Goal: Task Accomplishment & Management: Complete application form

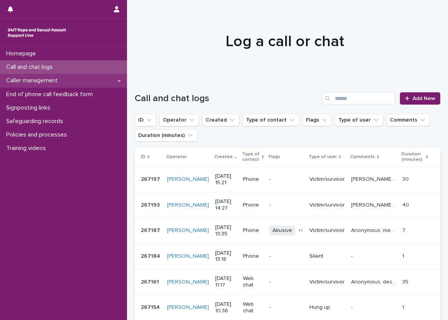
click at [98, 81] on div "Caller management" at bounding box center [63, 80] width 127 height 13
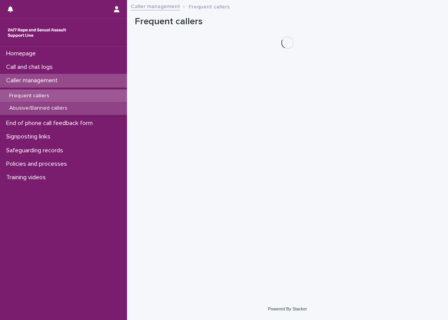
click at [97, 106] on div "Abusive/Banned callers" at bounding box center [63, 108] width 127 height 13
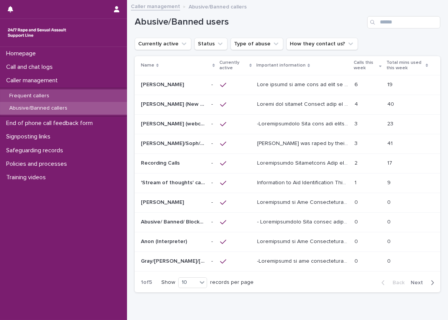
click at [97, 95] on div "Frequent callers" at bounding box center [63, 96] width 127 height 13
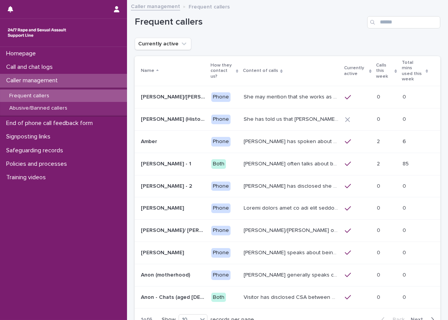
click at [377, 61] on p "Calls this week" at bounding box center [385, 71] width 17 height 20
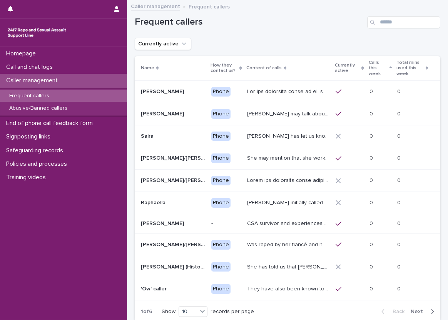
click at [377, 63] on p "Calls this week" at bounding box center [378, 69] width 19 height 20
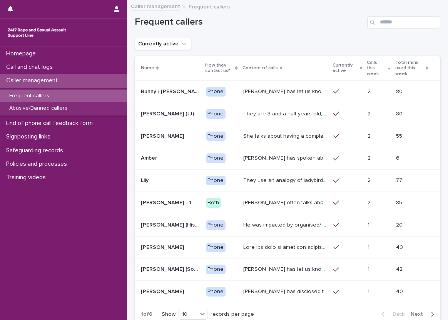
click at [317, 34] on div "Frequent callers" at bounding box center [288, 19] width 306 height 37
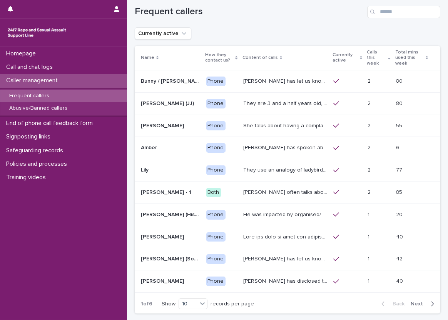
scroll to position [12, 0]
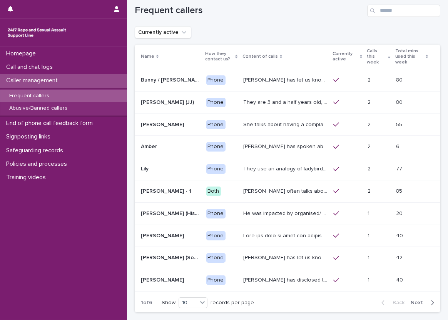
click at [438, 52] on div "Loading... Saving… Loading... Saving… Frequent callers Currently active Name Ho…" at bounding box center [288, 163] width 314 height 349
click at [437, 52] on div "Loading... Saving… Loading... Saving… Frequent callers Currently active Name Ho…" at bounding box center [288, 163] width 314 height 349
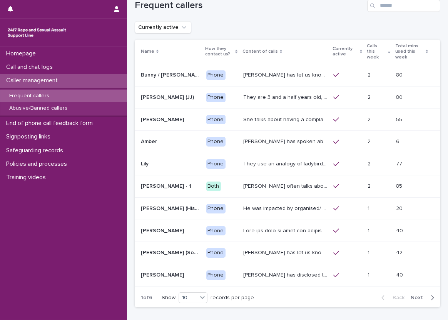
scroll to position [16, 0]
click at [418, 296] on span "Next" at bounding box center [419, 298] width 17 height 5
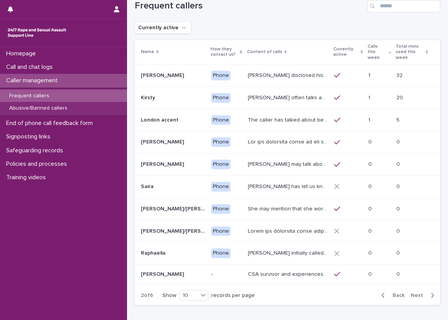
scroll to position [15, 0]
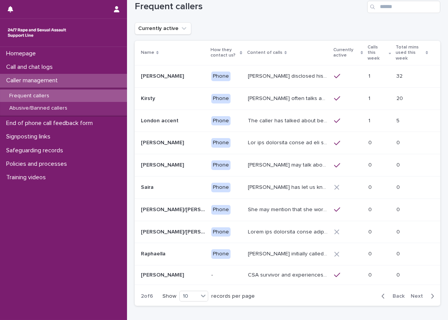
click at [392, 294] on span "Back" at bounding box center [396, 296] width 17 height 5
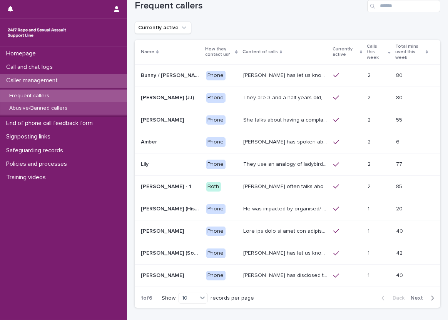
click at [96, 109] on div "Abusive/Banned callers" at bounding box center [63, 108] width 127 height 13
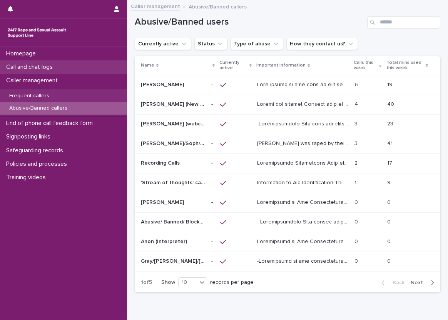
click at [41, 72] on div "Call and chat logs" at bounding box center [63, 66] width 127 height 13
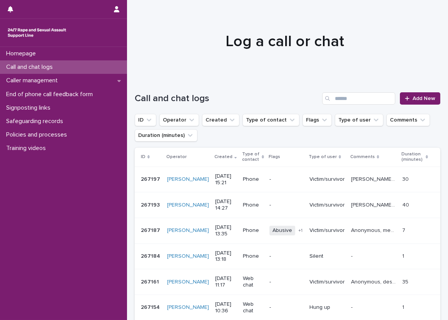
click at [118, 63] on div "Call and chat logs" at bounding box center [63, 66] width 127 height 13
click at [111, 82] on div "Caller management" at bounding box center [63, 80] width 127 height 13
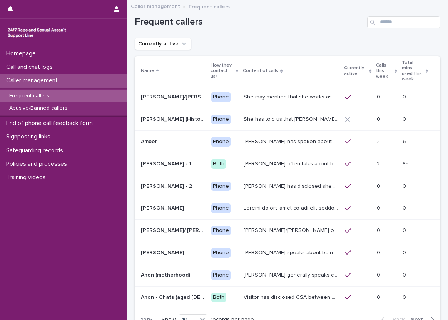
click at [262, 137] on p "Amber has spoken about multiple experiences of sexual abuse. Amber told us she …" at bounding box center [292, 141] width 97 height 8
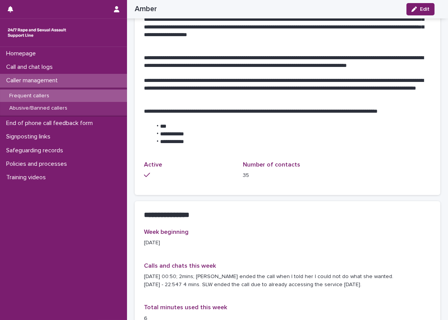
scroll to position [633, 0]
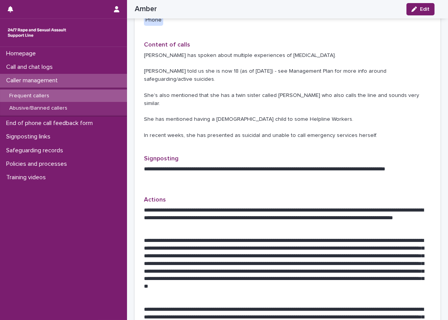
scroll to position [0, 0]
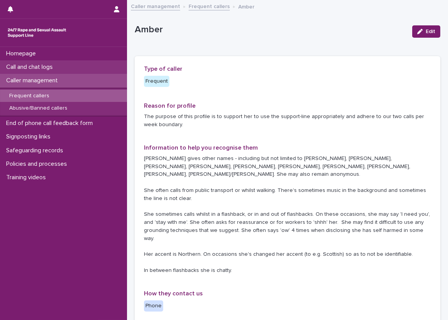
click at [115, 62] on div "Call and chat logs" at bounding box center [63, 66] width 127 height 13
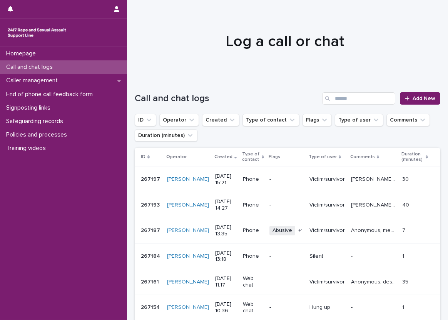
click at [118, 62] on div "Call and chat logs" at bounding box center [63, 66] width 127 height 13
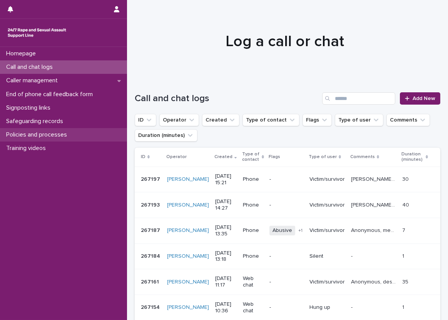
click at [79, 137] on div "Policies and processes" at bounding box center [63, 134] width 127 height 13
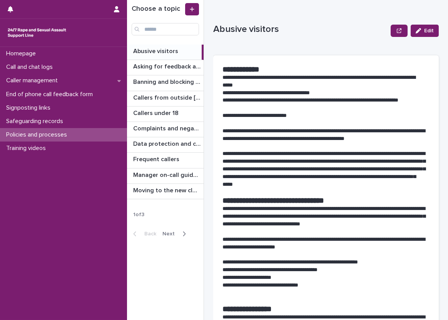
click at [183, 238] on div "Back Next" at bounding box center [159, 234] width 65 height 19
click at [180, 233] on div "button" at bounding box center [183, 234] width 7 height 7
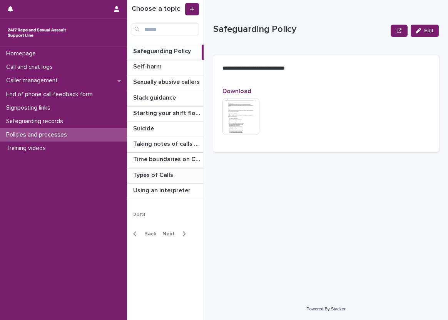
click at [173, 175] on p "Types of Calls" at bounding box center [154, 174] width 42 height 9
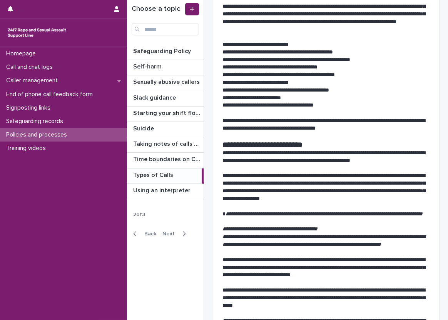
scroll to position [231, 0]
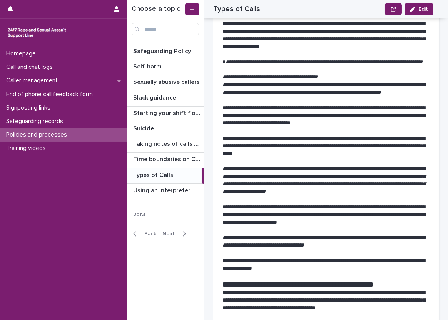
click at [212, 155] on div "**********" at bounding box center [287, 160] width 321 height 320
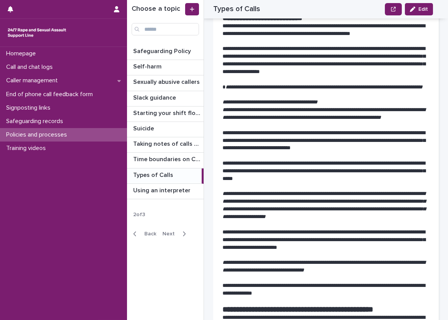
scroll to position [193, 0]
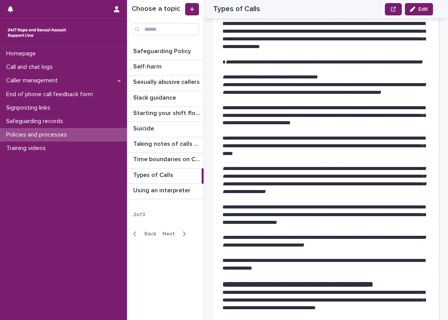
scroll to position [270, 0]
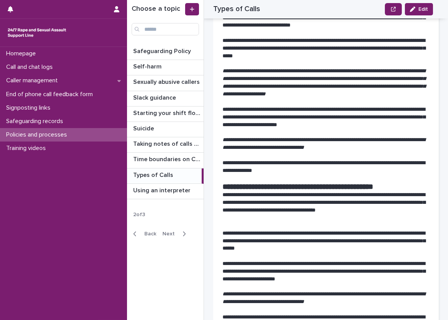
scroll to position [347, 0]
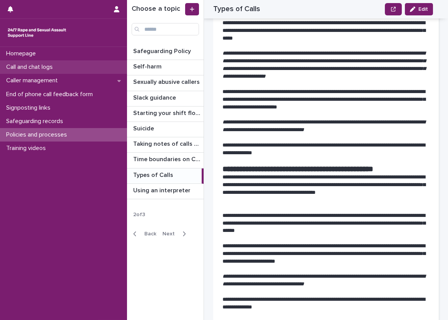
click at [82, 70] on div "Call and chat logs" at bounding box center [63, 66] width 127 height 13
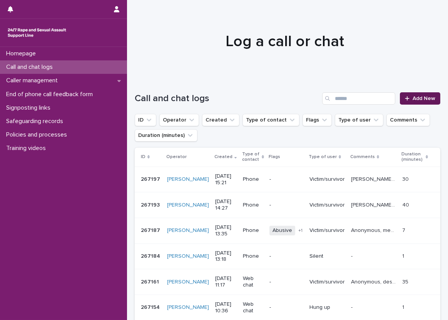
click at [406, 95] on link "Add New" at bounding box center [420, 98] width 40 height 12
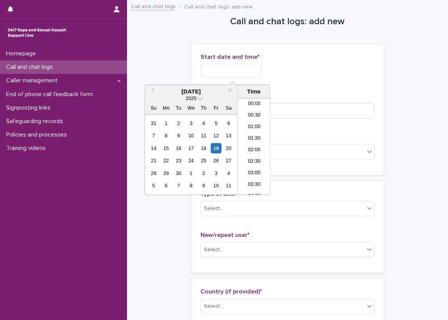
click at [229, 77] on input "text" at bounding box center [231, 70] width 61 height 13
click at [250, 143] on li "08:30" at bounding box center [254, 147] width 33 height 12
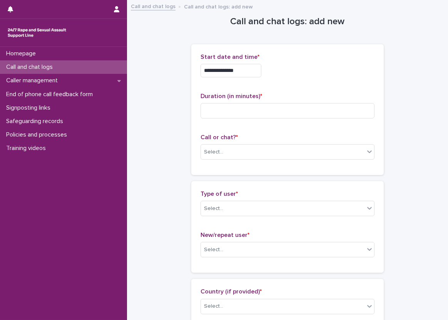
click at [262, 75] on input "**********" at bounding box center [231, 70] width 61 height 13
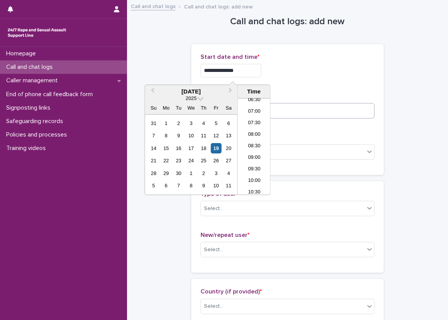
type input "**********"
click at [297, 106] on input at bounding box center [288, 110] width 174 height 15
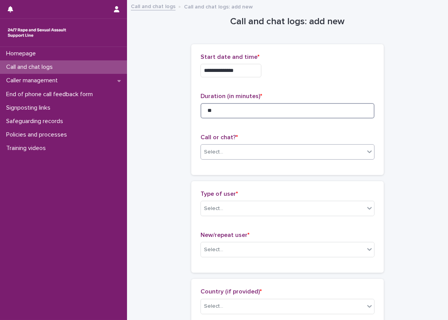
type input "**"
click at [237, 146] on div "Select..." at bounding box center [283, 152] width 164 height 13
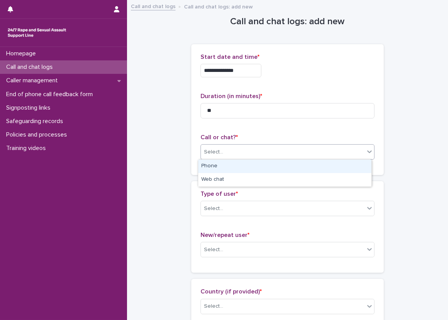
click at [235, 169] on div "Phone" at bounding box center [284, 166] width 173 height 13
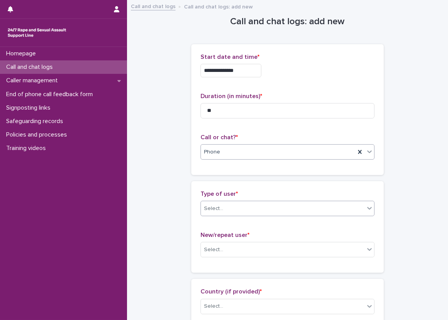
click at [242, 212] on div "Select..." at bounding box center [283, 209] width 164 height 13
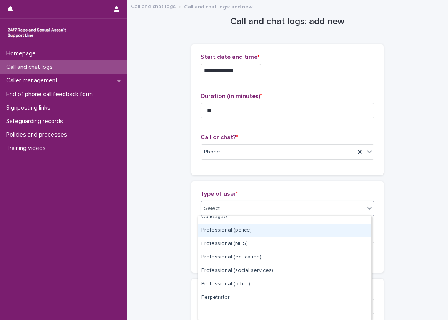
scroll to position [98, 0]
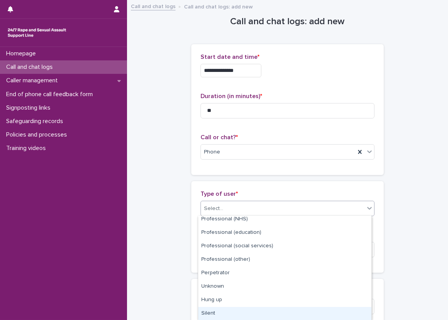
click at [227, 311] on div "Silent" at bounding box center [284, 313] width 173 height 13
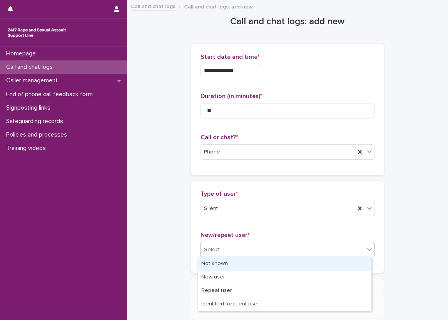
click at [224, 254] on div at bounding box center [224, 250] width 1 height 10
drag, startPoint x: 216, startPoint y: 261, endPoint x: 203, endPoint y: 257, distance: 13.4
click at [216, 261] on div "Not known" at bounding box center [284, 264] width 173 height 13
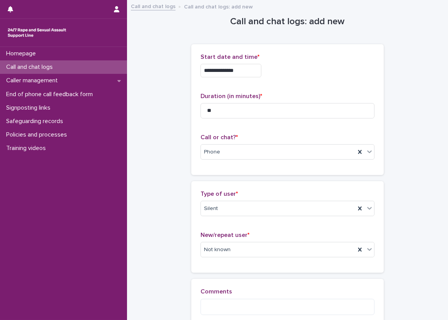
click at [180, 244] on div "**********" at bounding box center [288, 175] width 306 height 349
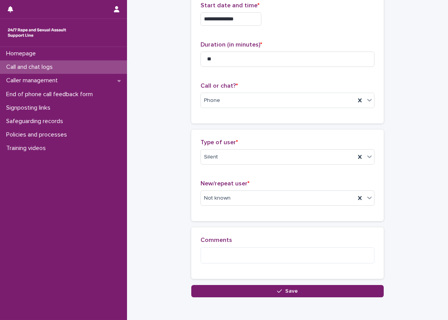
scroll to position [39, 0]
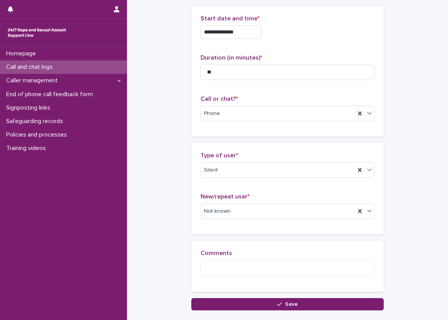
click at [162, 148] on div "**********" at bounding box center [288, 136] width 306 height 349
click at [174, 146] on div "**********" at bounding box center [288, 136] width 306 height 349
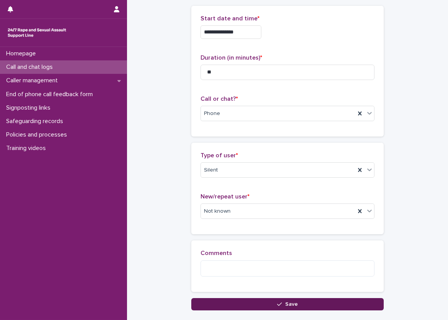
click at [269, 307] on button "Save" at bounding box center [287, 305] width 193 height 12
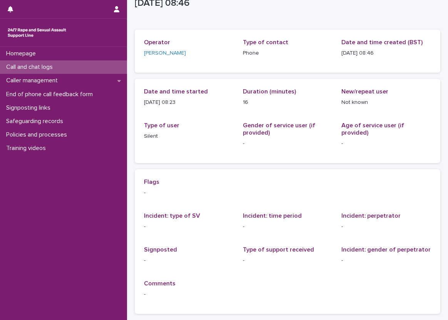
scroll to position [39, 0]
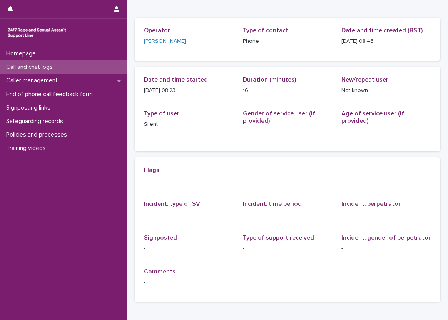
click at [130, 151] on div "Loading... Saving… Loading... Saving… 2025-09-19 07:46:03+00:00 19/9/2025 08:46…" at bounding box center [287, 154] width 321 height 385
click at [103, 63] on div "Call and chat logs" at bounding box center [63, 66] width 127 height 13
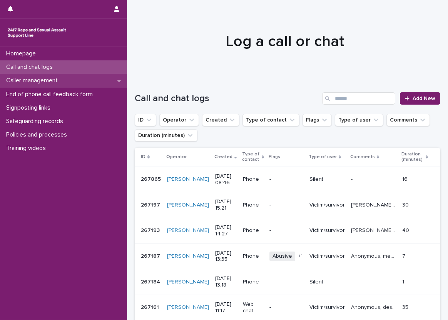
click at [103, 85] on div "Caller management" at bounding box center [63, 80] width 127 height 13
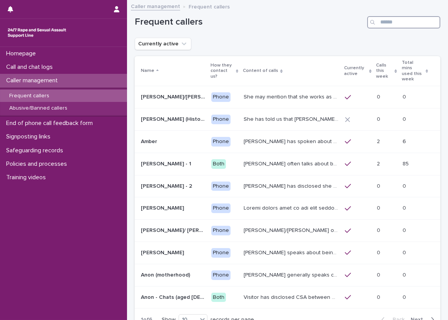
click at [390, 22] on input "Search" at bounding box center [403, 22] width 73 height 12
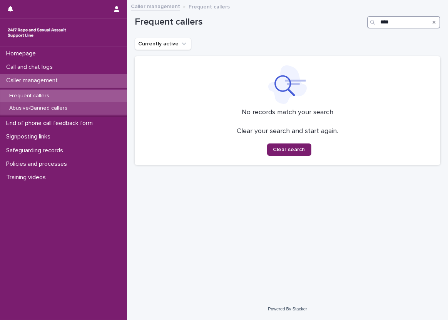
type input "****"
click at [92, 103] on div "Abusive/Banned callers" at bounding box center [63, 108] width 127 height 13
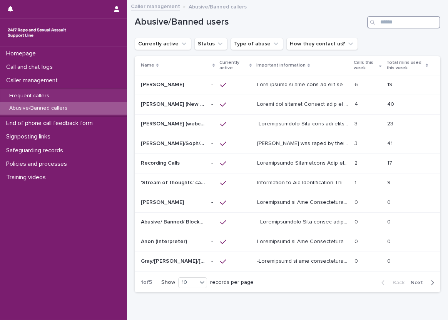
click at [406, 25] on input "Search" at bounding box center [403, 22] width 73 height 12
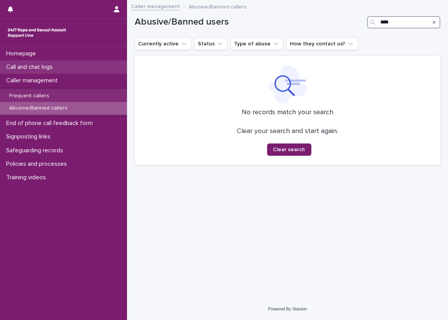
type input "****"
click at [45, 68] on p "Call and chat logs" at bounding box center [31, 67] width 56 height 7
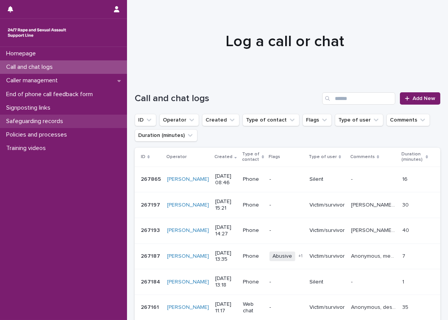
click at [81, 123] on div "Safeguarding records" at bounding box center [63, 121] width 127 height 13
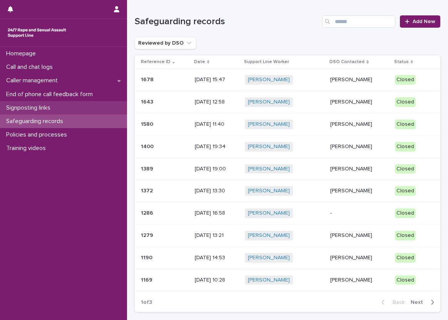
click at [84, 106] on div "Signposting links" at bounding box center [63, 107] width 127 height 13
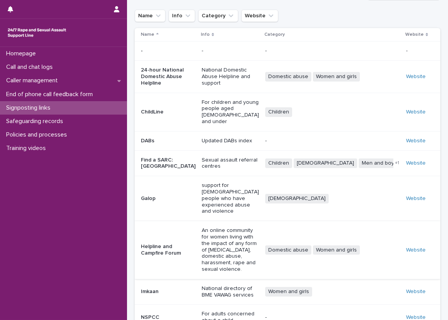
scroll to position [91, 0]
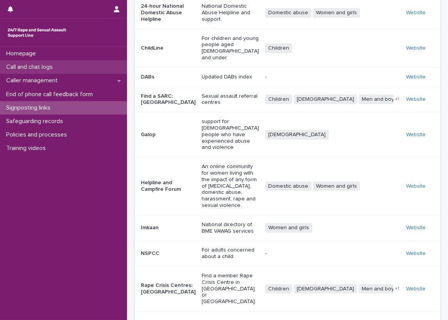
click at [119, 65] on div "Call and chat logs" at bounding box center [63, 66] width 127 height 13
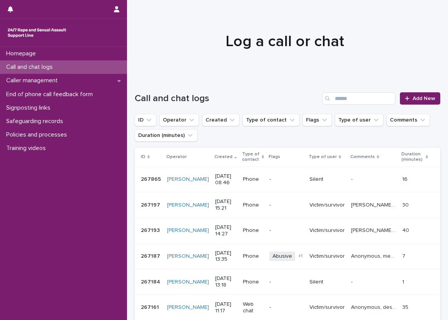
click at [200, 90] on div "Call and chat logs Add New" at bounding box center [288, 95] width 306 height 37
click at [117, 76] on div "Caller management" at bounding box center [63, 80] width 127 height 13
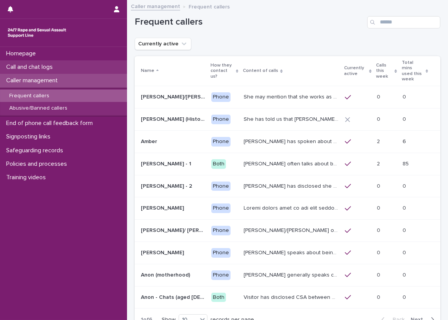
click at [114, 67] on div "Call and chat logs" at bounding box center [63, 66] width 127 height 13
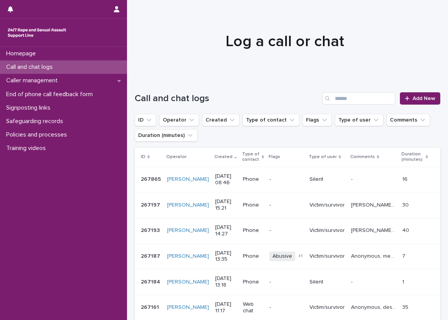
drag, startPoint x: 53, startPoint y: 1, endPoint x: 238, endPoint y: 67, distance: 195.9
click at [238, 67] on div at bounding box center [284, 38] width 315 height 77
click at [112, 63] on div "Call and chat logs" at bounding box center [63, 66] width 127 height 13
click at [347, 96] on input "Search" at bounding box center [358, 98] width 73 height 12
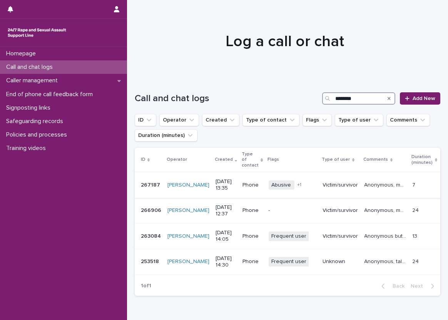
type input "********"
click at [345, 78] on div "Call and chat logs ******** Add New" at bounding box center [288, 95] width 306 height 37
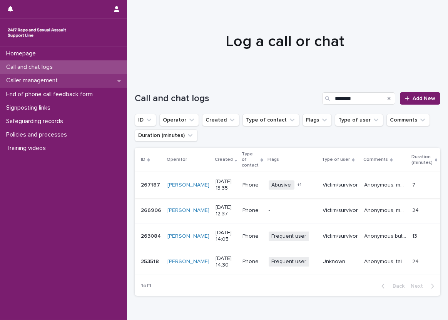
drag, startPoint x: 39, startPoint y: 73, endPoint x: 39, endPoint y: 84, distance: 10.8
click at [39, 73] on div "Call and chat logs" at bounding box center [63, 66] width 127 height 13
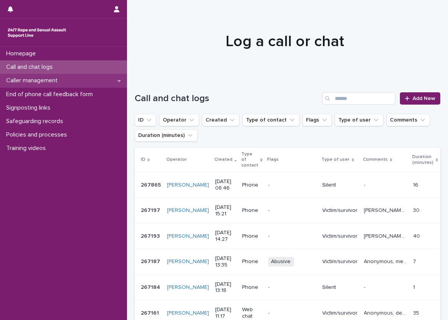
click at [39, 84] on p "Caller management" at bounding box center [33, 80] width 61 height 7
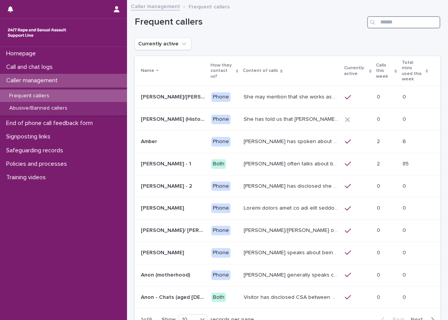
click at [378, 19] on input "Search" at bounding box center [403, 22] width 73 height 12
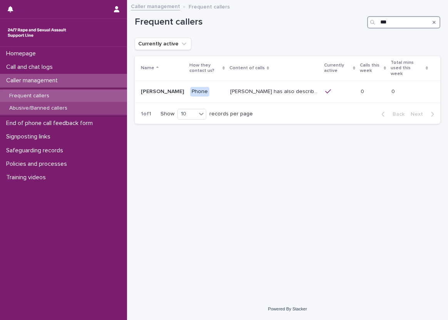
type input "***"
click at [97, 113] on div "Abusive/Banned callers" at bounding box center [63, 108] width 127 height 13
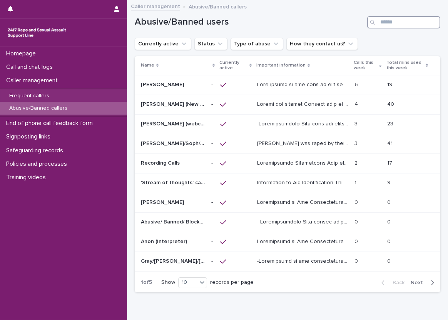
click at [384, 26] on input "Search" at bounding box center [403, 22] width 73 height 12
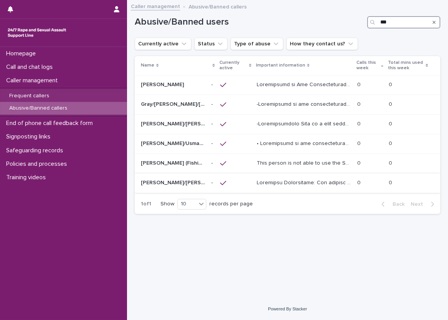
type input "***"
click at [290, 177] on div at bounding box center [304, 183] width 94 height 13
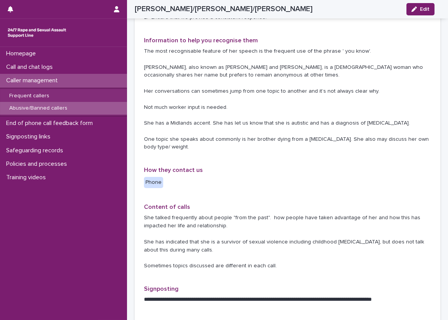
scroll to position [154, 0]
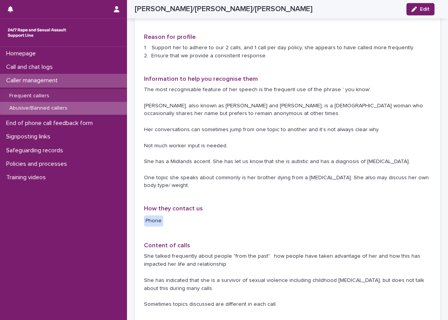
click at [137, 191] on div "Type of caller Abusive Reason for profile 1. Support her to adhere to our 2 cal…" at bounding box center [288, 309] width 306 height 644
click at [137, 65] on div "Type of caller Abusive Reason for profile 1. Support her to adhere to our 2 cal…" at bounding box center [288, 309] width 306 height 644
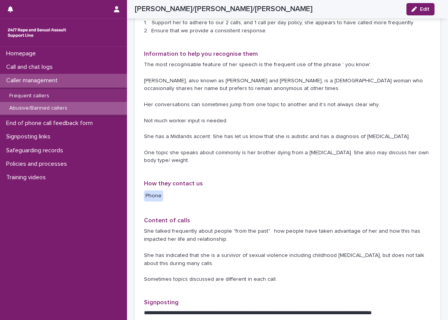
scroll to position [193, 0]
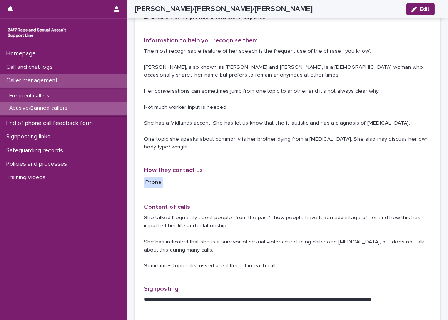
click at [135, 104] on div "Type of caller Abusive Reason for profile 1. Support her to adhere to our 2 cal…" at bounding box center [288, 271] width 306 height 644
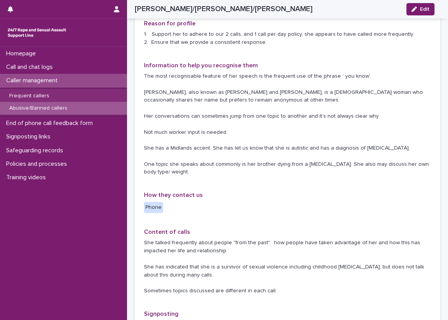
scroll to position [154, 0]
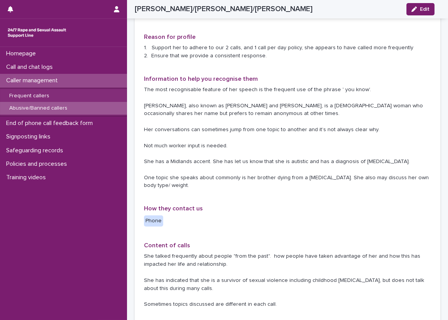
click at [136, 104] on div "Type of caller Abusive Reason for profile 1. Support her to adhere to our 2 cal…" at bounding box center [288, 309] width 306 height 644
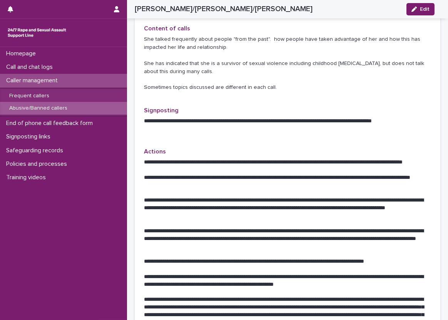
scroll to position [385, 0]
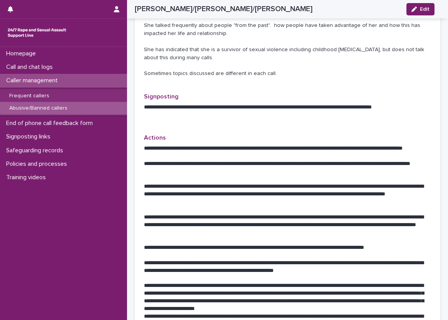
click at [138, 107] on div "Type of caller Abusive Reason for profile 1. Support her to adhere to our 2 cal…" at bounding box center [288, 78] width 306 height 644
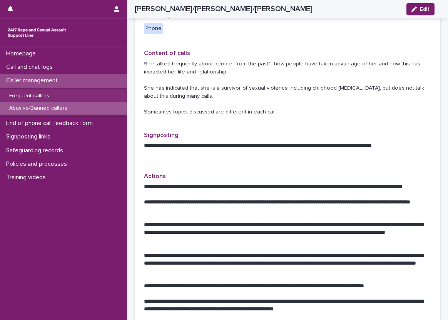
scroll to position [308, 0]
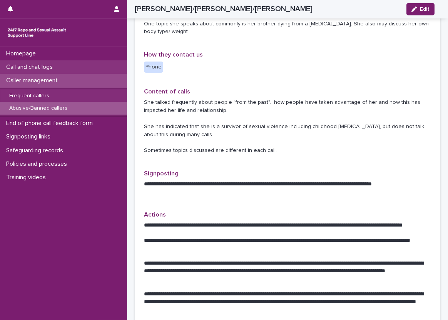
click at [52, 67] on p "Call and chat logs" at bounding box center [31, 67] width 56 height 7
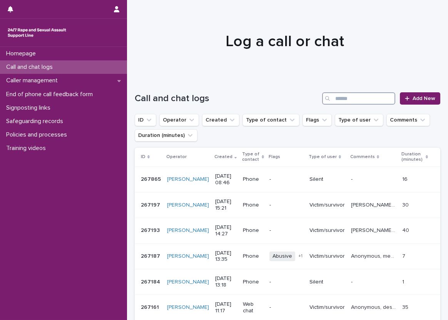
click at [352, 97] on input "Search" at bounding box center [358, 98] width 73 height 12
type input "*"
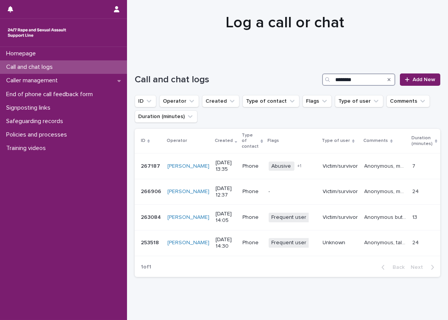
scroll to position [35, 0]
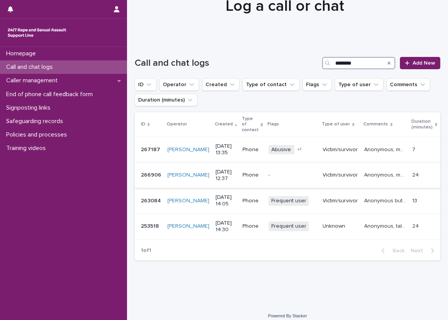
type input "********"
click at [369, 172] on p "Anonymous, mentioned experiences with family and schools, explored thoughts and…" at bounding box center [387, 175] width 44 height 8
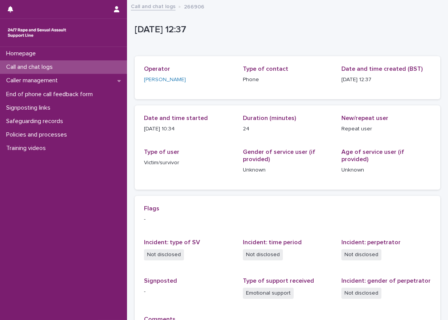
scroll to position [104, 0]
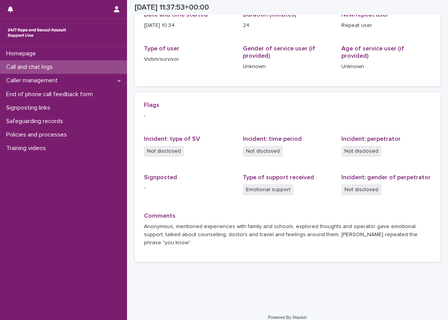
click at [225, 173] on div "Flags - Incident: type of SV Not disclosed Incident: time period Not disclosed …" at bounding box center [287, 178] width 287 height 152
click at [125, 68] on div "Call and chat logs" at bounding box center [63, 66] width 127 height 13
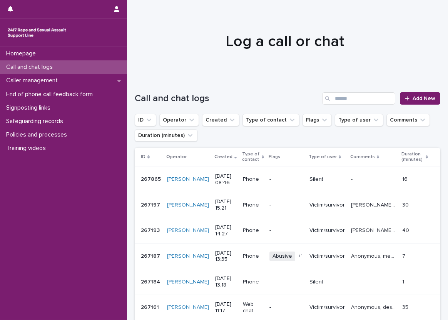
click at [128, 67] on div at bounding box center [284, 38] width 315 height 77
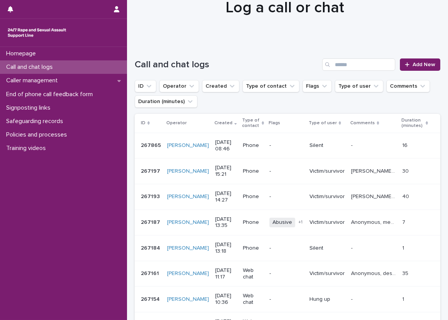
scroll to position [77, 0]
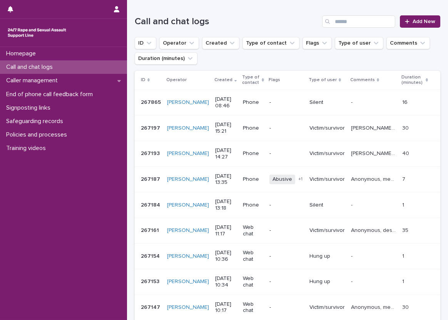
click at [72, 66] on div "Call and chat logs" at bounding box center [63, 66] width 127 height 13
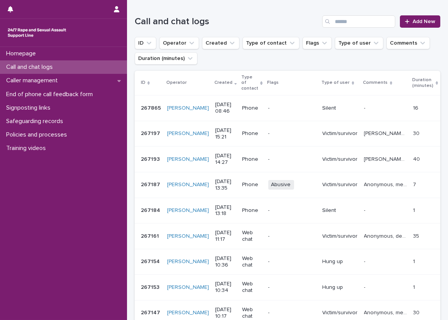
scroll to position [0, 0]
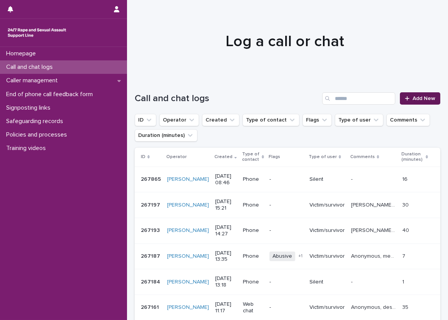
click at [413, 96] on span "Add New" at bounding box center [424, 98] width 23 height 5
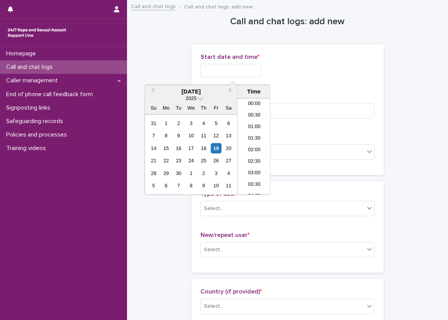
click at [260, 70] on input "text" at bounding box center [231, 70] width 61 height 13
click at [251, 120] on li "08:30" at bounding box center [254, 124] width 33 height 12
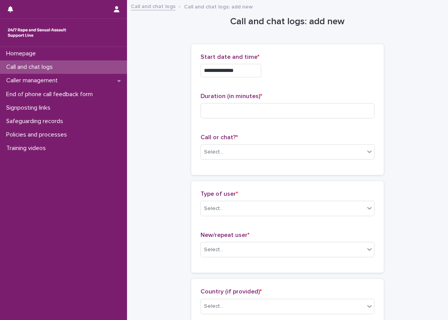
click at [246, 71] on input "**********" at bounding box center [231, 70] width 61 height 13
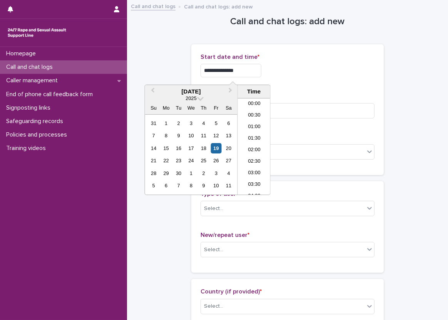
scroll to position [154, 0]
type input "**********"
click at [342, 65] on div "**********" at bounding box center [288, 70] width 174 height 13
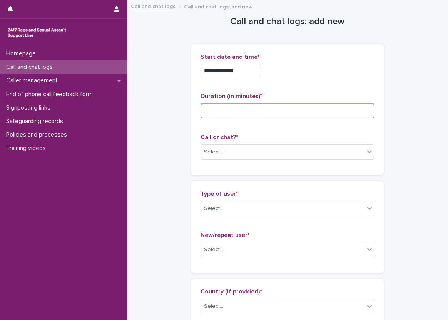
click at [248, 104] on input at bounding box center [288, 110] width 174 height 15
type input "**"
click at [238, 142] on div "Call or chat? * Select..." at bounding box center [288, 150] width 174 height 32
click at [239, 146] on div "Select..." at bounding box center [283, 152] width 164 height 13
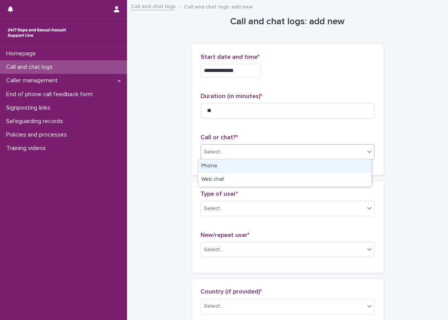
click at [218, 170] on div "Phone" at bounding box center [284, 166] width 173 height 13
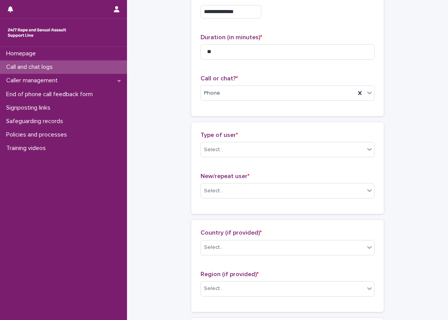
scroll to position [77, 0]
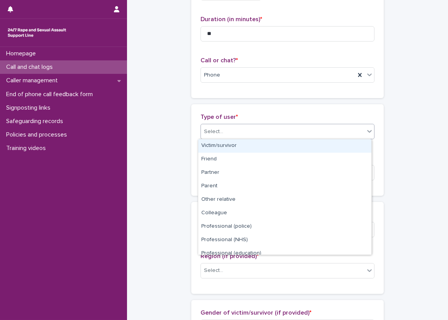
click at [230, 128] on div "Select..." at bounding box center [283, 132] width 164 height 13
click at [233, 149] on div "Victim/survivor" at bounding box center [284, 145] width 173 height 13
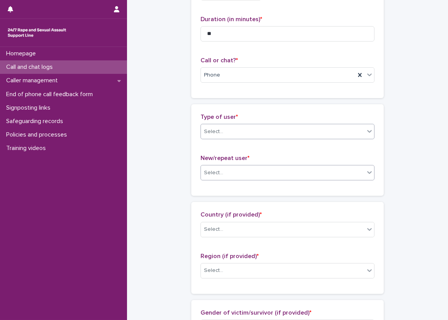
click at [238, 172] on div "Select..." at bounding box center [283, 173] width 164 height 13
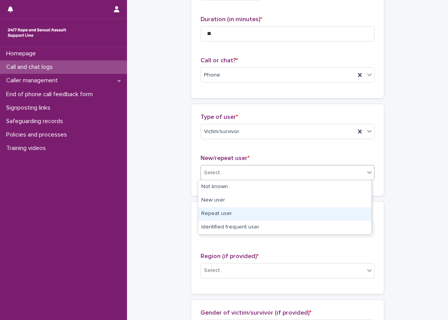
click at [242, 213] on div "Repeat user" at bounding box center [284, 214] width 173 height 13
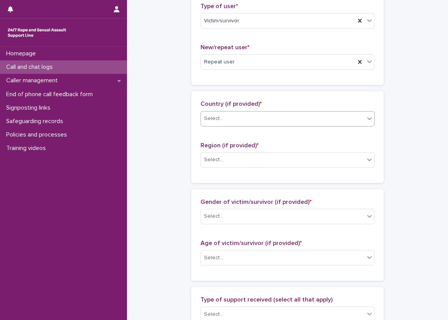
scroll to position [193, 0]
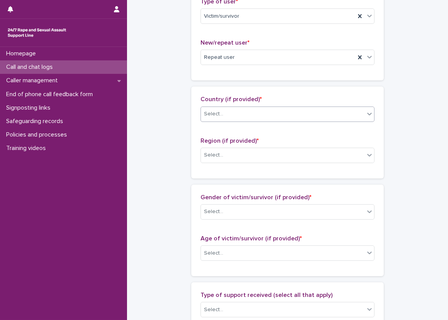
click at [254, 116] on div "Select..." at bounding box center [283, 114] width 164 height 13
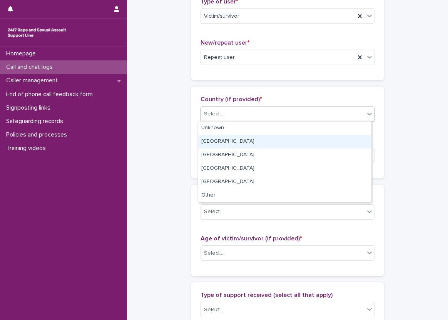
click at [249, 148] on div "England" at bounding box center [284, 141] width 173 height 13
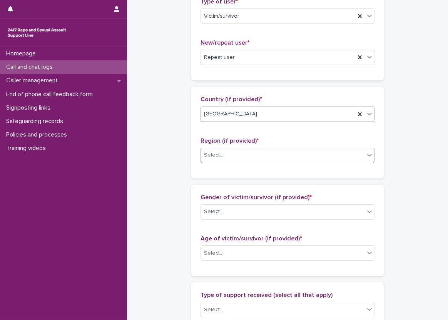
click at [262, 154] on div "Select..." at bounding box center [283, 155] width 164 height 13
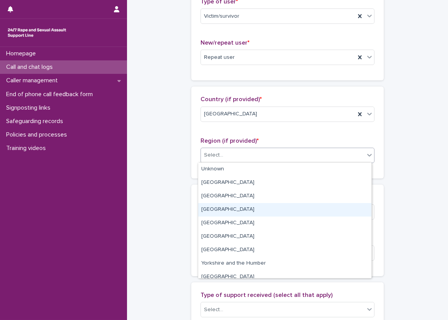
click at [250, 208] on div "South West" at bounding box center [284, 209] width 173 height 13
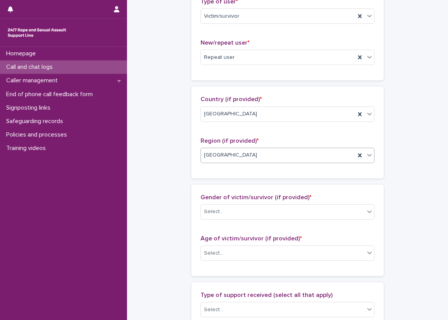
click at [172, 152] on div "**********" at bounding box center [288, 225] width 306 height 834
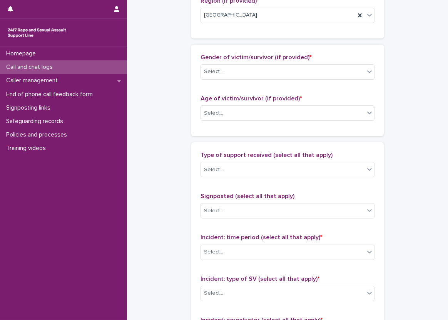
scroll to position [347, 0]
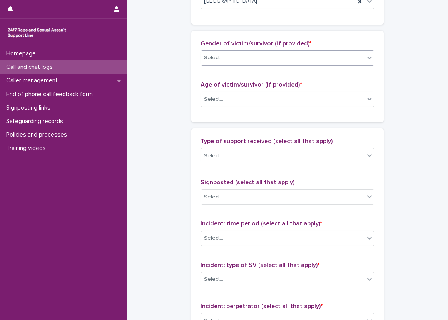
click at [201, 57] on div "Select..." at bounding box center [283, 58] width 164 height 13
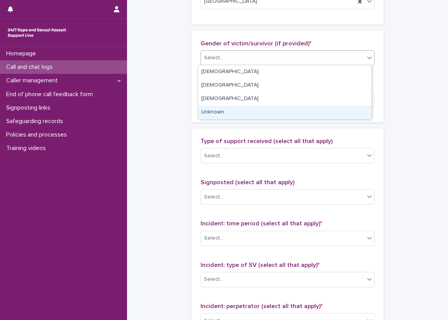
click at [207, 109] on div "Unknown" at bounding box center [284, 112] width 173 height 13
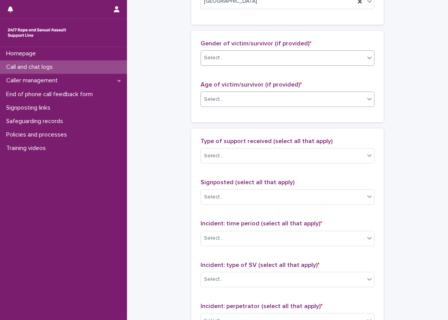
click at [213, 100] on div "Select..." at bounding box center [213, 100] width 19 height 8
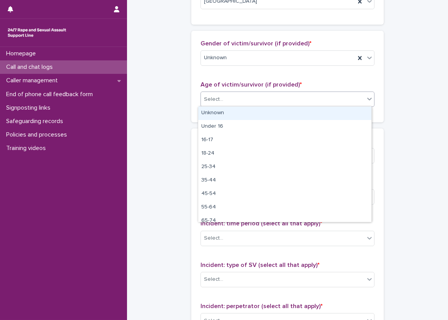
click at [217, 109] on div "Unknown" at bounding box center [284, 113] width 173 height 13
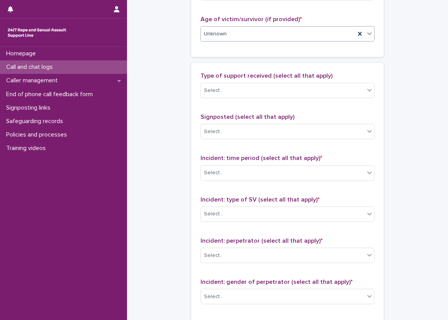
scroll to position [424, 0]
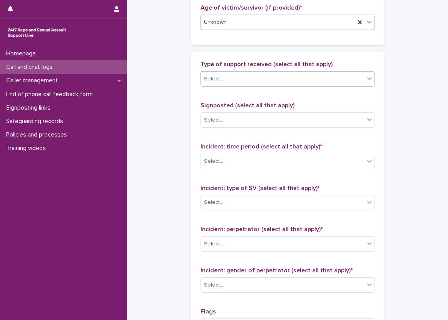
click at [224, 76] on div "Select..." at bounding box center [283, 79] width 164 height 13
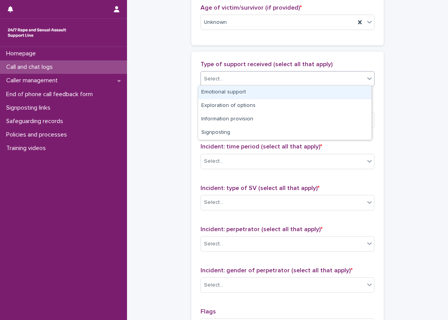
click at [232, 92] on div "Emotional support" at bounding box center [284, 92] width 173 height 13
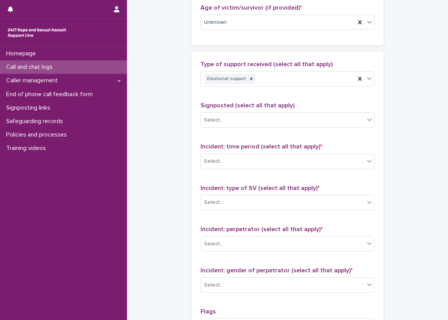
click at [250, 88] on div "Type of support received (select all that apply) Emotional support" at bounding box center [288, 77] width 174 height 32
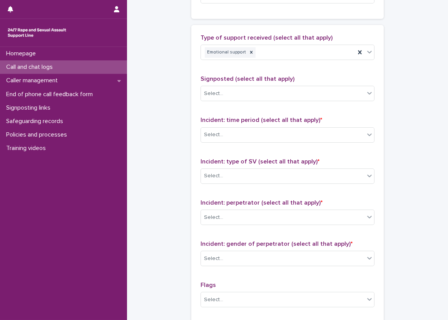
scroll to position [462, 0]
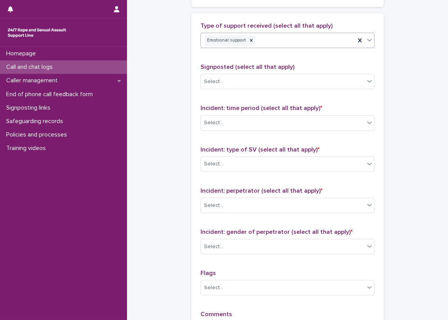
click at [286, 35] on div "Emotional support" at bounding box center [278, 40] width 154 height 13
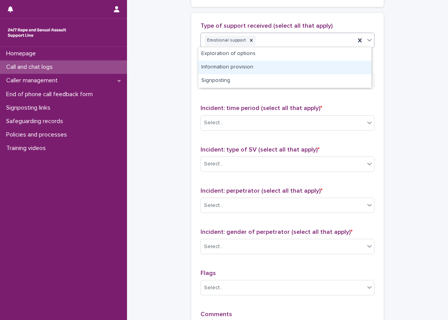
click at [290, 62] on div "Information provision" at bounding box center [284, 67] width 173 height 13
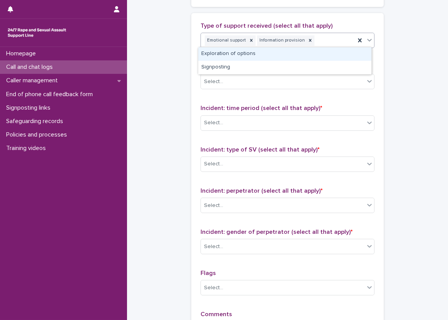
click at [325, 39] on div "Emotional support Information provision" at bounding box center [278, 40] width 154 height 13
click at [329, 54] on div "Exploration of options" at bounding box center [284, 53] width 173 height 13
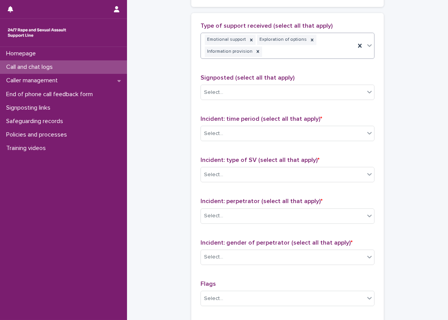
click at [331, 46] on div "Emotional support Exploration of options Information provision" at bounding box center [278, 45] width 154 height 25
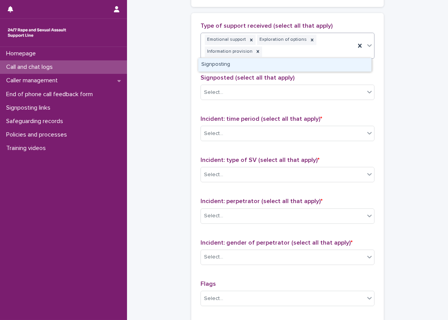
click at [323, 69] on div "Signposting" at bounding box center [284, 64] width 173 height 13
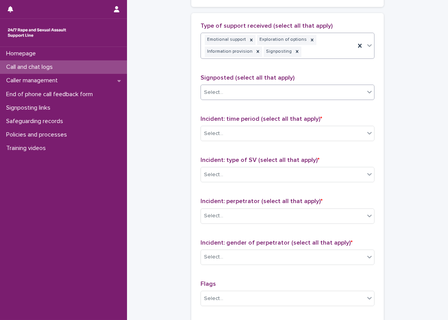
click at [271, 91] on div "Select..." at bounding box center [283, 92] width 164 height 13
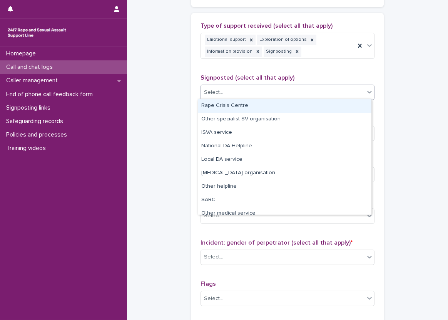
click at [267, 101] on div "Rape Crisis Centre" at bounding box center [284, 105] width 173 height 13
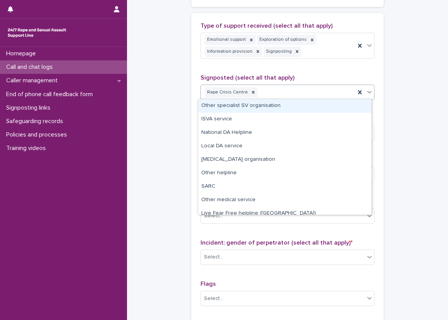
click at [327, 89] on div "Rape Crisis Centre" at bounding box center [278, 92] width 154 height 13
click at [312, 104] on div "Other specialist SV organisation" at bounding box center [284, 105] width 173 height 13
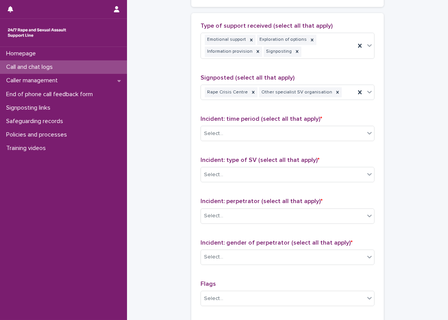
click at [312, 104] on div "Signposted (select all that apply) Rape Crisis Centre Other specialist SV organ…" at bounding box center [288, 90] width 174 height 32
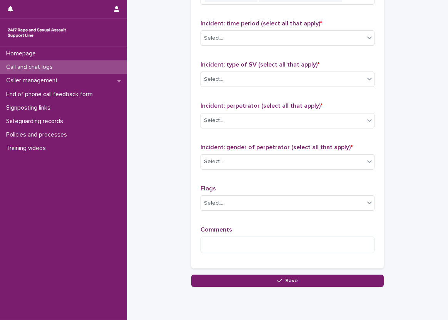
scroll to position [561, 0]
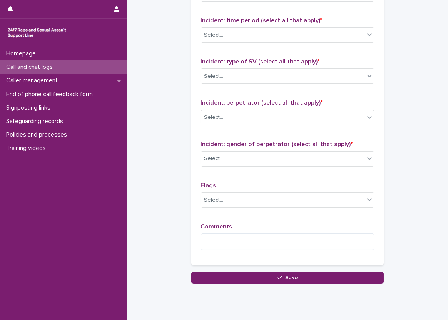
click at [312, 23] on div "Incident: time period (select all that apply) * Select..." at bounding box center [288, 33] width 174 height 32
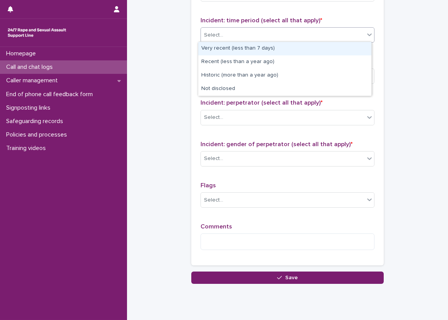
click at [312, 27] on div "Select..." at bounding box center [288, 34] width 174 height 15
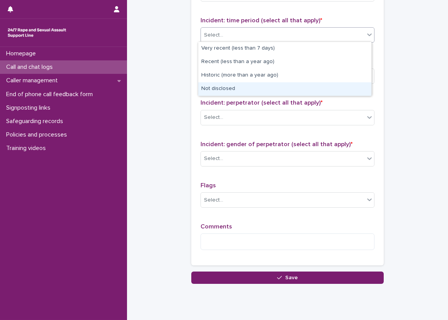
click at [298, 84] on div "Not disclosed" at bounding box center [284, 88] width 173 height 13
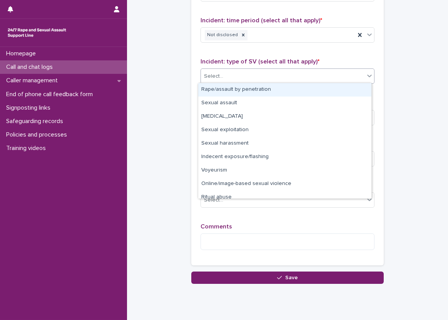
click at [299, 79] on div "Select..." at bounding box center [283, 76] width 164 height 13
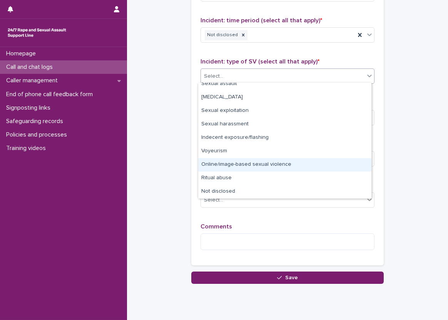
scroll to position [0, 0]
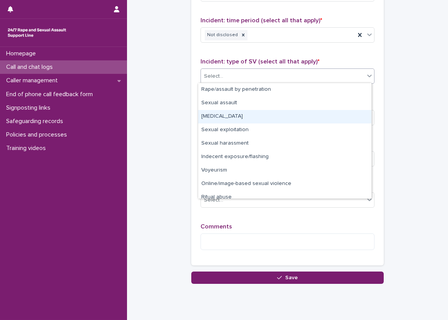
click at [292, 116] on div "Child sexual abuse" at bounding box center [284, 116] width 173 height 13
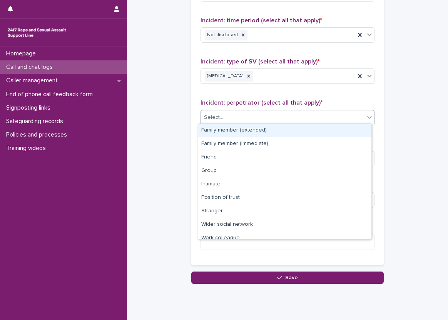
click at [292, 116] on div "Select..." at bounding box center [283, 117] width 164 height 13
click at [293, 130] on div "Family member (extended)" at bounding box center [284, 130] width 173 height 13
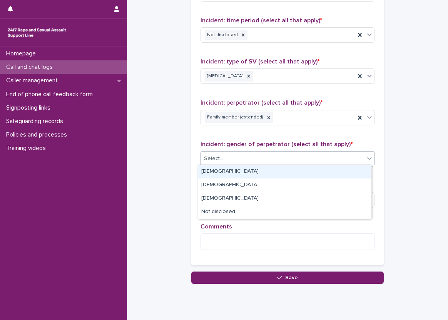
click at [286, 157] on div "Select..." at bounding box center [283, 159] width 164 height 13
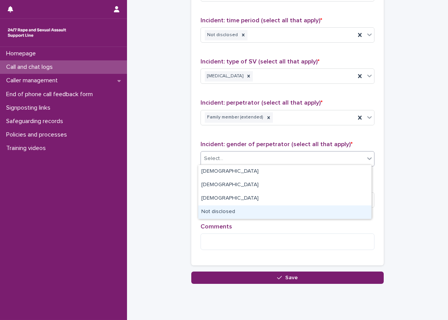
click at [282, 210] on div "Not disclosed" at bounding box center [284, 212] width 173 height 13
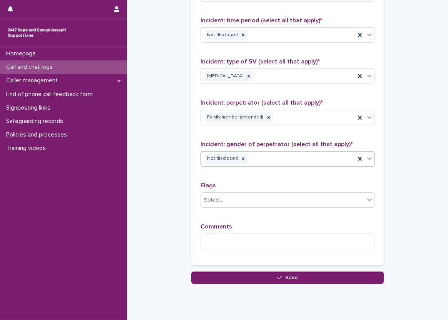
click at [251, 175] on div "Type of support received (select all that apply) Emotional support Exploration …" at bounding box center [288, 90] width 174 height 333
click at [243, 237] on textarea at bounding box center [288, 242] width 174 height 17
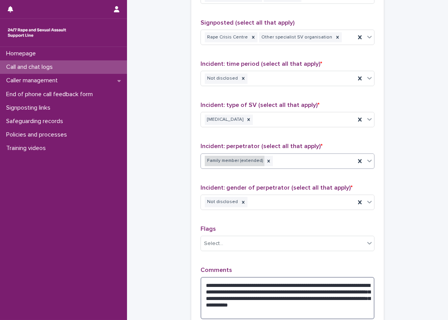
scroll to position [561, 0]
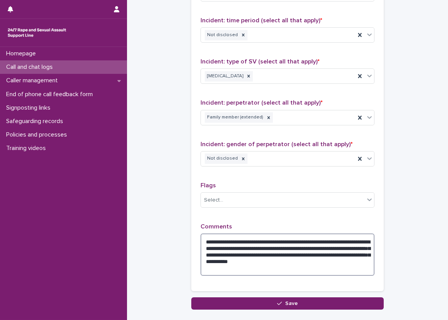
type textarea "**********"
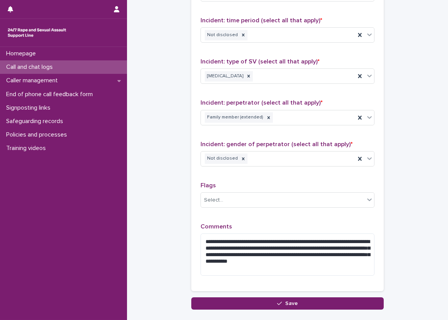
click at [191, 113] on div "**********" at bounding box center [287, 102] width 193 height 377
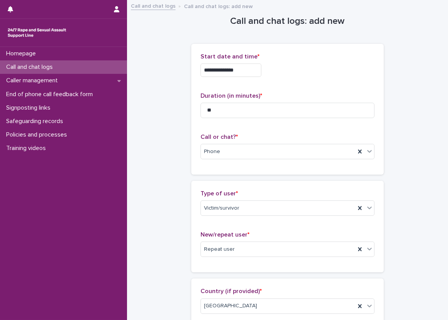
scroll to position [0, 0]
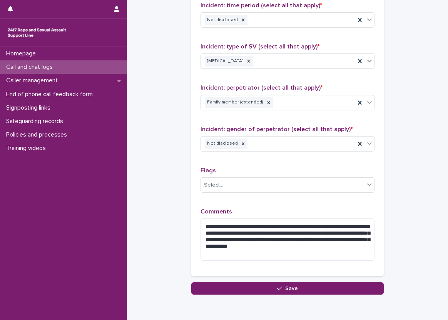
scroll to position [561, 0]
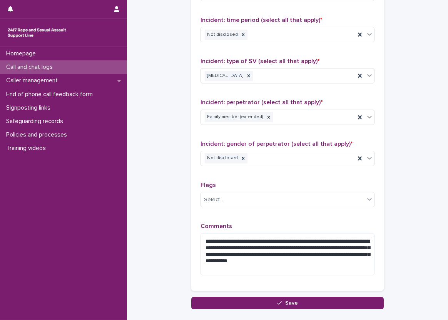
click at [265, 112] on div at bounding box center [269, 117] width 8 height 10
click at [257, 118] on div "Select..." at bounding box center [283, 117] width 164 height 13
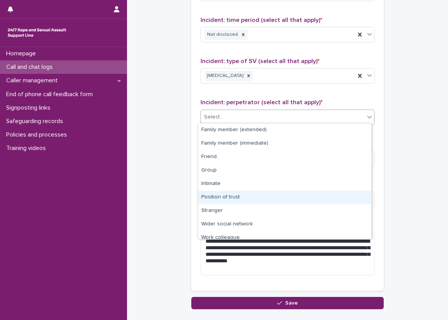
scroll to position [33, 0]
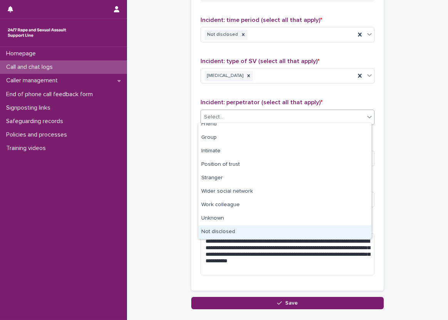
click at [233, 229] on div "Not disclosed" at bounding box center [284, 232] width 173 height 13
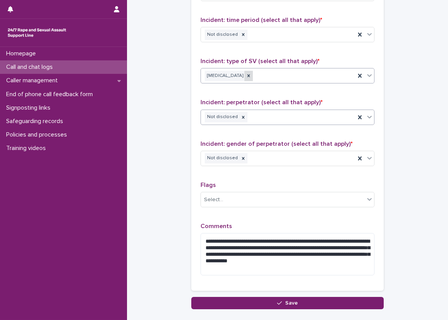
click at [245, 78] on div at bounding box center [249, 76] width 8 height 10
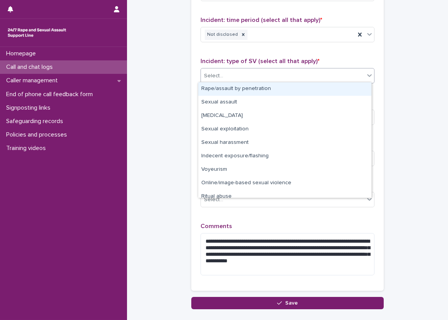
click at [257, 72] on div "Select..." at bounding box center [283, 76] width 164 height 13
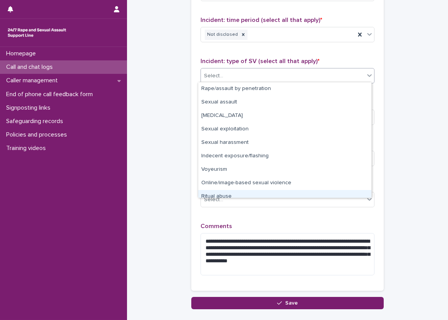
scroll to position [19, 0]
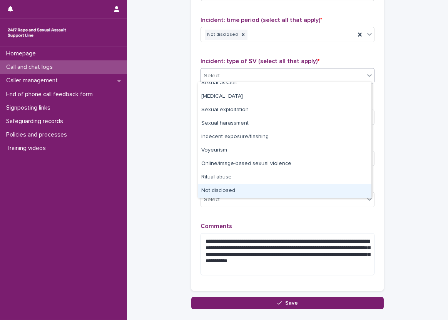
click at [233, 187] on div "Not disclosed" at bounding box center [284, 191] width 173 height 13
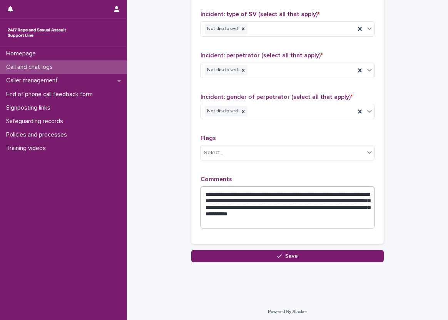
scroll to position [609, 0]
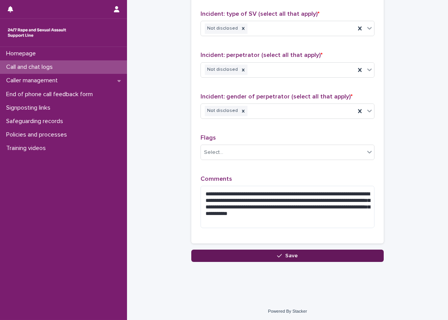
click at [273, 250] on button "Save" at bounding box center [287, 256] width 193 height 12
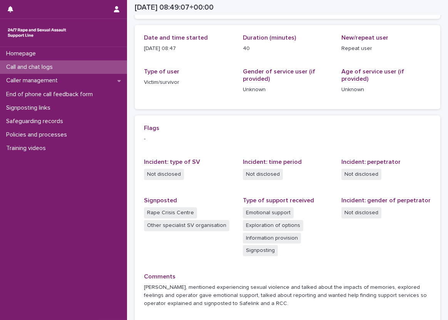
scroll to position [84, 0]
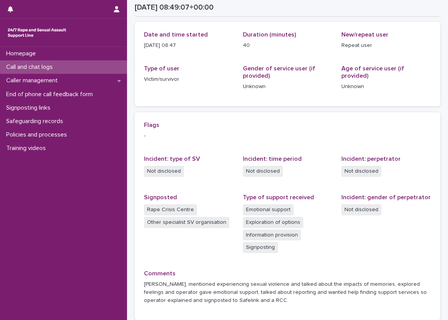
click at [94, 65] on div "Call and chat logs" at bounding box center [63, 66] width 127 height 13
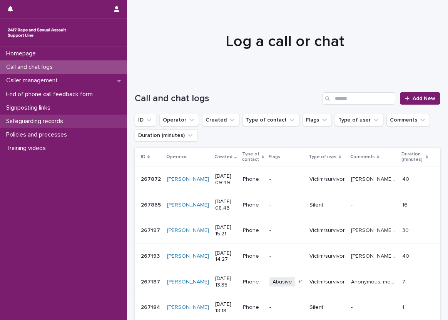
click at [97, 122] on div "Safeguarding records" at bounding box center [63, 121] width 127 height 13
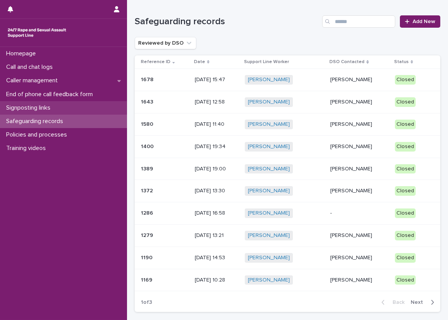
click at [105, 104] on div "Signposting links" at bounding box center [63, 107] width 127 height 13
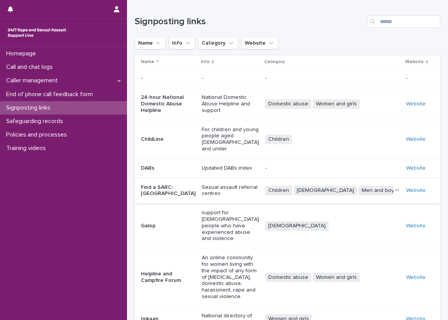
scroll to position [61, 0]
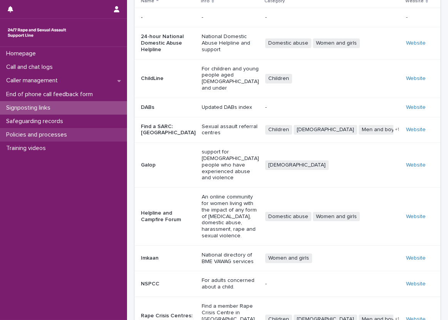
click at [85, 133] on div "Policies and processes" at bounding box center [63, 134] width 127 height 13
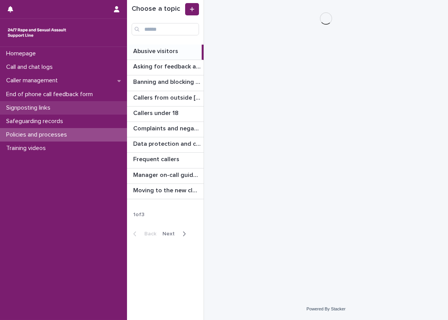
click at [89, 106] on div "Signposting links" at bounding box center [63, 107] width 127 height 13
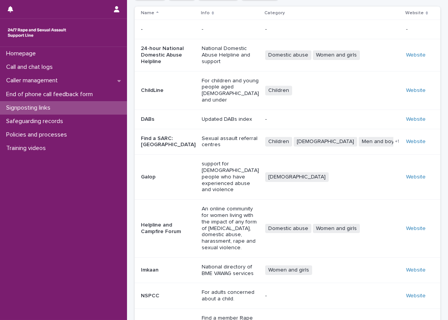
scroll to position [91, 0]
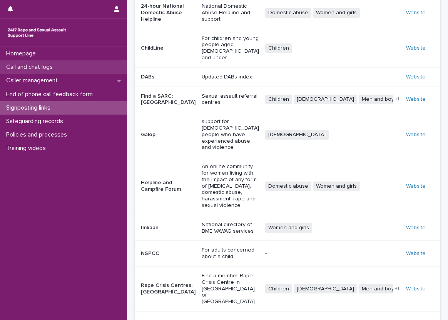
click at [74, 64] on div "Call and chat logs" at bounding box center [63, 66] width 127 height 13
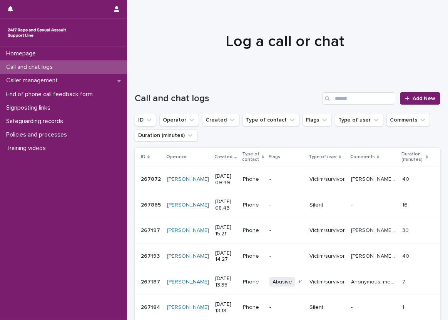
click at [139, 85] on div "Call and chat logs Add New" at bounding box center [288, 95] width 306 height 37
click at [104, 64] on div "Call and chat logs" at bounding box center [63, 66] width 127 height 13
click at [292, 96] on h1 "Call and chat logs" at bounding box center [227, 98] width 185 height 11
click at [401, 93] on link "Add New" at bounding box center [420, 98] width 40 height 12
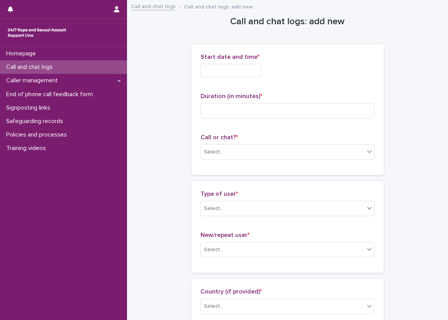
click at [232, 73] on input "text" at bounding box center [231, 70] width 61 height 13
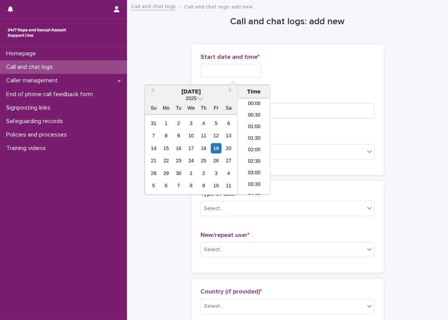
scroll to position [189, 0]
click at [255, 134] on li "09:30" at bounding box center [254, 135] width 33 height 12
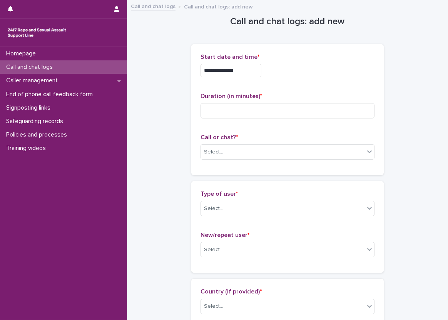
click at [257, 69] on input "**********" at bounding box center [231, 70] width 61 height 13
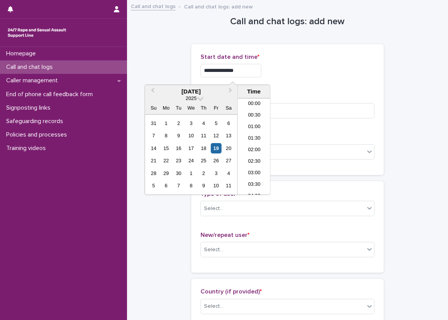
scroll to position [177, 0]
type input "**********"
click at [287, 57] on p "Start date and time *" at bounding box center [288, 57] width 174 height 7
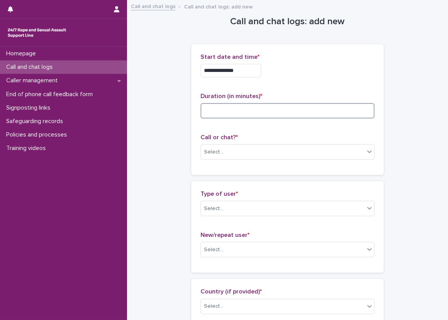
click at [288, 118] on input at bounding box center [288, 110] width 174 height 15
type input "*"
click at [191, 81] on div "**********" at bounding box center [287, 109] width 193 height 131
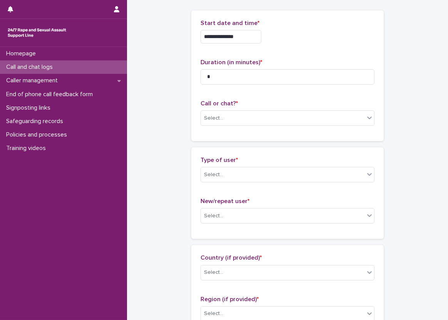
scroll to position [77, 0]
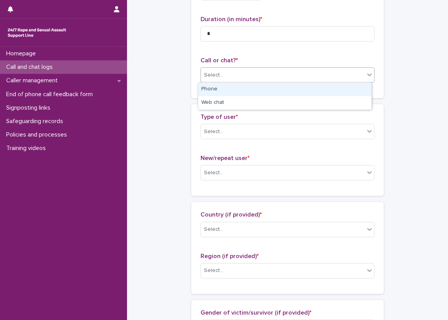
click at [225, 77] on div "Select..." at bounding box center [283, 75] width 164 height 13
click at [228, 89] on div "Phone" at bounding box center [284, 89] width 173 height 13
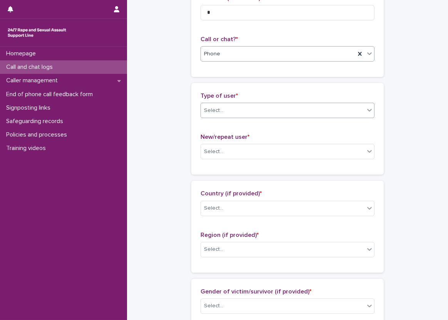
scroll to position [116, 0]
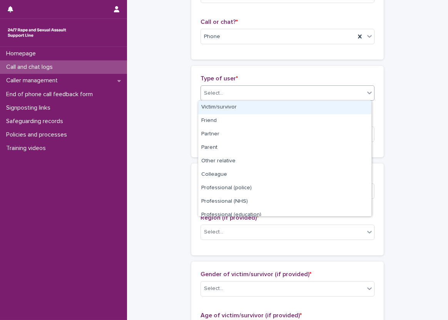
click at [204, 94] on div "Select..." at bounding box center [213, 93] width 19 height 8
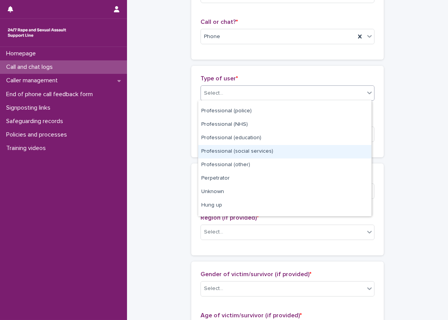
scroll to position [87, 0]
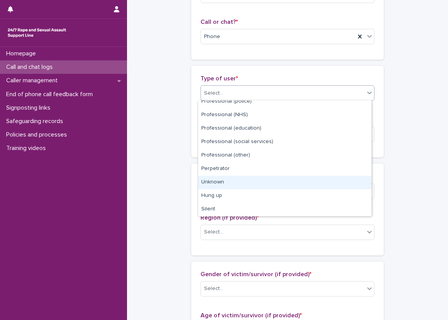
click at [275, 177] on div "Unknown" at bounding box center [284, 182] width 173 height 13
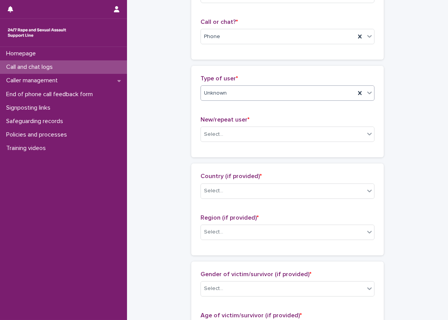
click at [192, 107] on div "Type of user * option Unknown, selected. 0 results available. Select is focused…" at bounding box center [287, 112] width 193 height 92
click at [359, 89] on icon at bounding box center [360, 93] width 8 height 8
click at [334, 91] on div "Select..." at bounding box center [283, 93] width 164 height 13
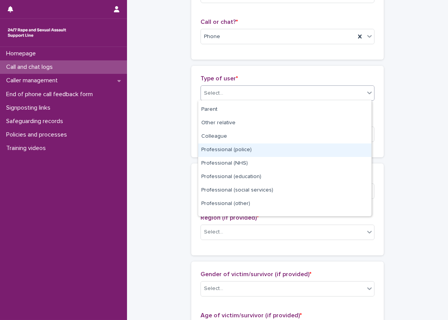
scroll to position [77, 0]
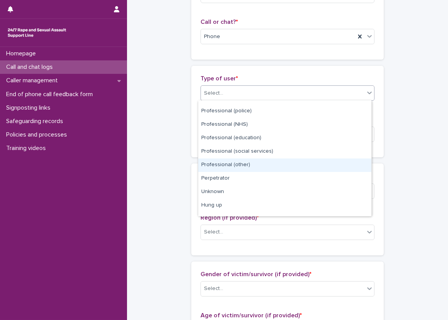
click at [268, 163] on div "Professional (other)" at bounding box center [284, 165] width 173 height 13
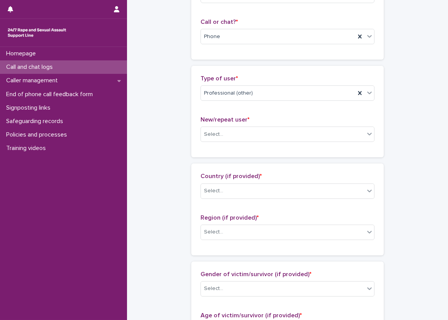
click at [192, 102] on div "Type of user * Professional (other) New/repeat user * Select..." at bounding box center [287, 112] width 193 height 92
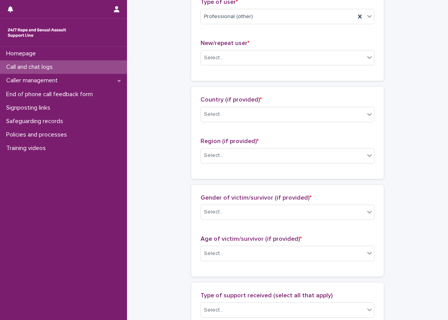
scroll to position [193, 0]
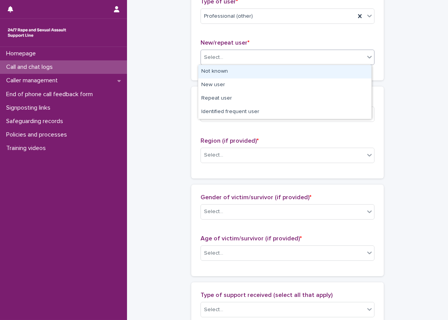
click at [249, 57] on div "Select..." at bounding box center [283, 57] width 164 height 13
click at [238, 74] on div "Not known" at bounding box center [284, 71] width 173 height 13
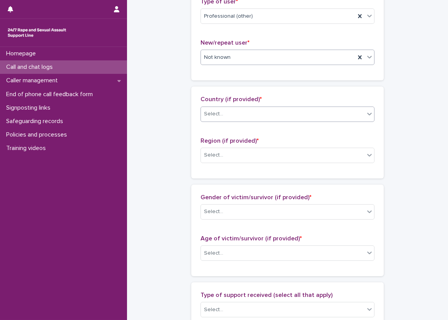
click at [252, 110] on div "Select..." at bounding box center [283, 114] width 164 height 13
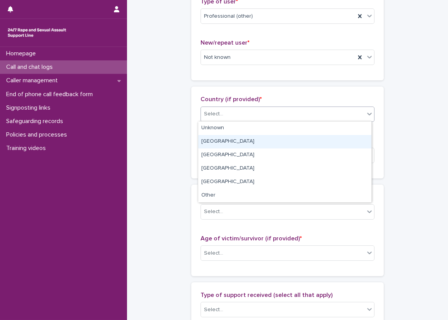
click at [256, 137] on div "England" at bounding box center [284, 141] width 173 height 13
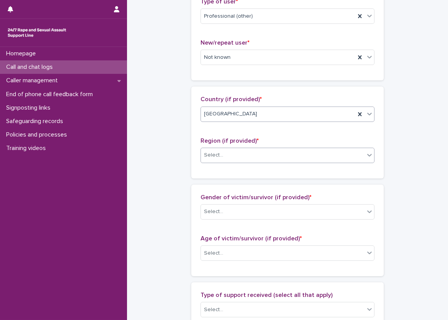
click at [232, 150] on div "Select..." at bounding box center [283, 155] width 164 height 13
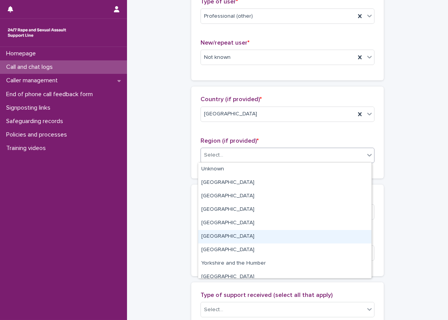
click at [232, 242] on div "North West" at bounding box center [284, 236] width 173 height 13
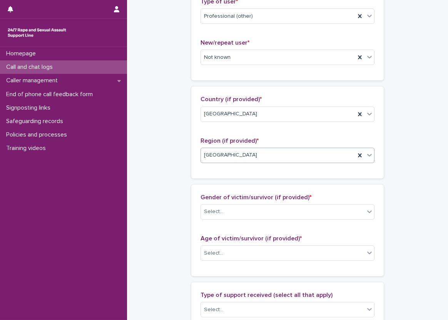
click at [183, 177] on div "**********" at bounding box center [288, 225] width 306 height 834
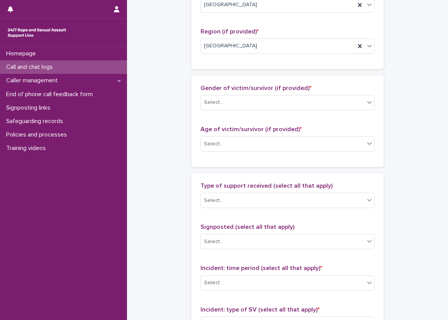
scroll to position [308, 0]
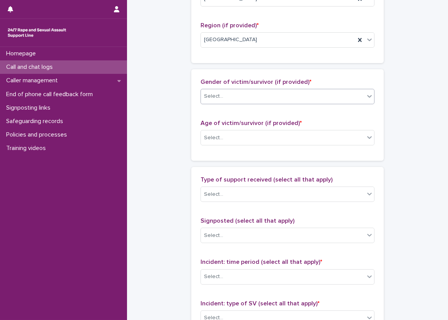
click at [215, 90] on div "Select..." at bounding box center [283, 96] width 164 height 13
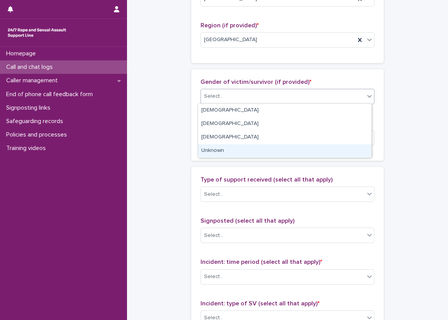
click at [222, 149] on div "Unknown" at bounding box center [284, 150] width 173 height 13
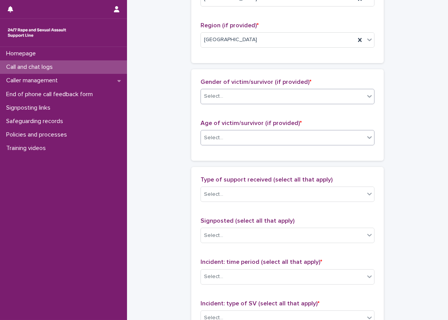
click at [222, 139] on div "Select..." at bounding box center [283, 138] width 164 height 13
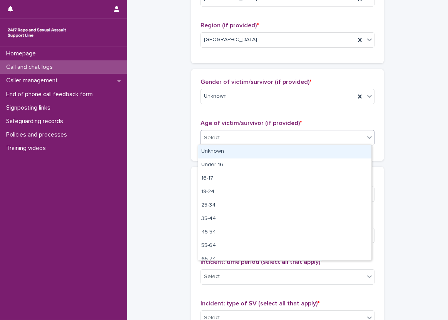
click at [212, 153] on div "Unknown" at bounding box center [284, 151] width 173 height 13
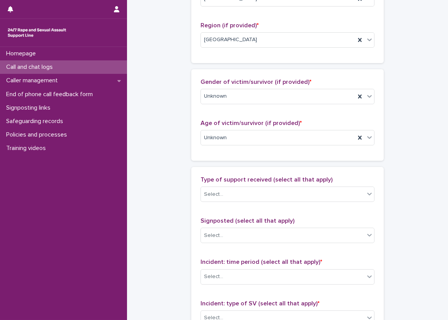
click at [191, 148] on div "Gender of victim/survivor (if provided) * Unknown Age of victim/survivor (if pr…" at bounding box center [287, 115] width 193 height 92
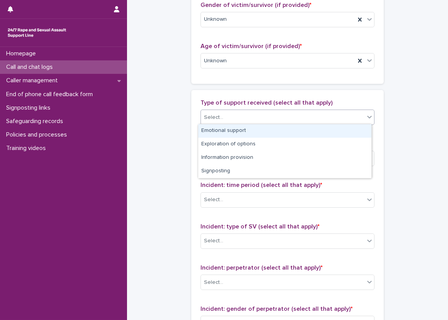
click at [206, 115] on div "Select..." at bounding box center [213, 118] width 19 height 8
click at [220, 130] on div "Emotional support" at bounding box center [284, 130] width 173 height 13
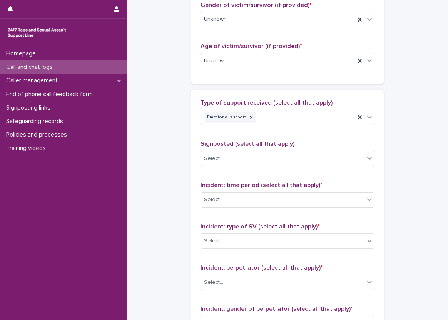
click at [193, 126] on div "Type of support received (select all that apply) Emotional support Signposted (…" at bounding box center [287, 260] width 193 height 341
click at [298, 114] on div "Emotional support" at bounding box center [278, 117] width 154 height 13
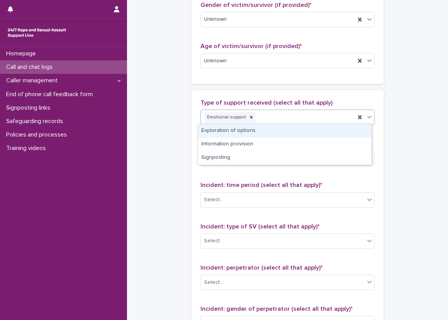
click at [299, 137] on div "Exploration of options" at bounding box center [284, 130] width 173 height 13
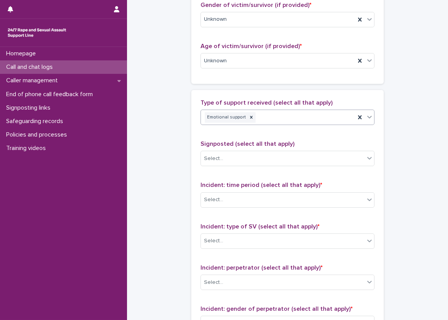
click at [339, 126] on div "Type of support received (select all that apply) option Exploration of options,…" at bounding box center [288, 115] width 174 height 32
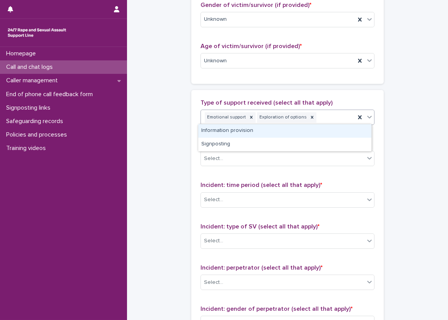
click at [331, 123] on div "Emotional support Exploration of options" at bounding box center [278, 117] width 154 height 13
click at [326, 127] on div "Information provision" at bounding box center [284, 130] width 173 height 13
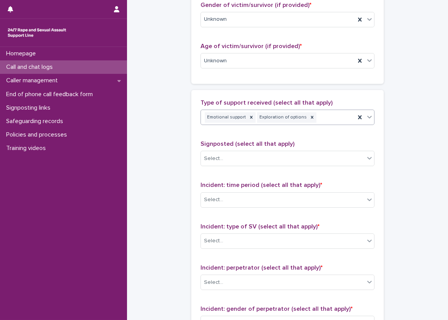
click at [325, 123] on div "Emotional support Exploration of options" at bounding box center [278, 117] width 154 height 13
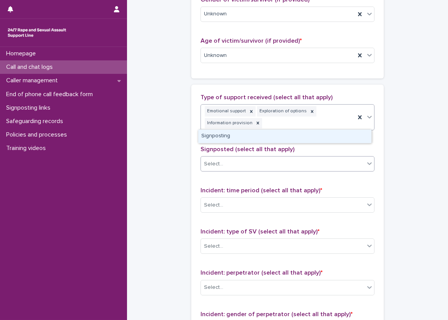
drag, startPoint x: 327, startPoint y: 136, endPoint x: 258, endPoint y: 163, distance: 74.8
click at [326, 136] on div "Signposting" at bounding box center [284, 136] width 173 height 13
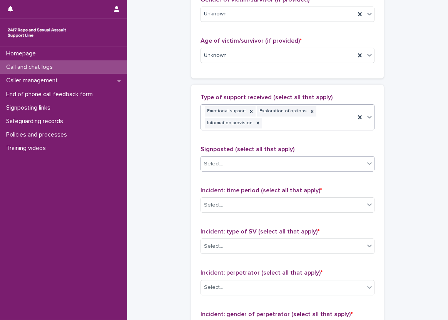
click at [236, 164] on div "Select..." at bounding box center [283, 164] width 164 height 13
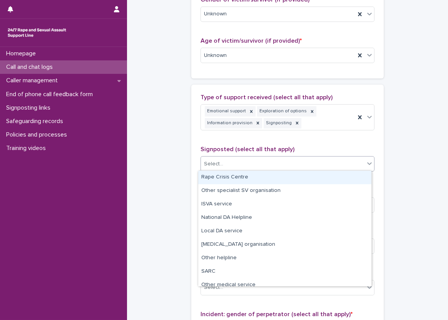
drag, startPoint x: 234, startPoint y: 177, endPoint x: 201, endPoint y: 177, distance: 33.1
click at [233, 177] on div "Rape Crisis Centre" at bounding box center [284, 177] width 173 height 13
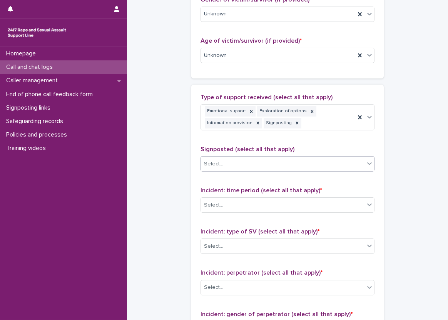
click at [185, 180] on div "**********" at bounding box center [288, 32] width 306 height 844
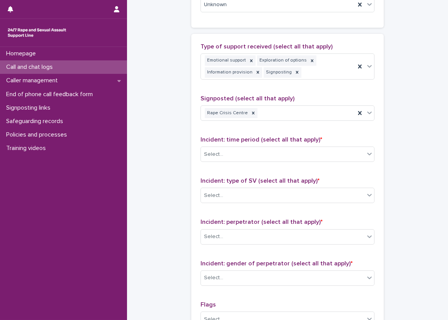
scroll to position [506, 0]
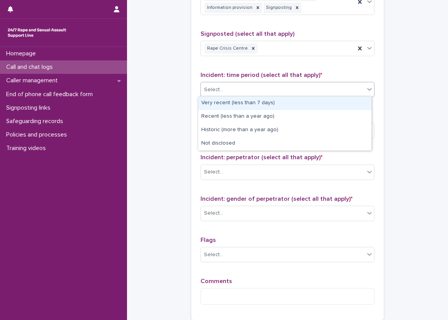
click at [232, 84] on div "Select..." at bounding box center [283, 90] width 164 height 13
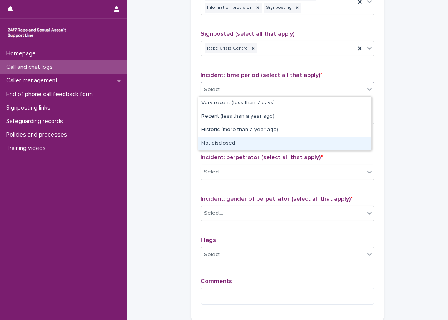
click at [238, 138] on div "Not disclosed" at bounding box center [284, 143] width 173 height 13
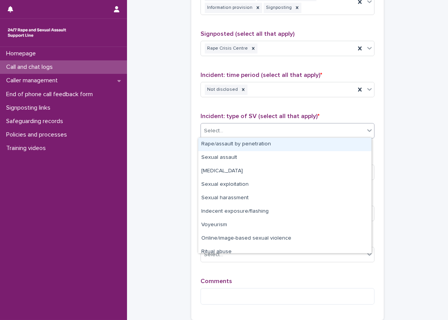
click at [239, 125] on div "Select..." at bounding box center [283, 131] width 164 height 13
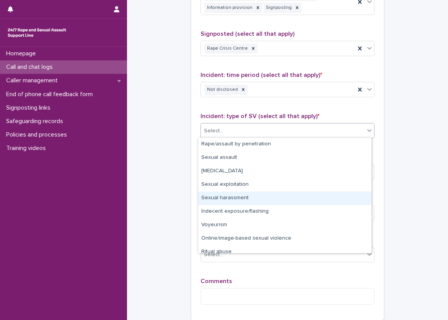
scroll to position [19, 0]
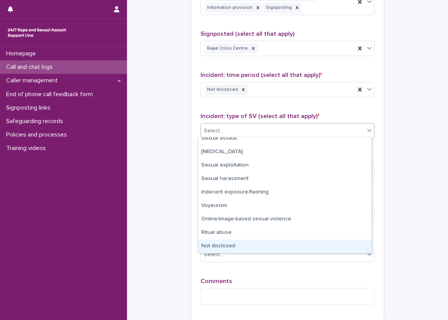
click at [250, 243] on div "Not disclosed" at bounding box center [284, 246] width 173 height 13
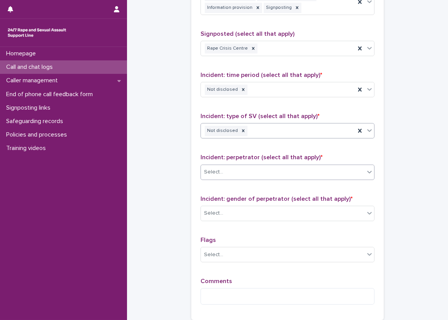
click at [251, 175] on div "Select..." at bounding box center [283, 172] width 164 height 13
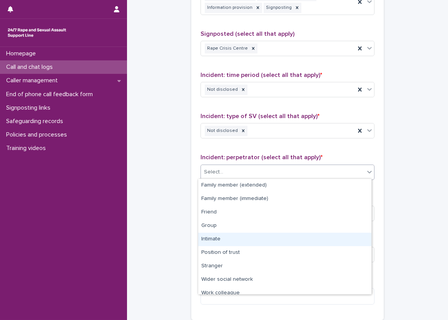
scroll to position [33, 0]
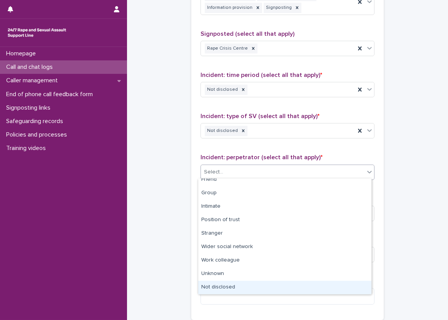
click at [254, 282] on div "Not disclosed" at bounding box center [284, 287] width 173 height 13
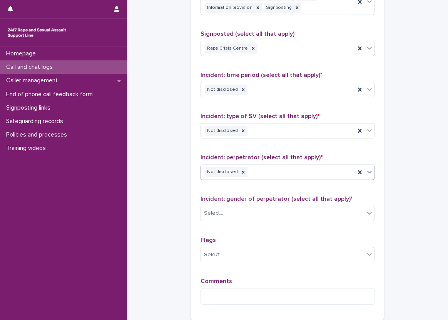
click at [235, 221] on div "Incident: gender of perpetrator (select all that apply) * Select..." at bounding box center [288, 212] width 174 height 32
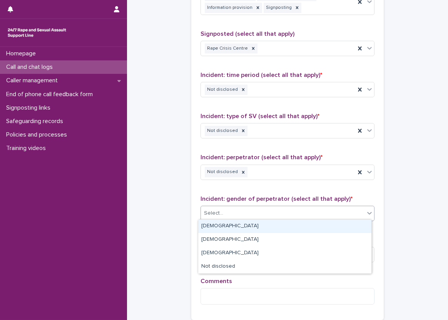
click at [235, 216] on div "Select..." at bounding box center [283, 213] width 164 height 13
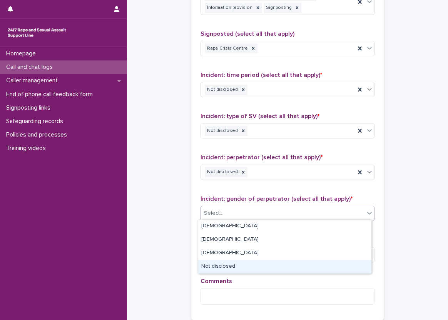
click at [230, 263] on div "Not disclosed" at bounding box center [284, 266] width 173 height 13
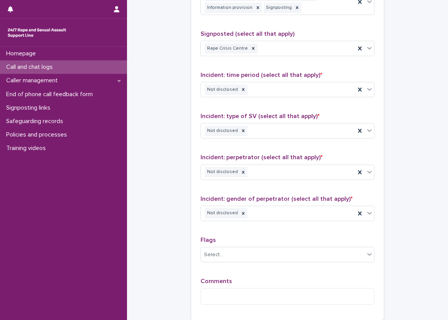
click at [195, 188] on div "Type of support received (select all that apply) Emotional support Exploration …" at bounding box center [287, 144] width 193 height 351
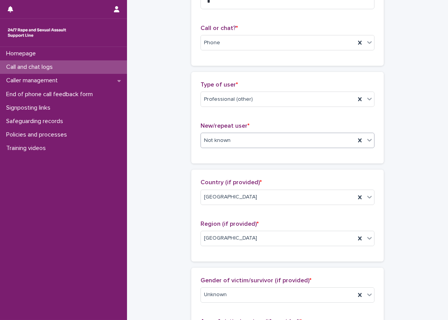
scroll to position [116, 0]
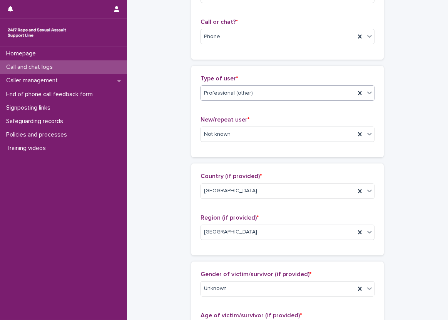
click at [261, 93] on div "Professional (other)" at bounding box center [278, 93] width 154 height 13
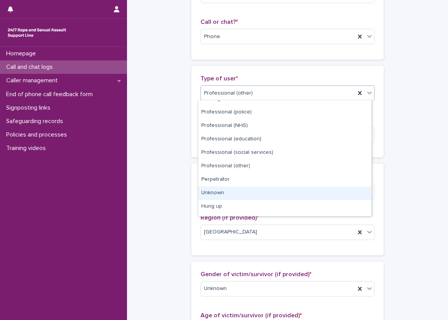
scroll to position [74, 0]
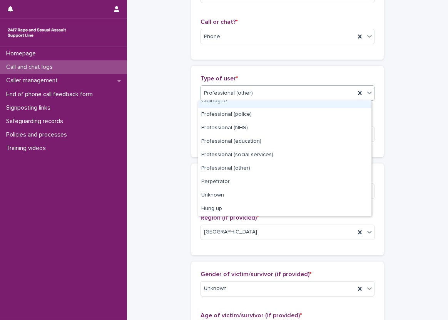
click at [247, 72] on div "Type of user * option Professional (other), selected. option Colleague focused,…" at bounding box center [287, 112] width 193 height 92
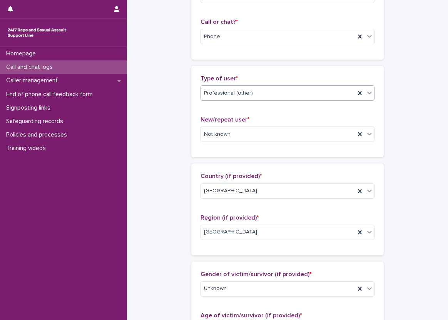
click at [263, 92] on div "Professional (other)" at bounding box center [278, 93] width 154 height 13
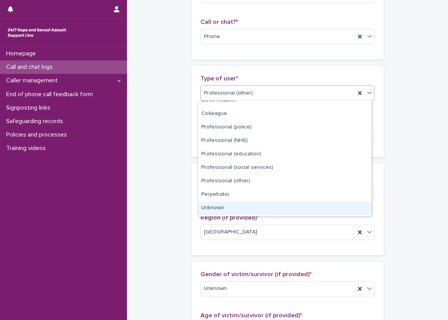
scroll to position [59, 0]
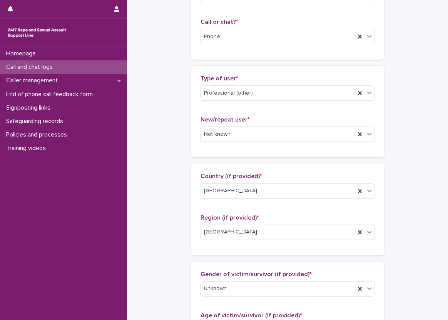
click at [191, 68] on div "Type of user * Professional (other) New/repeat user * Not known" at bounding box center [287, 112] width 193 height 92
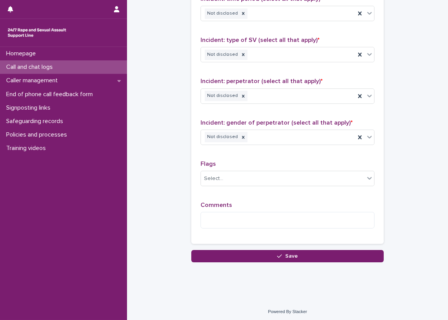
scroll to position [583, 0]
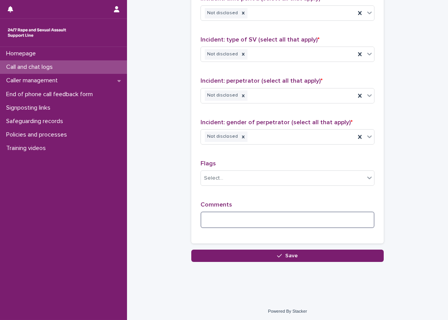
click at [254, 213] on textarea at bounding box center [288, 220] width 174 height 17
click at [315, 218] on textarea "**********" at bounding box center [288, 220] width 174 height 17
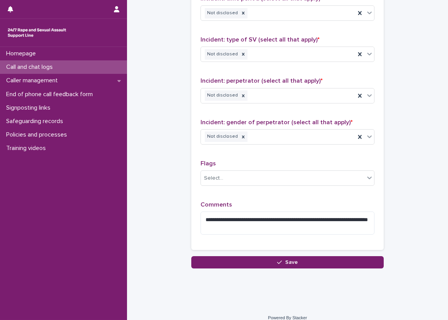
click at [273, 225] on textarea "**********" at bounding box center [288, 223] width 174 height 23
click at [250, 193] on div "**********" at bounding box center [288, 71] width 174 height 339
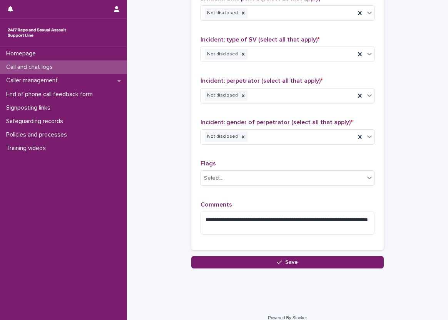
click at [291, 221] on textarea "**********" at bounding box center [288, 223] width 174 height 23
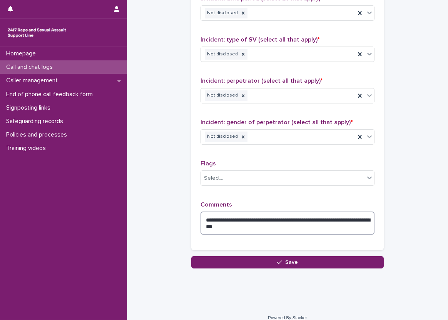
type textarea "**********"
click at [191, 107] on div "**********" at bounding box center [287, 72] width 193 height 358
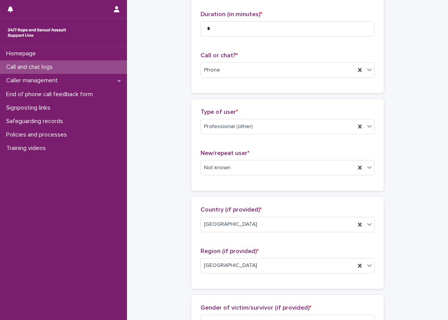
scroll to position [0, 0]
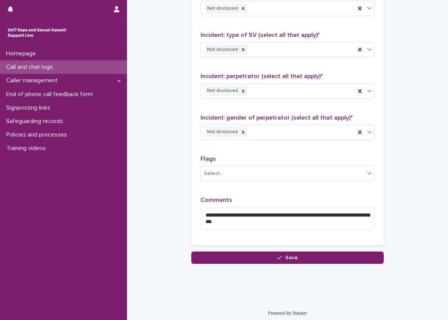
scroll to position [589, 0]
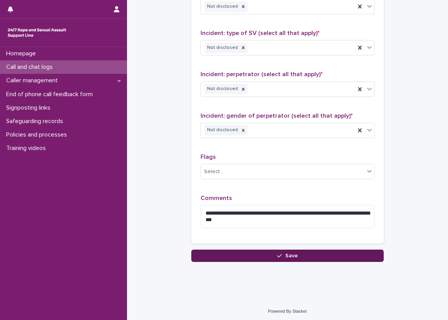
click at [265, 252] on button "Save" at bounding box center [287, 256] width 193 height 12
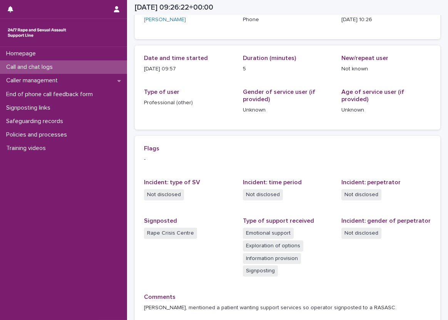
scroll to position [59, 0]
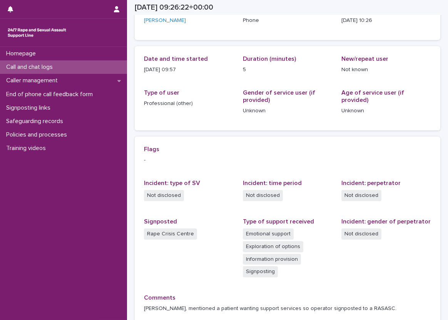
click at [284, 83] on div "Date and time started 19/9/2025 09:57 Duration (minutes) 5 New/repeat user Not …" at bounding box center [287, 88] width 287 height 66
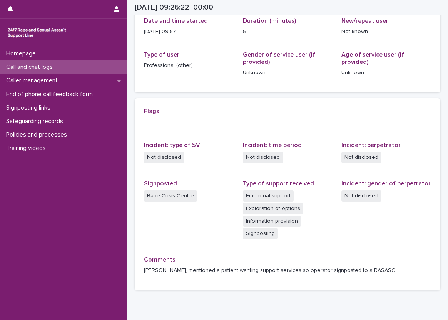
scroll to position [98, 0]
click at [97, 62] on div "Call and chat logs" at bounding box center [63, 66] width 127 height 13
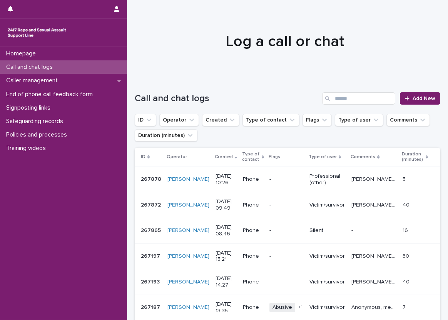
click at [141, 63] on div at bounding box center [284, 38] width 315 height 77
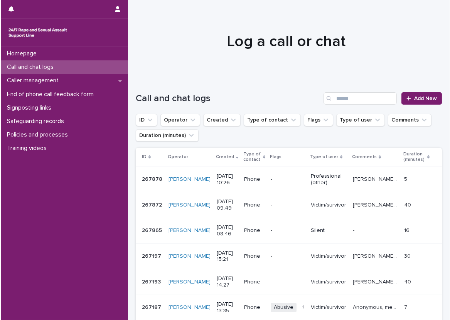
scroll to position [39, 0]
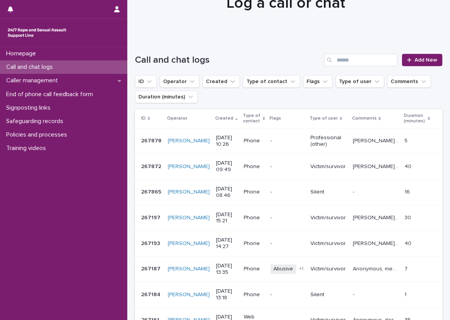
click at [175, 31] on div at bounding box center [285, -1] width 317 height 77
click at [361, 56] on input "Search" at bounding box center [360, 60] width 73 height 12
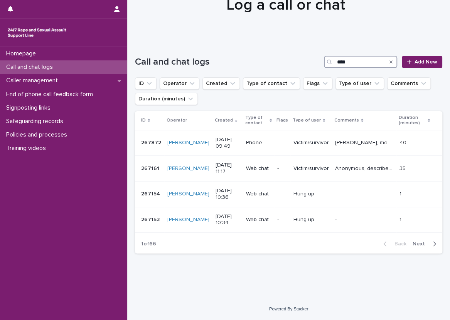
scroll to position [35, 0]
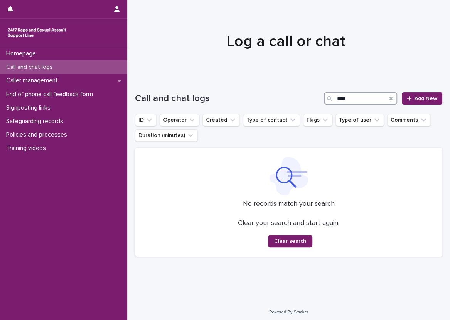
type input "****"
click at [388, 100] on div "Search" at bounding box center [390, 98] width 12 height 12
click at [389, 98] on icon "Search" at bounding box center [390, 98] width 3 height 3
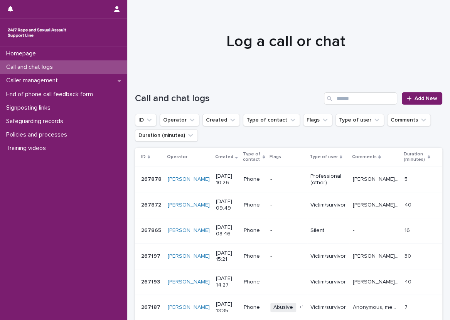
click at [310, 74] on div at bounding box center [285, 38] width 317 height 77
click at [118, 64] on div "Call and chat logs" at bounding box center [63, 66] width 127 height 13
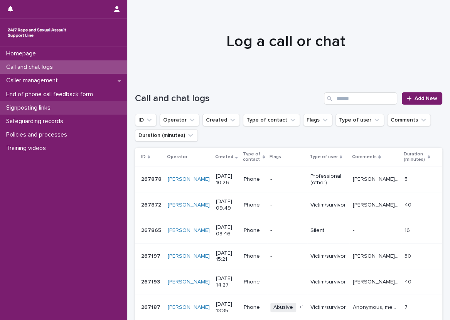
click at [101, 113] on div "Signposting links" at bounding box center [63, 107] width 127 height 13
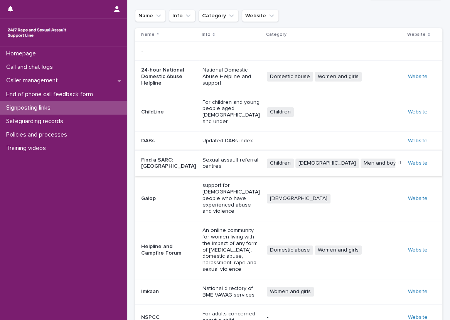
scroll to position [91, 0]
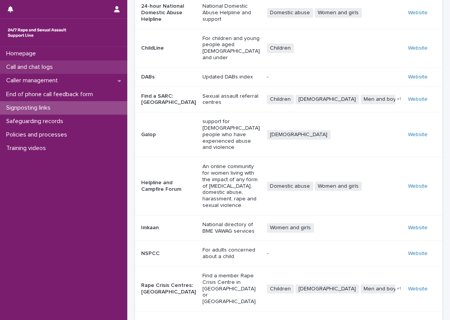
click at [83, 67] on div "Call and chat logs" at bounding box center [63, 66] width 127 height 13
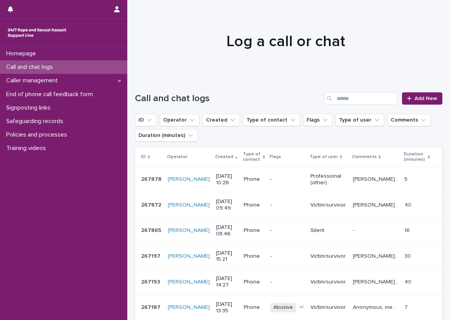
click at [201, 62] on div at bounding box center [285, 38] width 317 height 77
click at [416, 98] on span "Add New" at bounding box center [425, 98] width 23 height 5
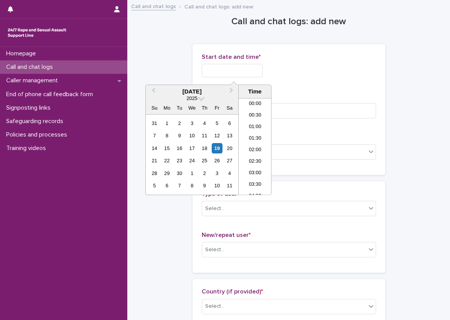
click at [227, 74] on input "text" at bounding box center [231, 70] width 61 height 13
click at [249, 129] on li "10:30" at bounding box center [254, 135] width 33 height 12
click at [260, 73] on input "**********" at bounding box center [231, 70] width 61 height 13
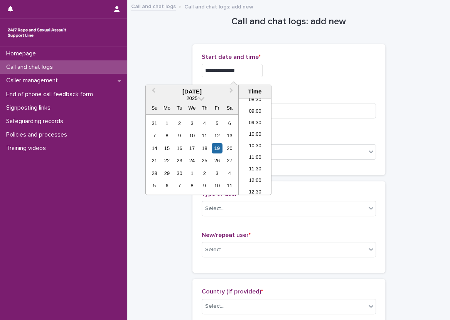
type input "**********"
click at [299, 65] on div "**********" at bounding box center [288, 70] width 174 height 13
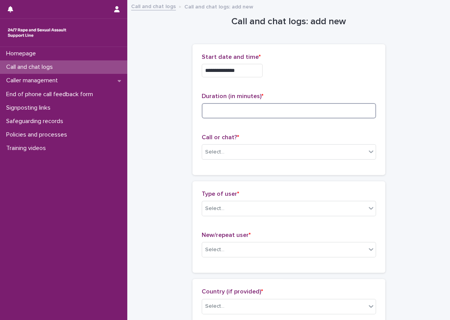
click at [282, 113] on input at bounding box center [288, 110] width 174 height 15
click at [272, 91] on div "**********" at bounding box center [288, 110] width 174 height 112
click at [268, 108] on input "**" at bounding box center [288, 110] width 174 height 15
type input "**"
click at [263, 84] on div "**********" at bounding box center [288, 110] width 174 height 112
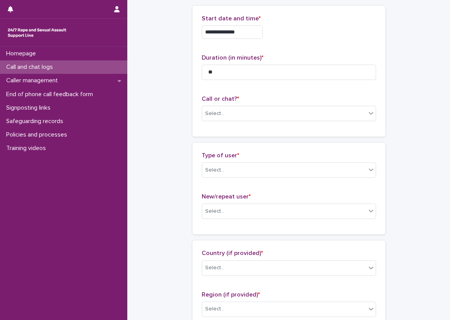
scroll to position [77, 0]
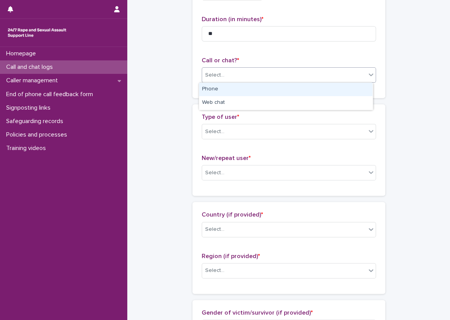
click at [207, 78] on div "Select..." at bounding box center [214, 75] width 19 height 8
click at [211, 86] on div "Phone" at bounding box center [285, 89] width 173 height 13
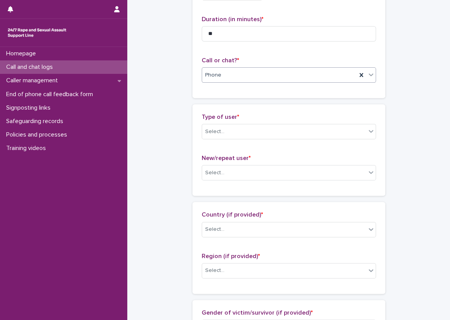
click at [193, 83] on div "**********" at bounding box center [288, 32] width 193 height 131
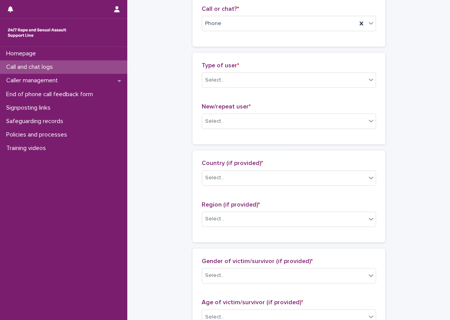
scroll to position [116, 0]
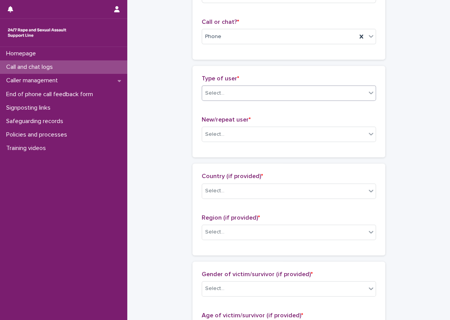
click at [235, 95] on div "Select..." at bounding box center [284, 93] width 164 height 13
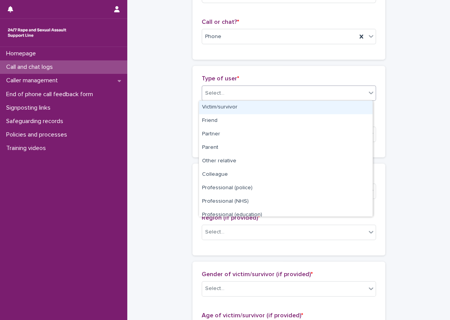
click at [240, 104] on div "Victim/survivor" at bounding box center [285, 107] width 173 height 13
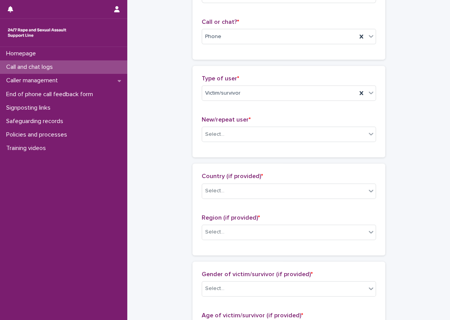
click at [240, 109] on div "Type of user * Victim/survivor New/repeat user * Select..." at bounding box center [288, 111] width 174 height 73
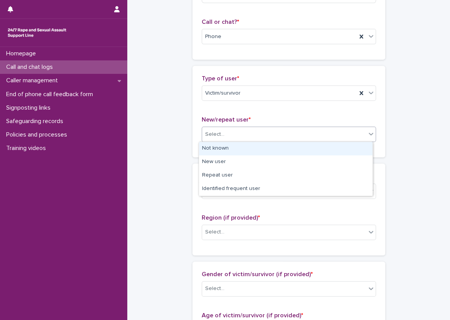
click at [240, 131] on div "Select..." at bounding box center [284, 134] width 164 height 13
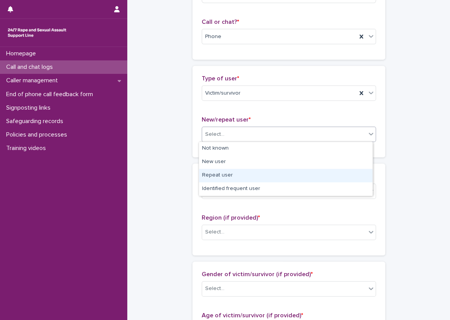
click at [232, 177] on div "Repeat user" at bounding box center [285, 175] width 173 height 13
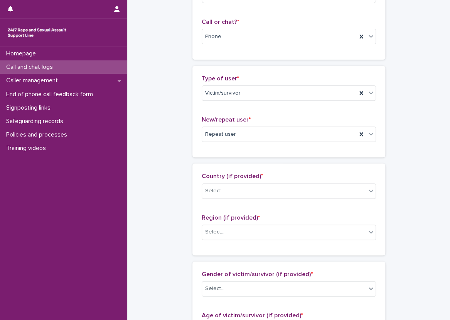
click at [194, 177] on div "Country (if provided) * Select... Region (if provided) * Select..." at bounding box center [288, 210] width 193 height 92
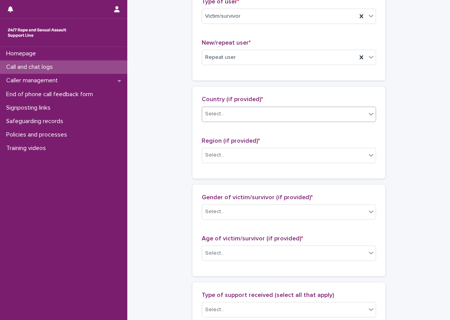
click at [208, 111] on div "Select..." at bounding box center [214, 114] width 19 height 8
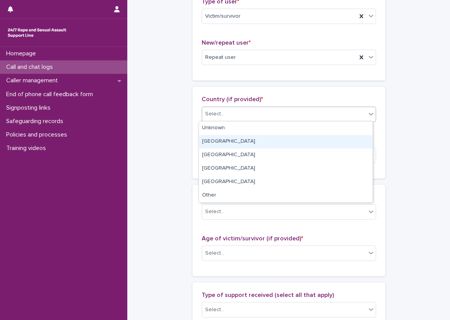
click at [218, 138] on div "England" at bounding box center [285, 141] width 173 height 13
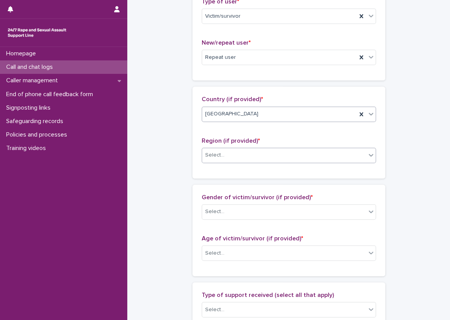
click at [227, 151] on div "Select..." at bounding box center [284, 155] width 164 height 13
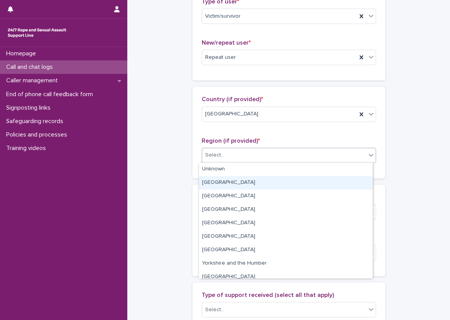
click at [229, 180] on div "Greater London" at bounding box center [285, 182] width 173 height 13
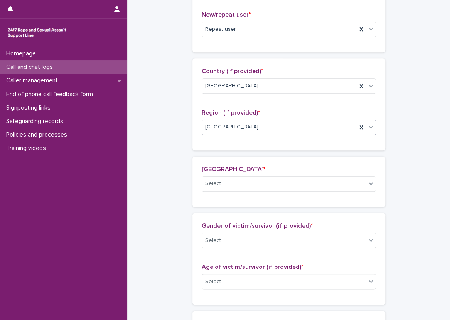
click at [162, 167] on div "**********" at bounding box center [288, 225] width 307 height 891
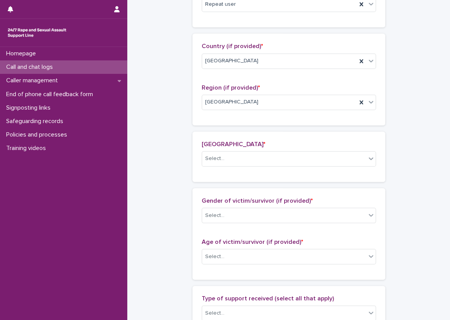
scroll to position [259, 0]
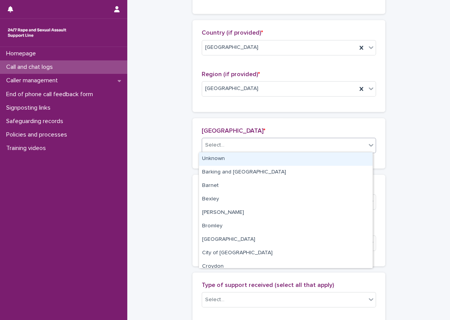
click at [227, 139] on div "Select..." at bounding box center [284, 145] width 164 height 13
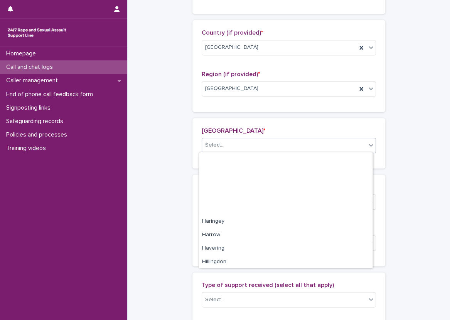
scroll to position [0, 0]
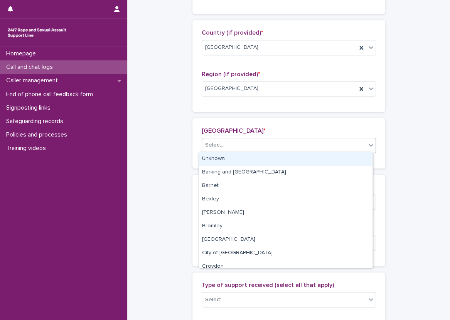
click at [233, 161] on div "Unknown" at bounding box center [285, 159] width 173 height 13
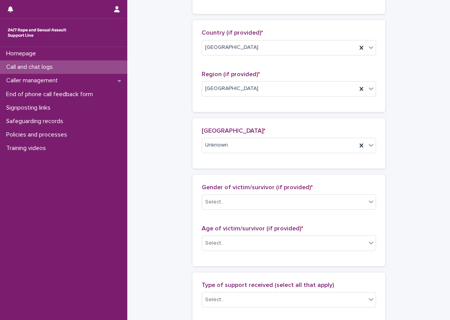
click at [192, 149] on div "London borough * Unknown" at bounding box center [288, 143] width 193 height 50
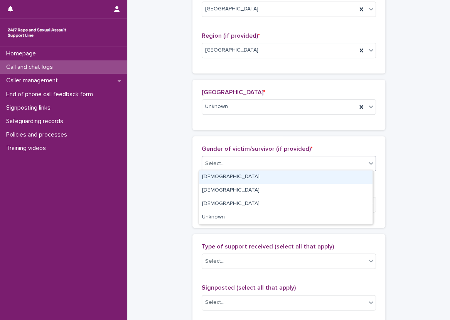
click at [213, 168] on div "Select..." at bounding box center [284, 164] width 164 height 13
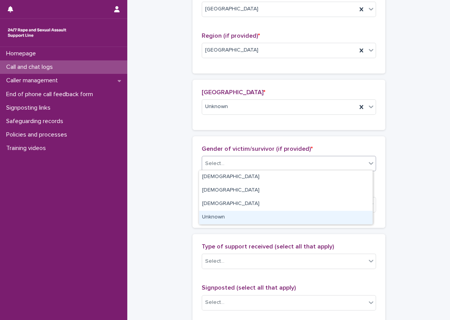
click at [238, 211] on div "Unknown" at bounding box center [285, 217] width 173 height 13
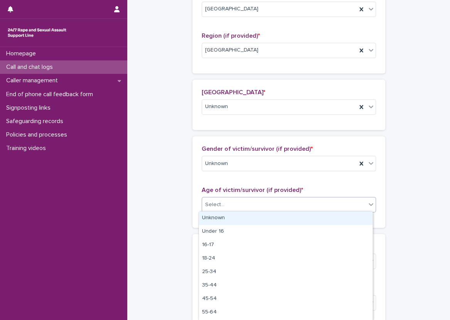
click at [232, 205] on div "Select..." at bounding box center [284, 205] width 164 height 13
drag, startPoint x: 225, startPoint y: 215, endPoint x: 221, endPoint y: 216, distance: 4.0
click at [221, 216] on div "Unknown" at bounding box center [285, 218] width 173 height 13
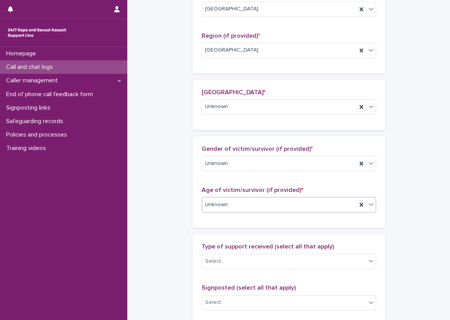
click at [192, 211] on div "Gender of victim/survivor (if provided) * Unknown Age of victim/survivor (if pr…" at bounding box center [288, 182] width 193 height 92
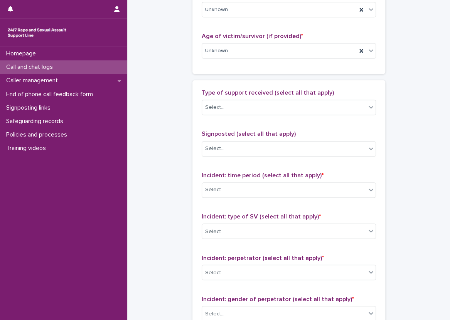
scroll to position [490, 0]
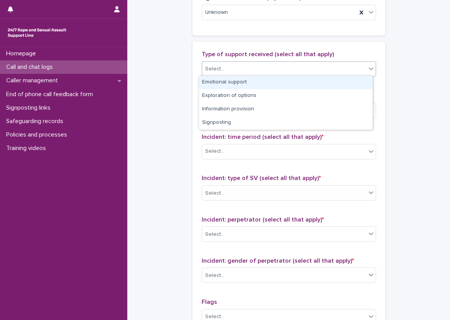
click at [258, 65] on div "Select..." at bounding box center [284, 69] width 164 height 13
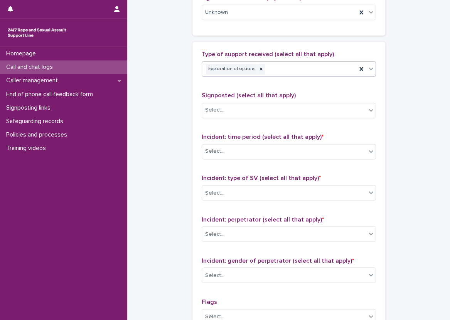
click at [287, 70] on div "Exploration of options" at bounding box center [279, 68] width 154 height 13
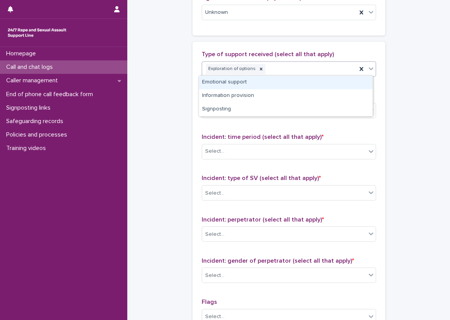
click at [296, 79] on div "Emotional support" at bounding box center [285, 82] width 173 height 13
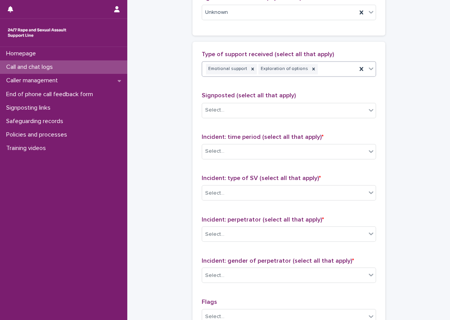
click at [309, 72] on div at bounding box center [313, 69] width 8 height 10
click at [314, 84] on div "Type of support received (select all that apply) Emotional support Signposted (…" at bounding box center [288, 212] width 174 height 322
click at [316, 71] on div "Emotional support" at bounding box center [279, 68] width 154 height 13
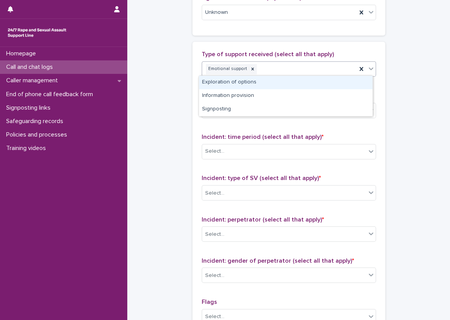
click at [317, 80] on div "Exploration of options" at bounding box center [285, 82] width 173 height 13
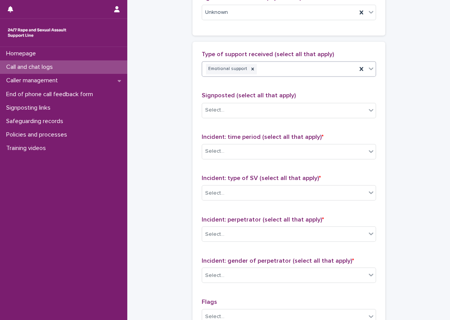
click at [341, 70] on div "Emotional support" at bounding box center [279, 68] width 154 height 13
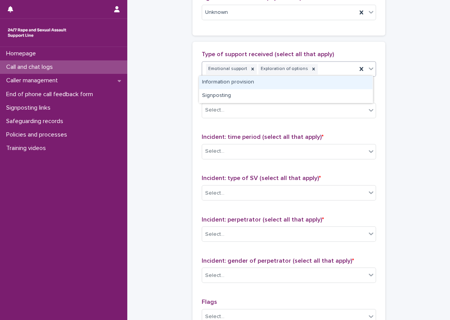
click at [343, 80] on div "Information provision" at bounding box center [285, 82] width 173 height 13
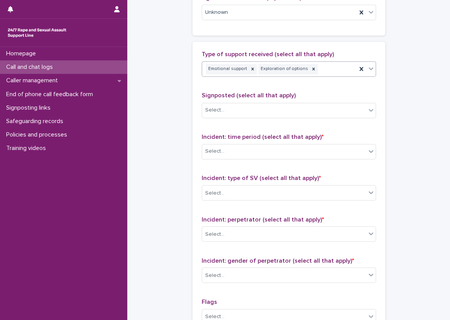
click at [342, 76] on div "Emotional support Exploration of options" at bounding box center [279, 68] width 154 height 13
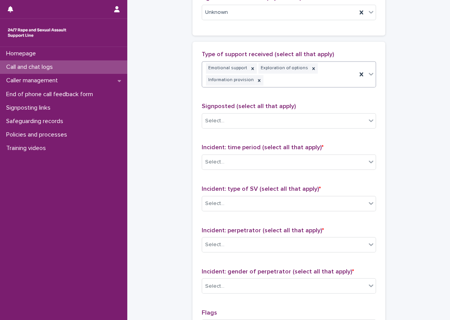
drag, startPoint x: 343, startPoint y: 74, endPoint x: 344, endPoint y: 83, distance: 9.3
click at [344, 75] on div "Emotional support Exploration of options Information provision" at bounding box center [279, 74] width 154 height 25
click at [344, 84] on div "Emotional support Exploration of options Information provision" at bounding box center [279, 74] width 154 height 25
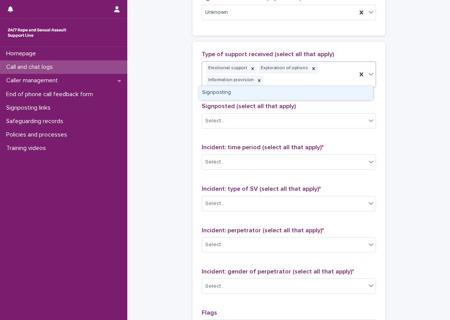
click at [341, 91] on div "Signposting" at bounding box center [285, 92] width 173 height 13
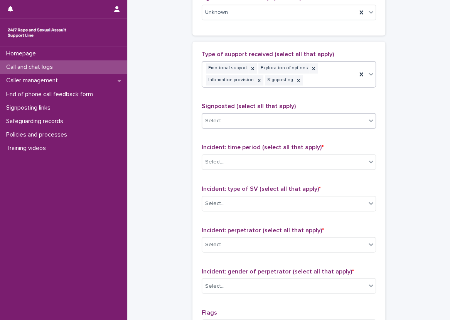
click at [289, 115] on div "Select..." at bounding box center [284, 121] width 164 height 13
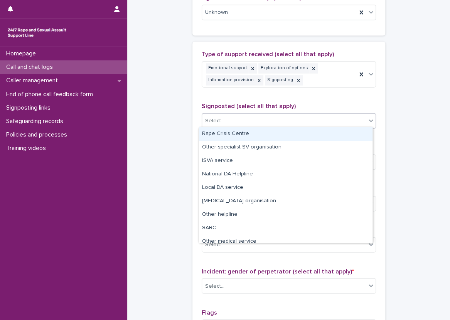
click at [268, 128] on div "Rape Crisis Centre" at bounding box center [285, 134] width 173 height 13
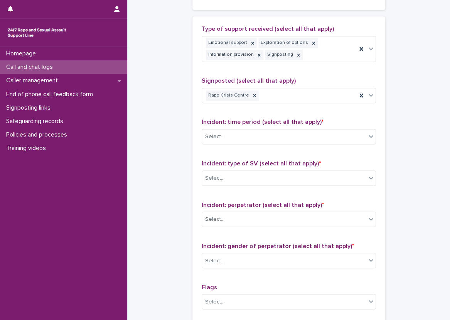
scroll to position [529, 0]
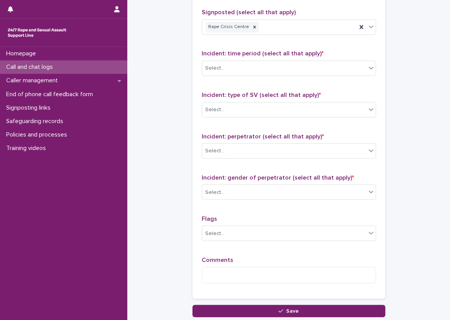
scroll to position [587, 0]
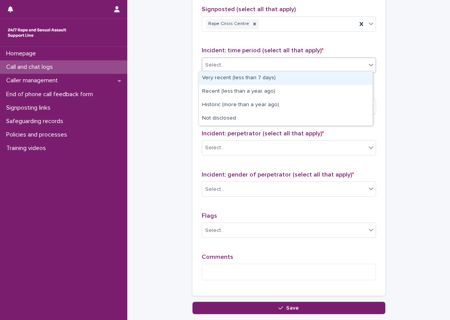
click at [256, 64] on div "Select..." at bounding box center [284, 65] width 164 height 13
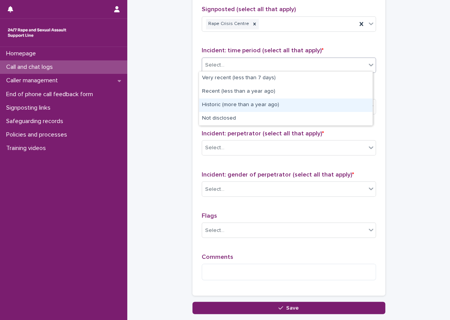
click at [280, 103] on div "Historic (more than a year ago)" at bounding box center [285, 105] width 173 height 13
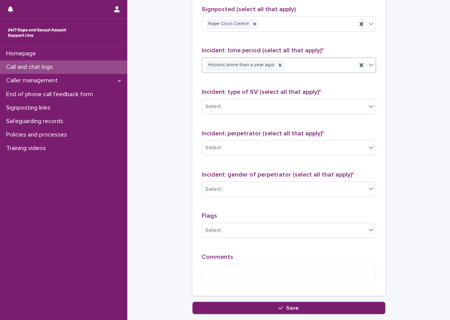
click at [280, 103] on div "Select..." at bounding box center [284, 106] width 164 height 13
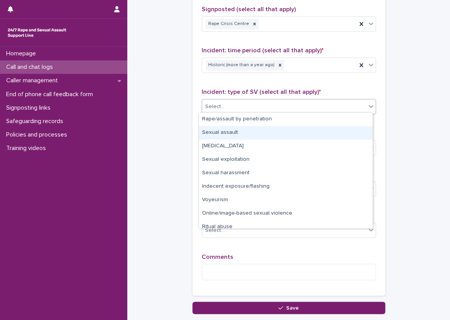
click at [279, 131] on div "Sexual assault" at bounding box center [285, 132] width 173 height 13
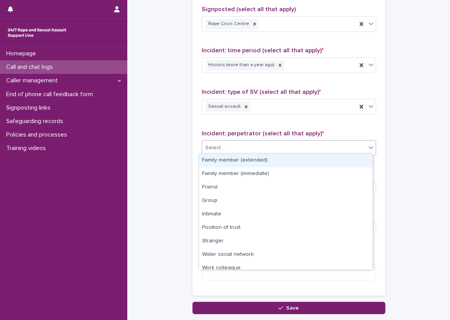
click at [278, 144] on div "Select..." at bounding box center [284, 147] width 164 height 13
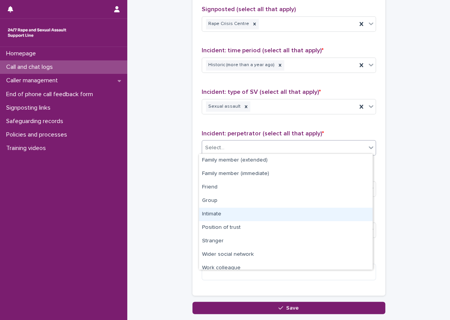
click at [268, 211] on div "Intimate" at bounding box center [285, 214] width 173 height 13
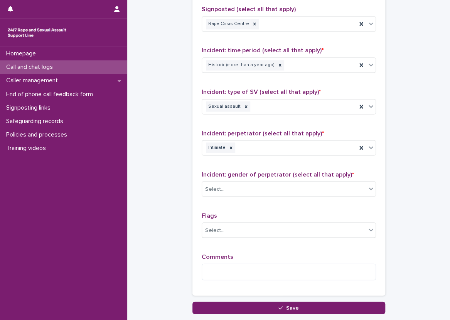
click at [272, 196] on div "Incident: gender of perpetrator (select all that apply) * Select..." at bounding box center [288, 187] width 174 height 32
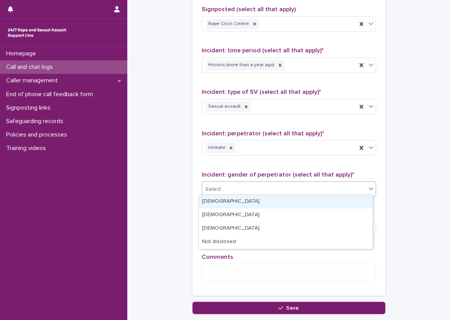
click at [279, 183] on div "Select..." at bounding box center [284, 189] width 164 height 13
click at [270, 202] on div "Male" at bounding box center [285, 201] width 173 height 13
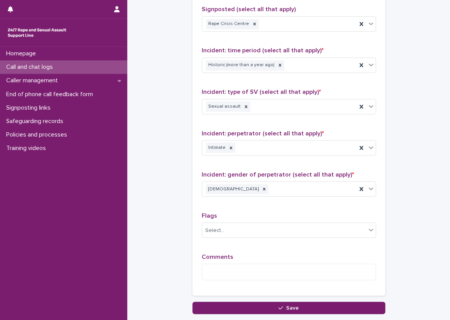
click at [247, 257] on p "Comments" at bounding box center [288, 256] width 174 height 7
click at [216, 270] on textarea at bounding box center [288, 272] width 174 height 17
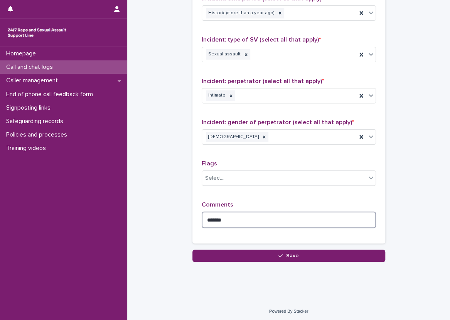
click at [368, 217] on textarea "******" at bounding box center [288, 220] width 174 height 17
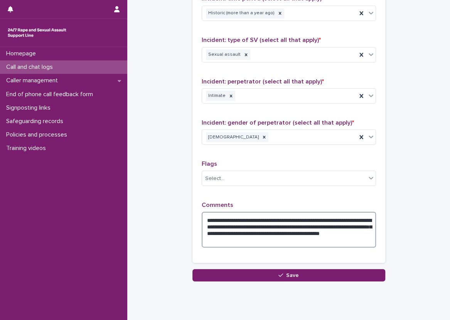
type textarea "**********"
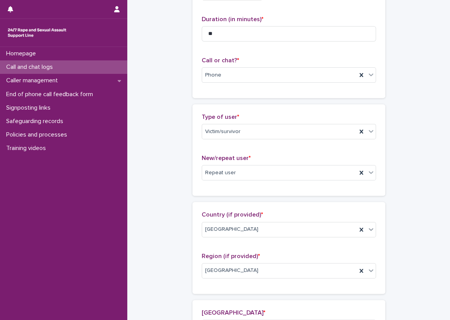
scroll to position [39, 0]
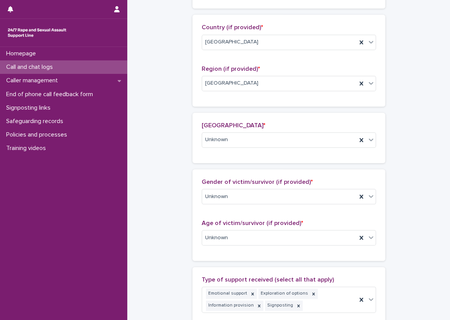
scroll to position [271, 0]
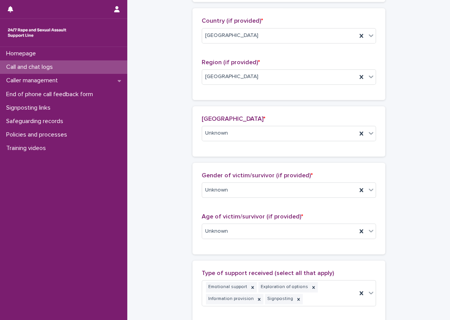
click at [438, 173] on div "**********" at bounding box center [288, 200] width 315 height 940
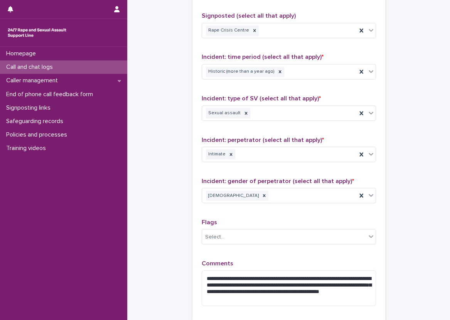
scroll to position [584, 0]
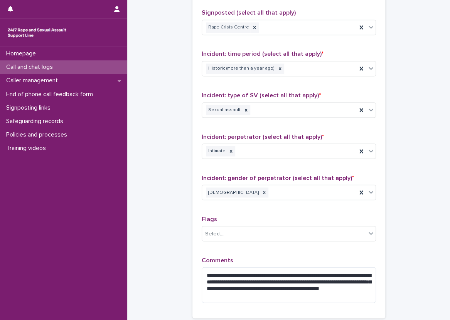
drag, startPoint x: 433, startPoint y: 267, endPoint x: 448, endPoint y: 261, distance: 15.2
click at [448, 261] on div "**********" at bounding box center [225, 160] width 450 height 320
drag, startPoint x: 448, startPoint y: 261, endPoint x: 434, endPoint y: 267, distance: 15.2
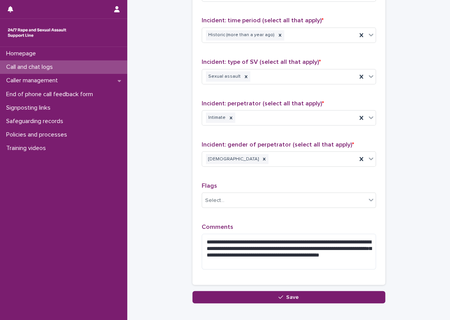
scroll to position [621, 0]
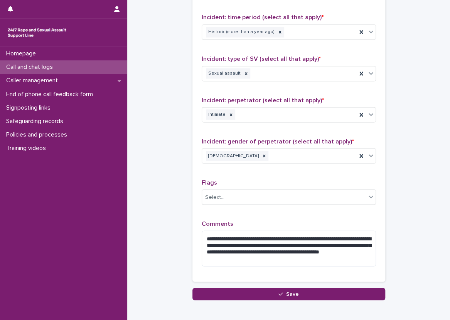
click at [192, 228] on div "**********" at bounding box center [288, 96] width 193 height 371
click at [238, 273] on div "**********" at bounding box center [288, 96] width 193 height 371
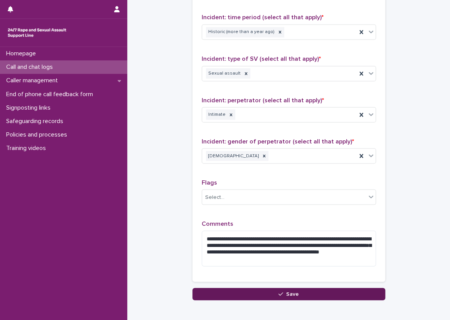
click at [245, 288] on button "Save" at bounding box center [288, 294] width 193 height 12
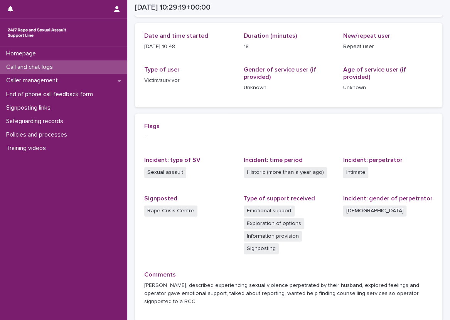
scroll to position [86, 0]
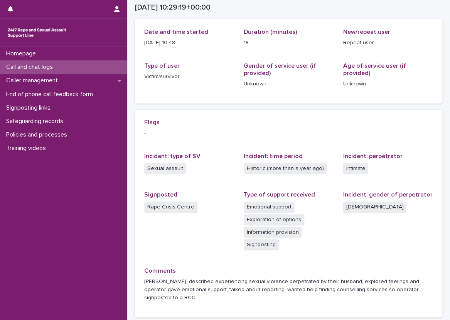
click at [129, 102] on div "Loading... Saving… Loading... Saving… 2025-09-19 10:29:19+00:00 19/9/2025 11:29…" at bounding box center [288, 138] width 322 height 448
click at [106, 77] on div "Caller management" at bounding box center [63, 80] width 127 height 13
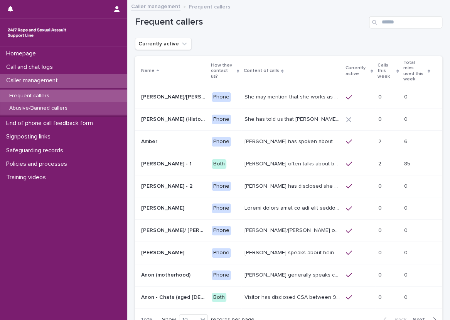
click at [103, 107] on div "Abusive/Banned callers" at bounding box center [63, 108] width 127 height 13
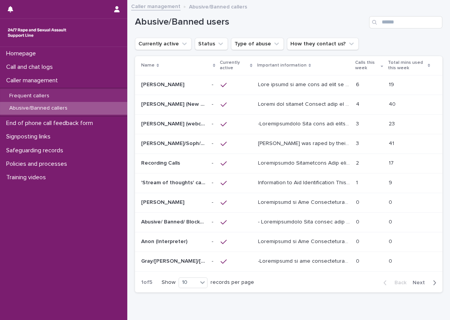
click at [342, 84] on p at bounding box center [304, 84] width 93 height 8
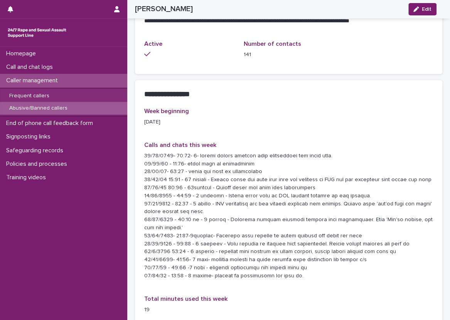
scroll to position [763, 0]
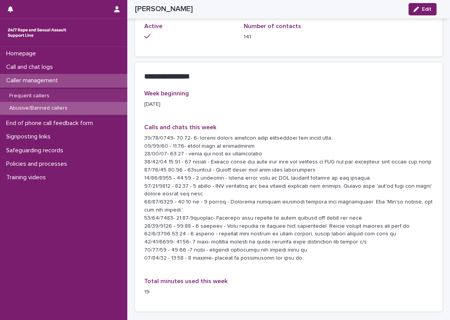
click at [289, 255] on div "Week beginning 08/09/2025 Calls and chats this week Total minutes used this wee…" at bounding box center [288, 196] width 289 height 213
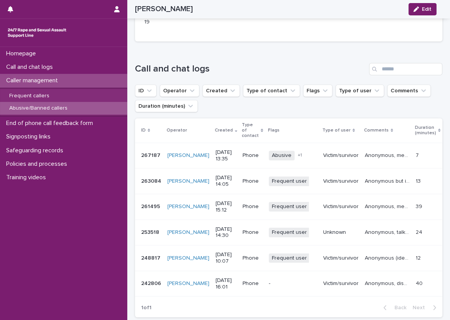
scroll to position [1002, 0]
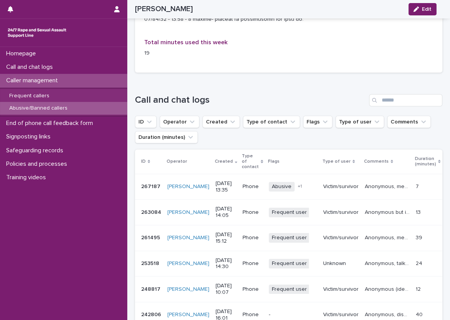
click at [361, 302] on td "Anonymous, discussed experiences with carers, social workers and the council, e…" at bounding box center [386, 315] width 51 height 26
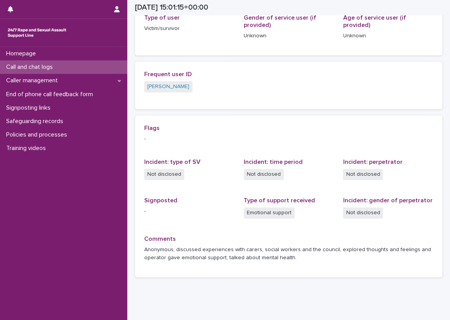
scroll to position [116, 0]
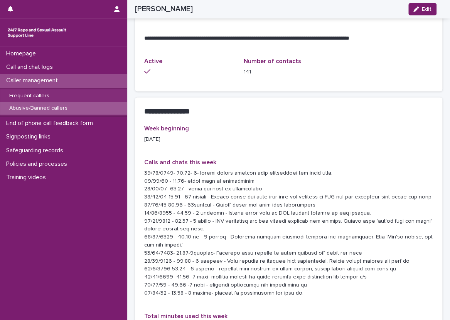
scroll to position [720, 0]
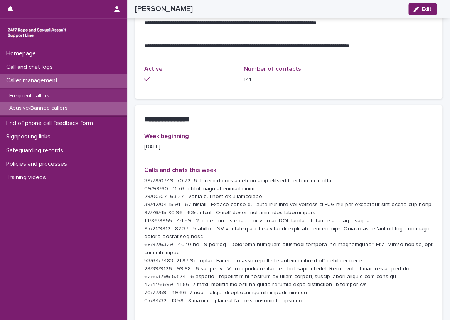
click at [283, 256] on p at bounding box center [288, 241] width 289 height 128
click at [296, 177] on p at bounding box center [288, 241] width 289 height 128
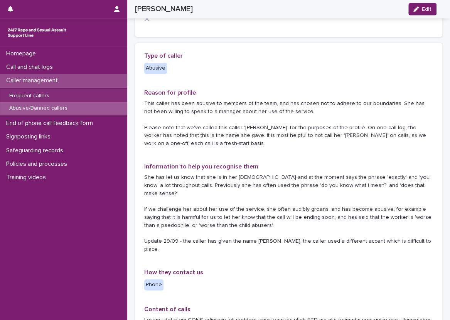
scroll to position [0, 0]
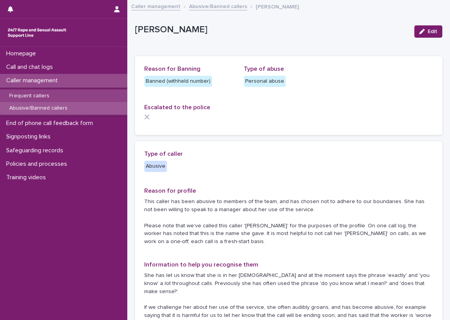
click at [79, 95] on div "Frequent callers" at bounding box center [63, 96] width 127 height 13
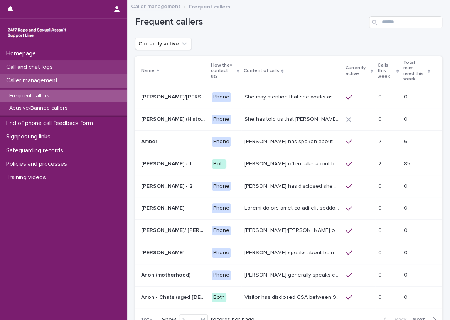
click at [81, 70] on div "Call and chat logs" at bounding box center [63, 66] width 127 height 13
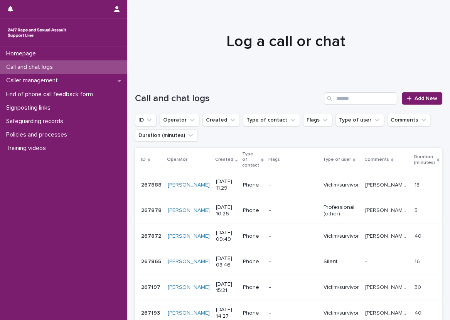
click at [290, 173] on td "-" at bounding box center [293, 186] width 54 height 26
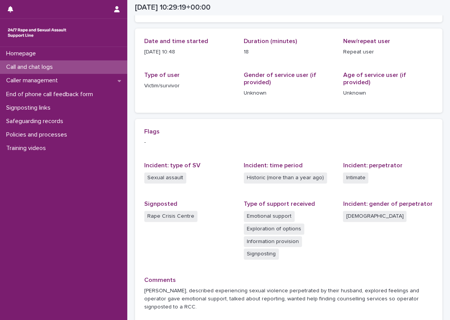
scroll to position [116, 0]
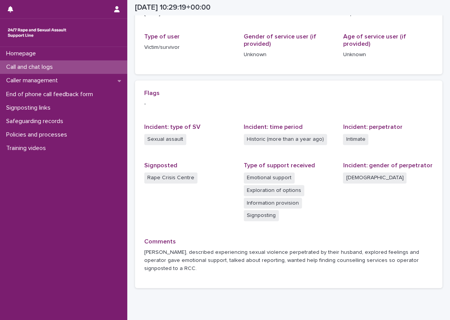
click at [331, 215] on div "Flags - Incident: type of SV Sexual assault Incident: time period Historic (mor…" at bounding box center [288, 185] width 289 height 190
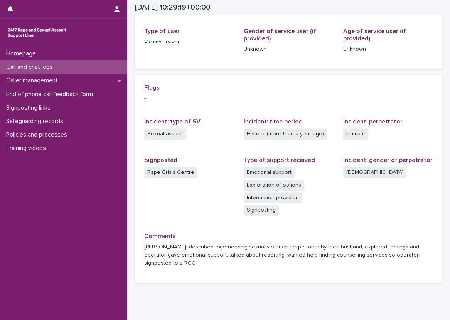
click at [430, 130] on div "Flags - Incident: type of SV Sexual assault Incident: time period Historic (mor…" at bounding box center [288, 179] width 307 height 208
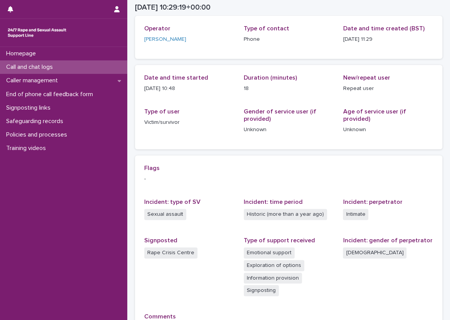
scroll to position [5, 0]
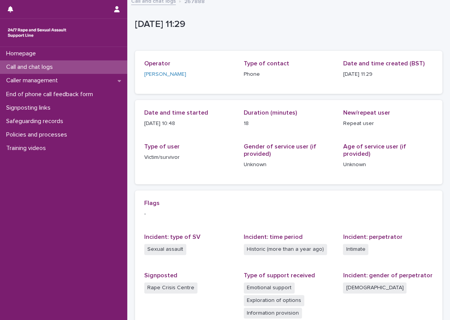
click at [109, 61] on div "Call and chat logs" at bounding box center [63, 66] width 127 height 13
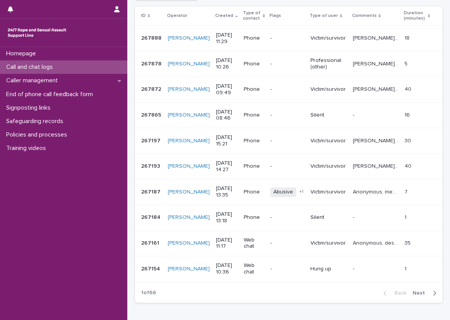
scroll to position [142, 0]
click at [438, 123] on div "Loading... Saving… Loading... Saving… Call and chat logs Add New ID Operator Cr…" at bounding box center [288, 131] width 315 height 393
click at [87, 67] on div "Call and chat logs" at bounding box center [63, 66] width 127 height 13
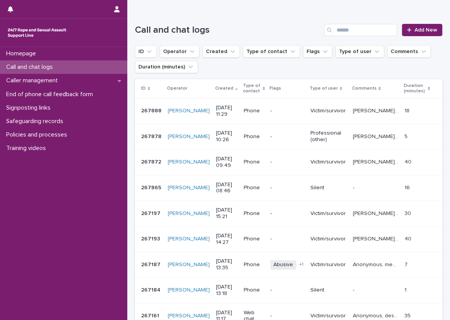
scroll to position [0, 0]
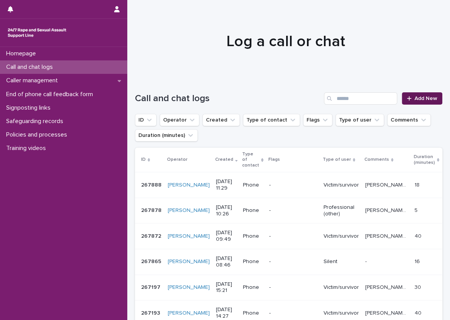
click at [414, 97] on span "Add New" at bounding box center [425, 98] width 23 height 5
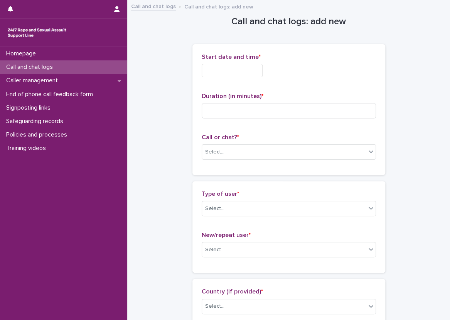
click at [215, 72] on input "text" at bounding box center [231, 70] width 61 height 13
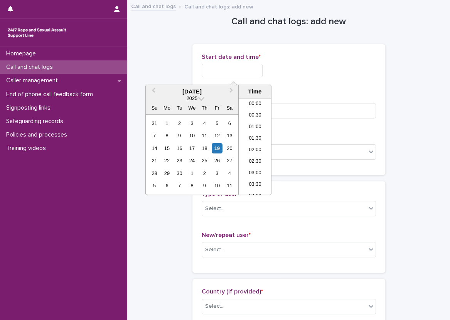
scroll to position [223, 0]
click at [256, 149] on li "11:30" at bounding box center [254, 147] width 33 height 12
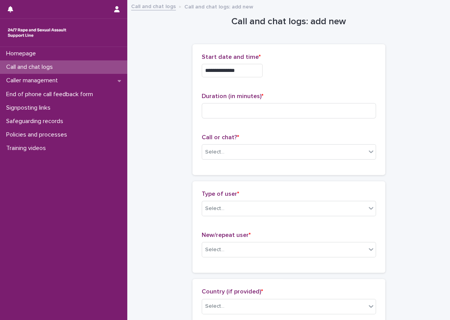
click at [249, 70] on input "**********" at bounding box center [231, 70] width 61 height 13
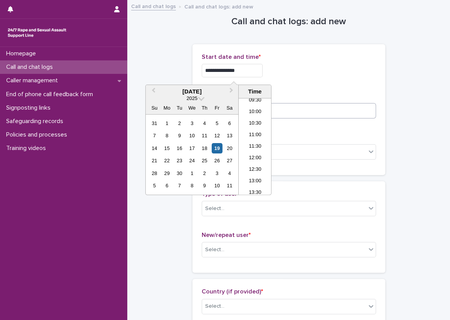
type input "**********"
click at [367, 106] on input at bounding box center [288, 110] width 174 height 15
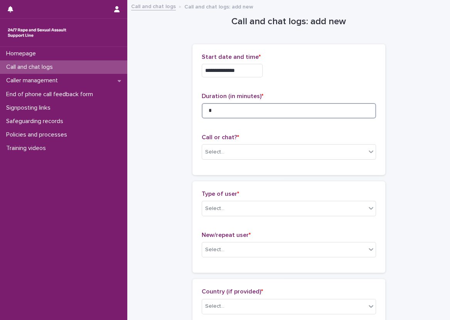
type input "*"
click at [328, 71] on div "**********" at bounding box center [288, 70] width 174 height 13
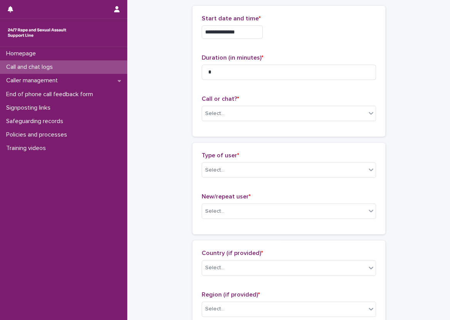
scroll to position [77, 0]
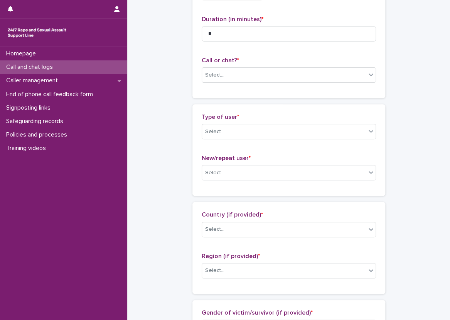
click at [274, 89] on div "**********" at bounding box center [288, 32] width 193 height 131
click at [268, 81] on div "Call or chat? * Select..." at bounding box center [288, 73] width 174 height 32
click at [267, 80] on div "Select..." at bounding box center [284, 75] width 164 height 13
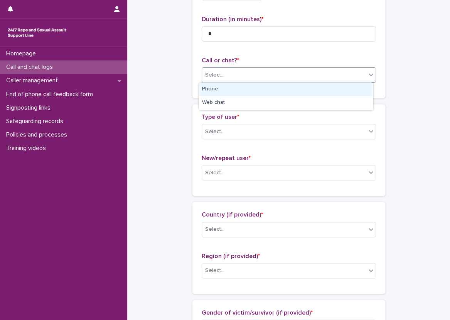
click at [269, 88] on div "Phone" at bounding box center [285, 89] width 173 height 13
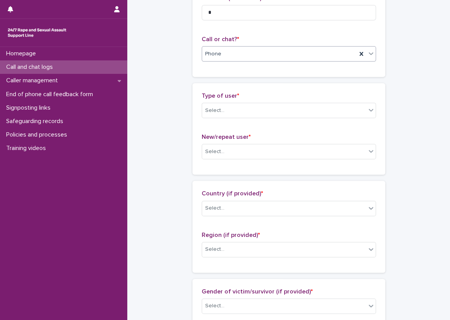
scroll to position [116, 0]
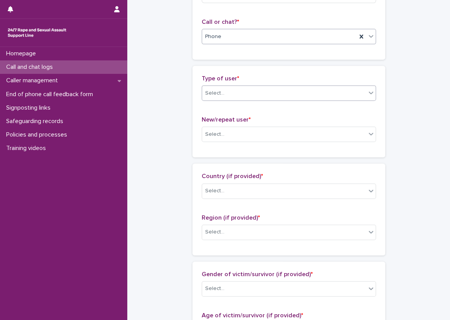
click at [273, 91] on div "Select..." at bounding box center [284, 93] width 164 height 13
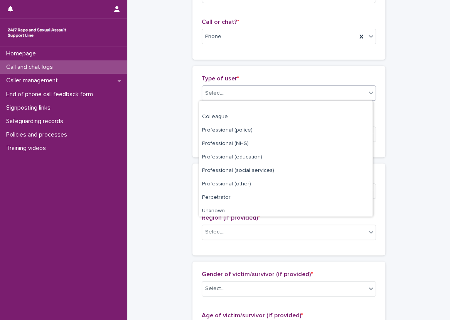
scroll to position [87, 0]
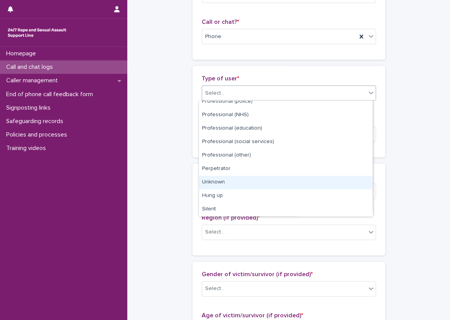
click at [285, 183] on div "Unknown" at bounding box center [285, 182] width 173 height 13
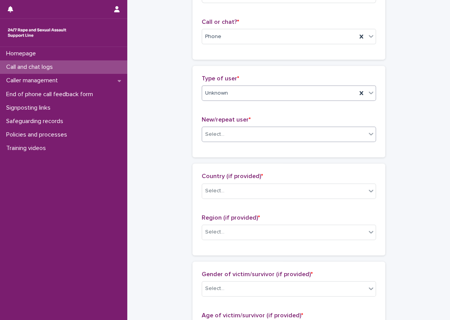
click at [276, 141] on div "Select..." at bounding box center [288, 134] width 174 height 15
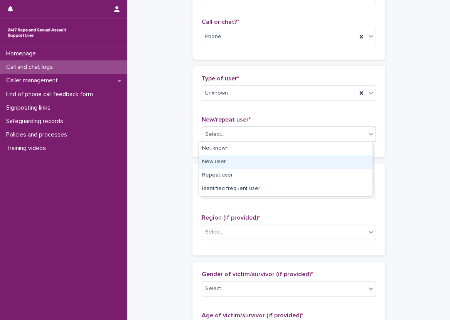
click at [268, 159] on div "New user" at bounding box center [285, 162] width 173 height 13
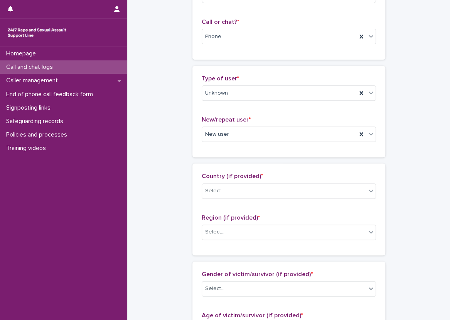
click at [261, 161] on div "Loading... Saving… Type of user * Unknown New/repeat user * New user" at bounding box center [288, 115] width 193 height 98
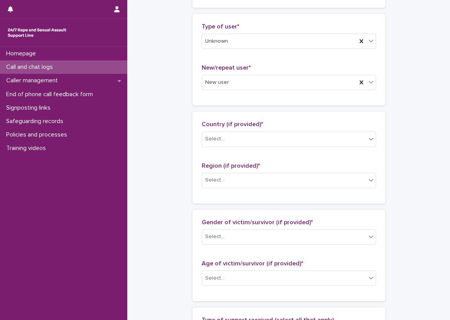
scroll to position [231, 0]
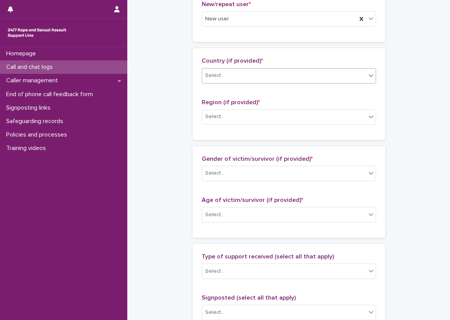
click at [243, 73] on div "Select..." at bounding box center [284, 75] width 164 height 13
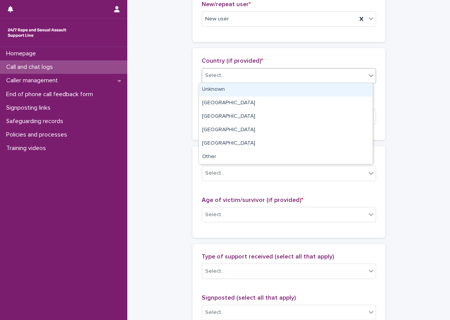
click at [246, 88] on div "Unknown" at bounding box center [285, 89] width 173 height 13
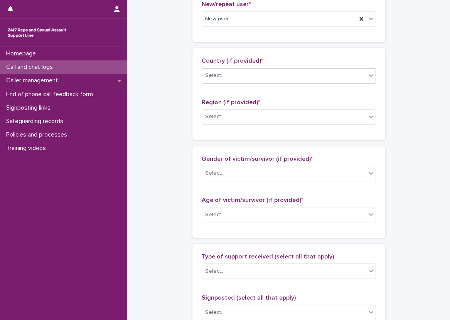
click at [232, 125] on div "Region (if provided) * Select..." at bounding box center [288, 115] width 174 height 32
click at [232, 120] on div "Select..." at bounding box center [284, 117] width 164 height 13
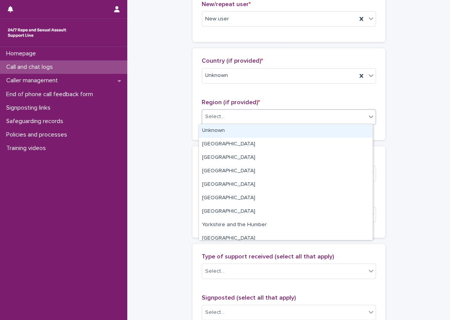
click at [227, 133] on div "Unknown" at bounding box center [285, 130] width 173 height 13
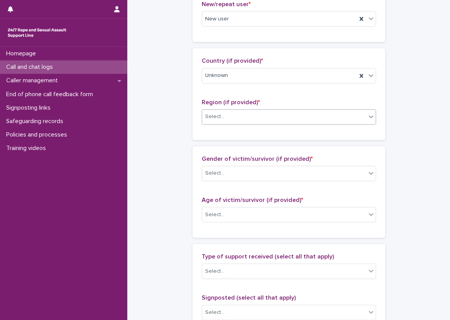
click at [192, 140] on div "Loading... Saving… Country (if provided) * Unknown Region (if provided) * optio…" at bounding box center [288, 97] width 193 height 98
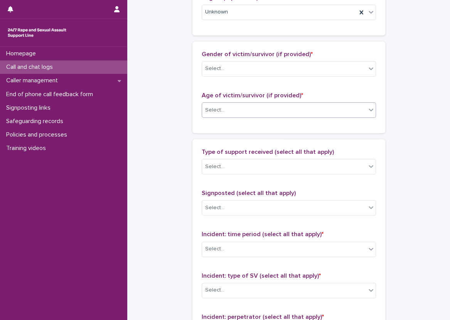
scroll to position [347, 0]
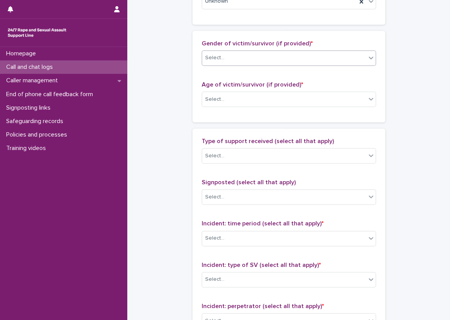
click at [239, 60] on div "Select..." at bounding box center [284, 58] width 164 height 13
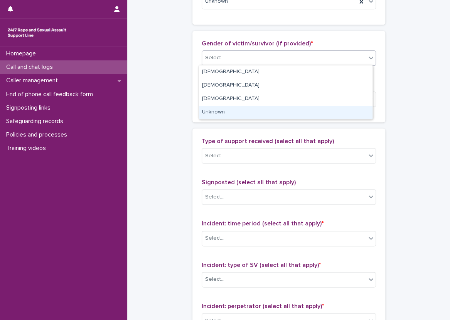
click at [235, 110] on div "Unknown" at bounding box center [285, 112] width 173 height 13
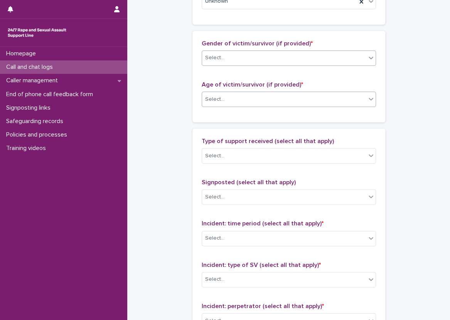
click at [233, 101] on div "Select..." at bounding box center [284, 99] width 164 height 13
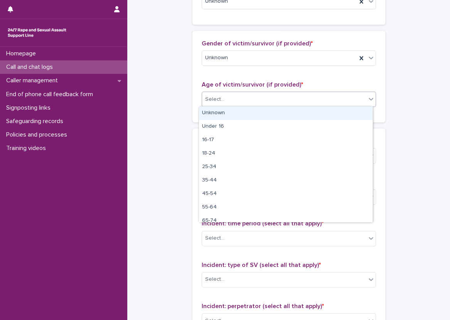
drag, startPoint x: 233, startPoint y: 111, endPoint x: 220, endPoint y: 111, distance: 13.1
click at [232, 111] on div "Unknown" at bounding box center [285, 113] width 173 height 13
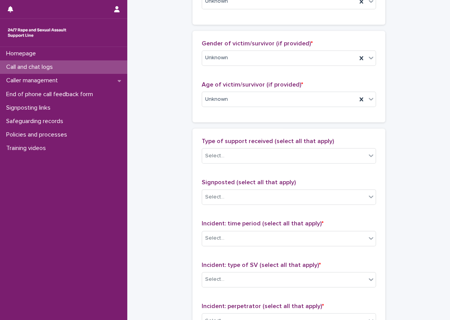
click at [207, 114] on div "Gender of victim/survivor (if provided) * Unknown Age of victim/survivor (if pr…" at bounding box center [288, 77] width 193 height 92
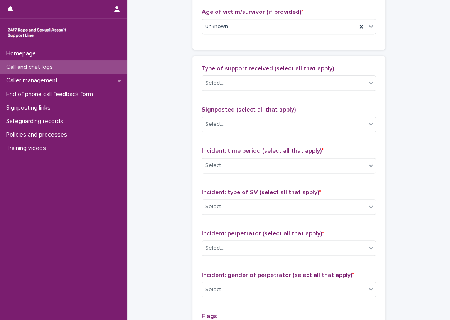
scroll to position [424, 0]
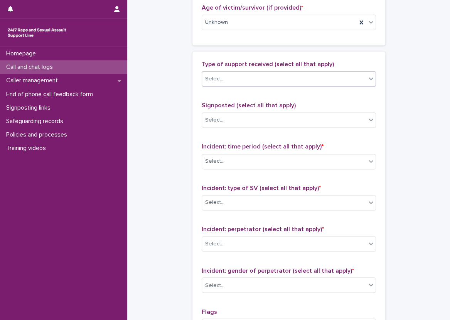
click at [227, 80] on div "Select..." at bounding box center [284, 79] width 164 height 13
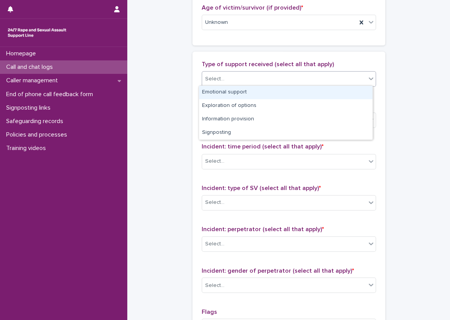
drag, startPoint x: 228, startPoint y: 85, endPoint x: 231, endPoint y: 93, distance: 8.8
click at [231, 93] on div "Emotional support" at bounding box center [285, 92] width 173 height 13
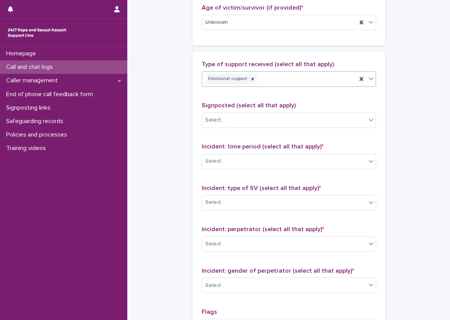
click at [340, 78] on div "Emotional support" at bounding box center [279, 78] width 154 height 13
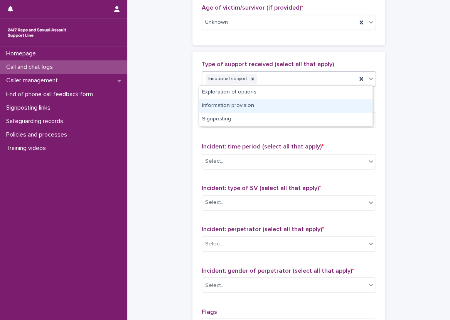
click at [301, 109] on div "Information provision" at bounding box center [285, 105] width 173 height 13
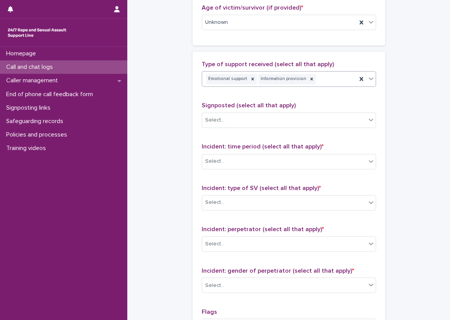
click at [263, 93] on div "Type of support received (select all that apply) option Information provision, …" at bounding box center [288, 222] width 174 height 322
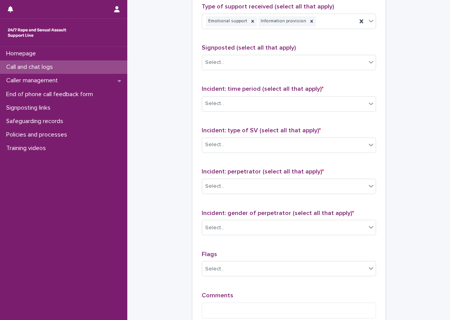
scroll to position [501, 0]
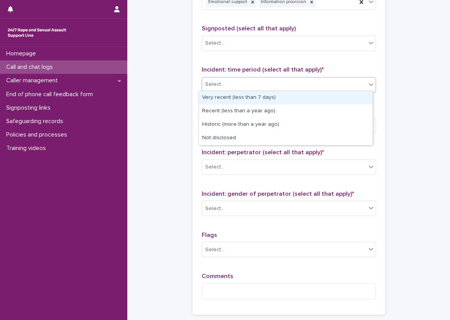
click at [247, 81] on div "Select..." at bounding box center [284, 84] width 164 height 13
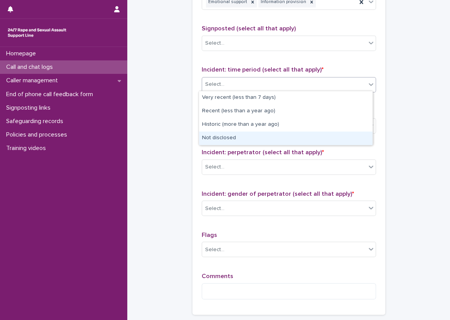
click at [254, 138] on div "Not disclosed" at bounding box center [285, 138] width 173 height 13
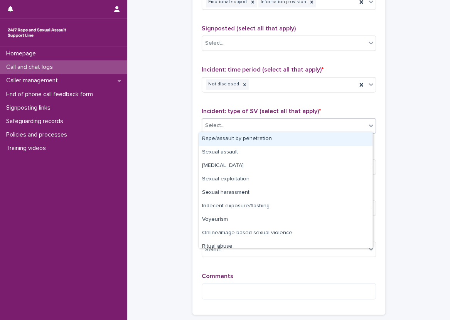
click at [250, 120] on div "Select..." at bounding box center [284, 125] width 164 height 13
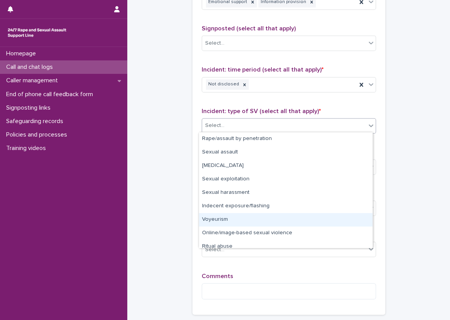
scroll to position [19, 0]
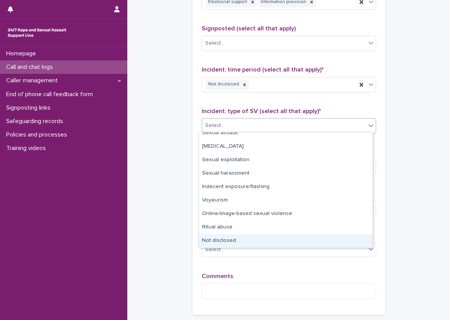
drag, startPoint x: 275, startPoint y: 234, endPoint x: 279, endPoint y: 239, distance: 6.6
click at [279, 239] on div "Not disclosed" at bounding box center [285, 241] width 173 height 13
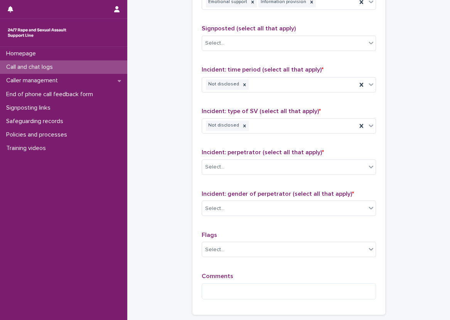
click at [271, 174] on div "Incident: perpetrator (select all that apply) * Select..." at bounding box center [288, 165] width 174 height 32
click at [270, 168] on div "Select..." at bounding box center [284, 167] width 164 height 13
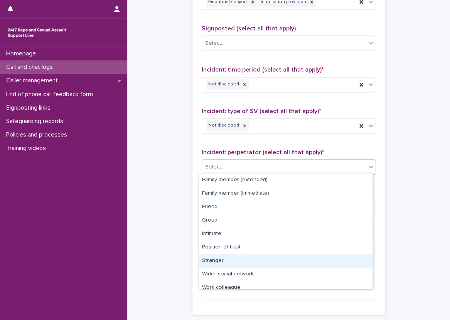
scroll to position [33, 0]
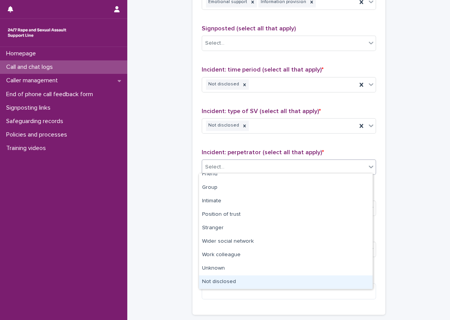
click at [255, 280] on div "Not disclosed" at bounding box center [285, 282] width 173 height 13
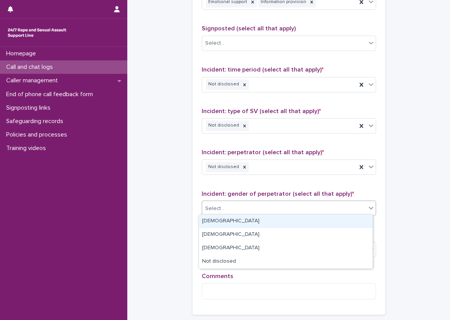
click at [250, 202] on div "Select..." at bounding box center [284, 208] width 164 height 13
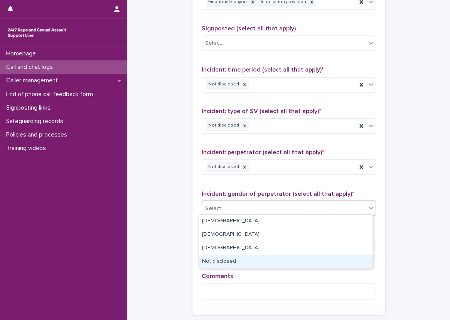
click at [240, 263] on div "Not disclosed" at bounding box center [285, 261] width 173 height 13
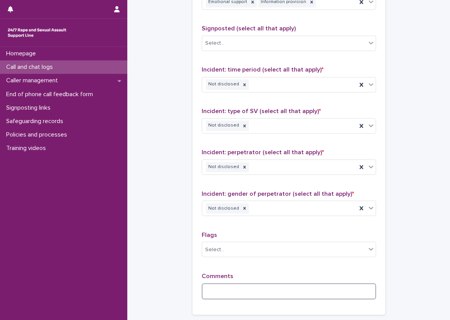
click at [243, 284] on textarea at bounding box center [288, 292] width 174 height 17
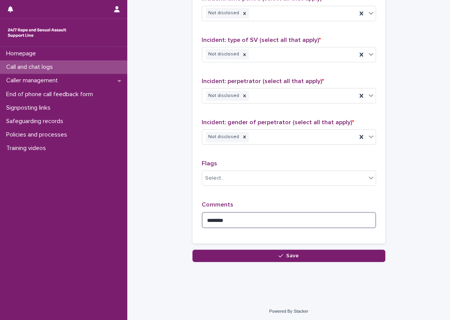
drag, startPoint x: 217, startPoint y: 222, endPoint x: 344, endPoint y: 213, distance: 127.8
click at [344, 213] on textarea "*******" at bounding box center [288, 220] width 174 height 17
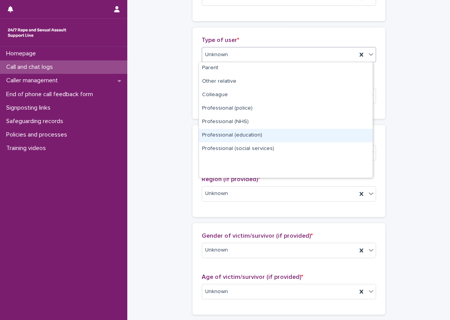
scroll to position [0, 0]
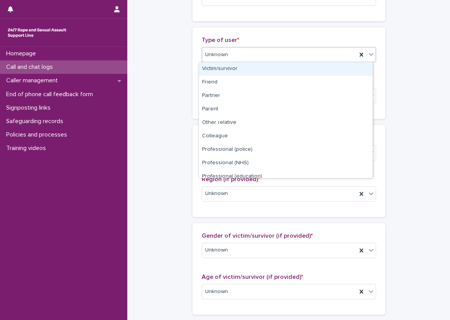
click at [227, 69] on div "Victim/survivor" at bounding box center [285, 68] width 173 height 13
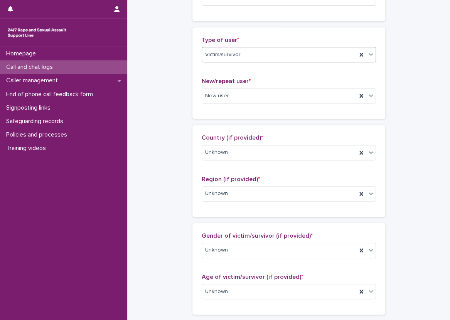
click at [192, 84] on div "Type of user * option Victim/survivor, selected. 0 results available. Select is…" at bounding box center [288, 73] width 193 height 92
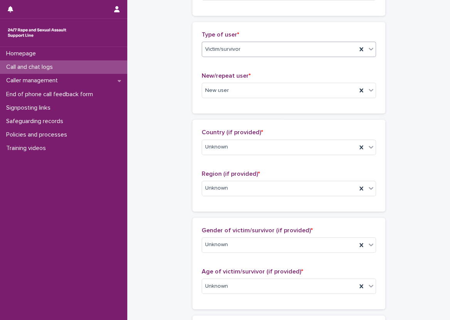
scroll to position [154, 0]
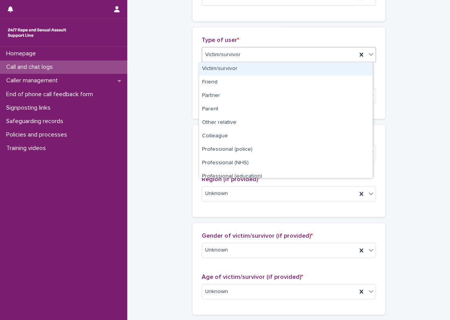
click at [250, 55] on div "Victim/survivor" at bounding box center [279, 55] width 154 height 13
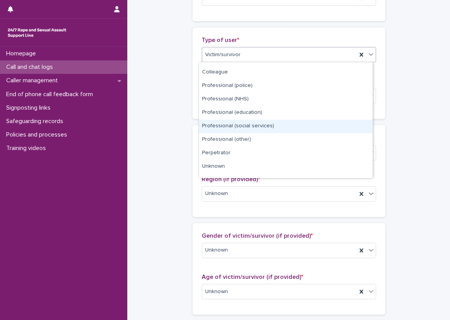
scroll to position [87, 0]
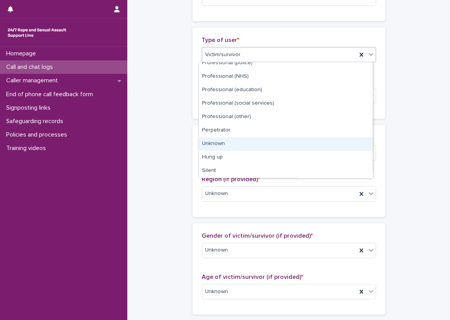
click at [223, 141] on div "Unknown" at bounding box center [285, 144] width 173 height 13
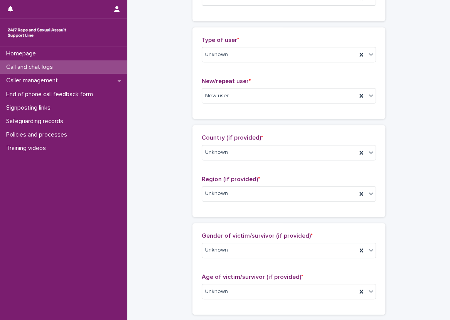
click at [185, 89] on div "**********" at bounding box center [288, 267] width 307 height 840
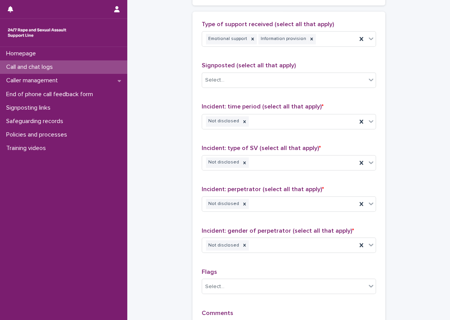
scroll to position [463, 0]
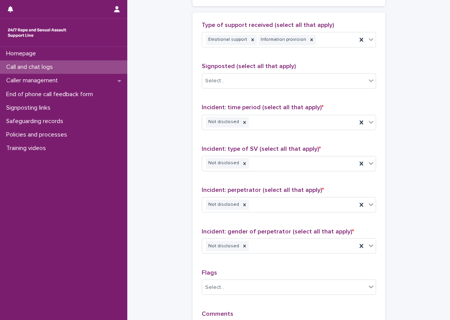
click at [330, 30] on div "Type of support received (select all that apply) Emotional support Information …" at bounding box center [288, 38] width 174 height 32
click at [334, 38] on div "Emotional support Information provision" at bounding box center [279, 39] width 154 height 13
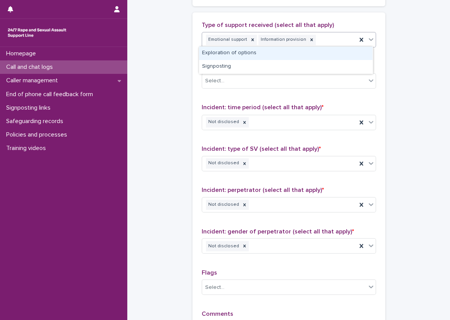
click at [334, 49] on div "Exploration of options" at bounding box center [285, 53] width 173 height 13
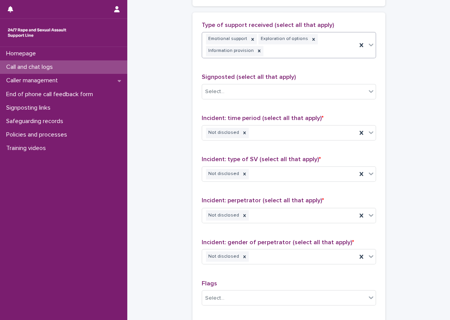
click at [331, 45] on div "Emotional support Exploration of options Information provision" at bounding box center [279, 44] width 154 height 25
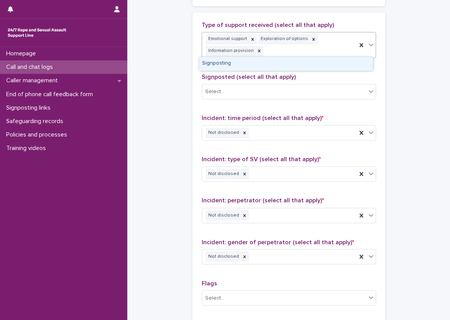
click at [312, 62] on div "Signposting" at bounding box center [285, 63] width 173 height 13
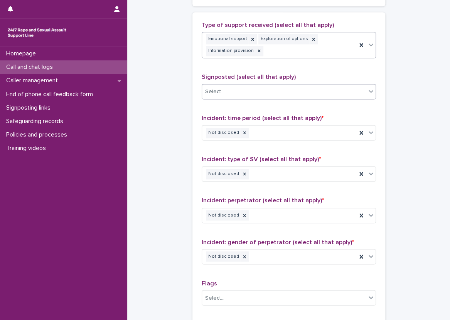
click at [302, 91] on div "Select..." at bounding box center [284, 92] width 164 height 13
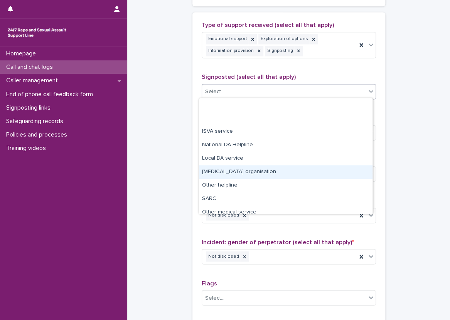
scroll to position [46, 0]
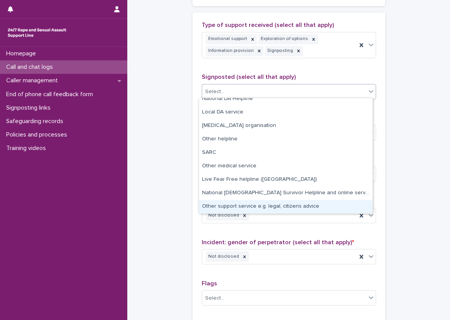
click at [288, 208] on div "Other support service e.g. legal, citizens advice" at bounding box center [285, 206] width 173 height 13
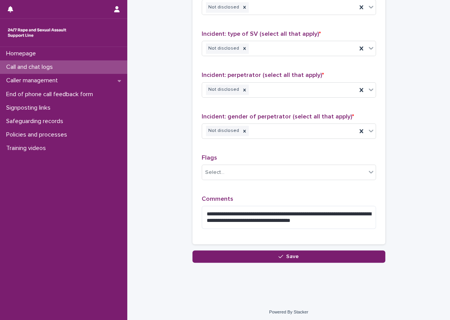
scroll to position [589, 0]
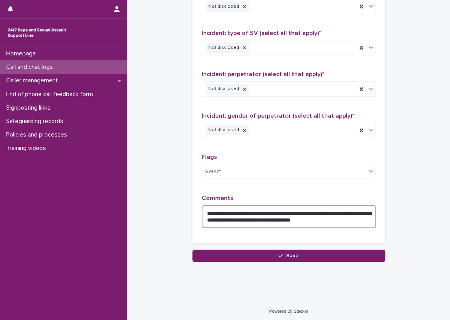
click at [238, 211] on textarea "**********" at bounding box center [288, 216] width 174 height 23
type textarea "**********"
click at [242, 187] on div "**********" at bounding box center [288, 64] width 174 height 339
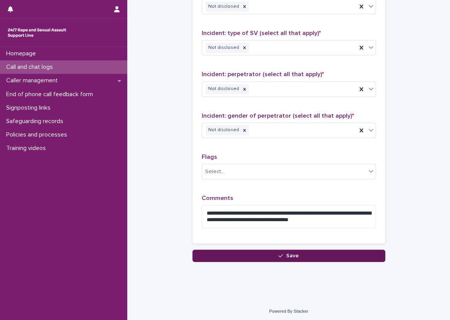
click at [302, 250] on button "Save" at bounding box center [288, 256] width 193 height 12
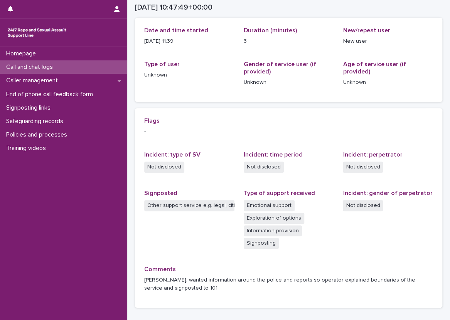
scroll to position [89, 0]
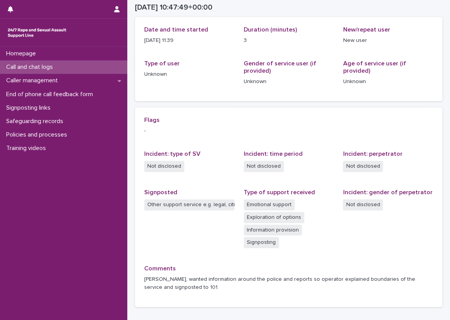
click at [330, 221] on div "Flags - Incident: type of SV Not disclosed Incident: time period Not disclosed …" at bounding box center [288, 207] width 289 height 181
click at [129, 101] on div "Loading... Saving… Loading... Saving… 2025-09-19 10:47:49+00:00 19/9/2025 11:47…" at bounding box center [288, 132] width 322 height 440
click at [129, 99] on div "Loading... Saving… Loading... Saving… 2025-09-19 10:47:49+00:00 19/9/2025 11:47…" at bounding box center [288, 132] width 322 height 440
click at [191, 80] on div "Type of user Unknown" at bounding box center [189, 72] width 90 height 25
click at [111, 62] on div "Call and chat logs" at bounding box center [63, 66] width 127 height 13
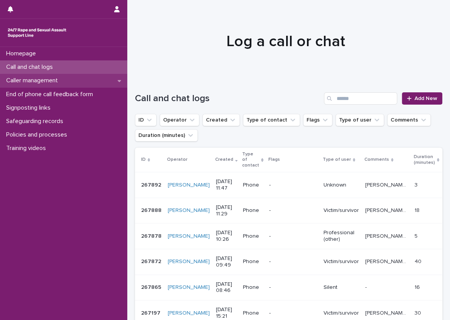
click at [87, 79] on div "Caller management" at bounding box center [63, 80] width 127 height 13
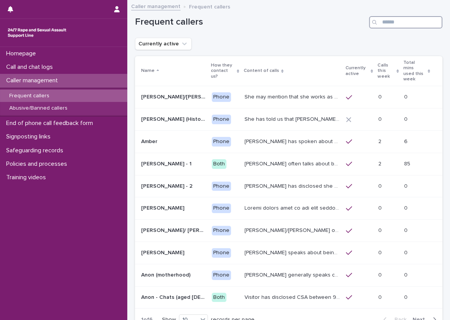
click at [389, 21] on input "Search" at bounding box center [405, 22] width 73 height 12
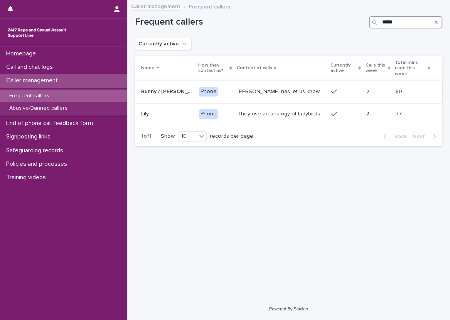
type input "*****"
click at [288, 87] on p "Bunny has let us know that she is in her 50s, and lives in Devon. She has talke…" at bounding box center [281, 91] width 89 height 8
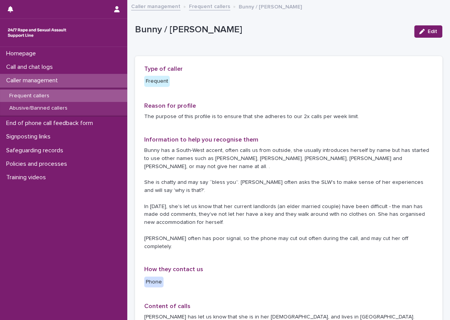
click at [255, 41] on div "Bunny / Jacqueline Edit" at bounding box center [288, 31] width 307 height 31
click at [101, 64] on div "Call and chat logs" at bounding box center [63, 66] width 127 height 13
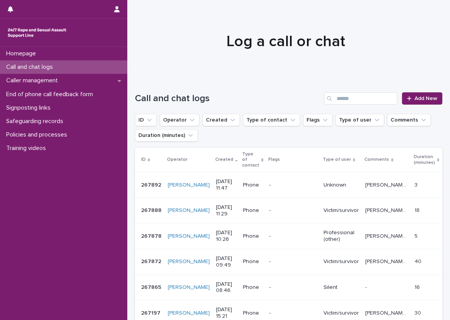
click at [141, 89] on div "Call and chat logs Add New" at bounding box center [288, 95] width 307 height 37
click at [129, 117] on div "Loading... Saving… Loading... Saving… Call and chat logs Add New ID Operator Cr…" at bounding box center [288, 286] width 322 height 418
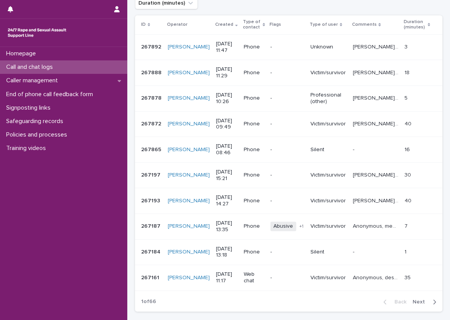
scroll to position [154, 0]
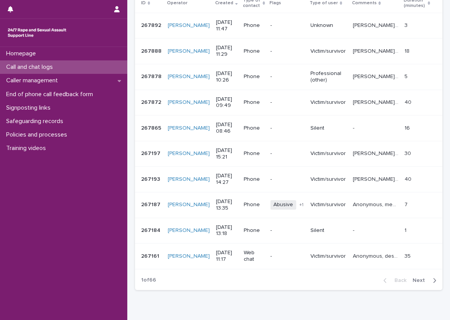
click at [412, 281] on span "Next" at bounding box center [420, 280] width 17 height 5
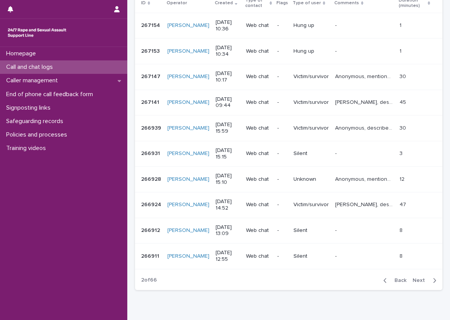
click at [412, 281] on span "Next" at bounding box center [420, 280] width 17 height 5
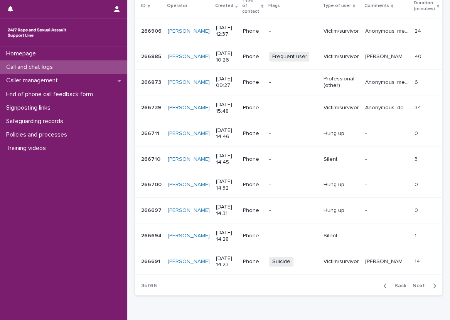
click at [397, 284] on span "Back" at bounding box center [397, 286] width 17 height 5
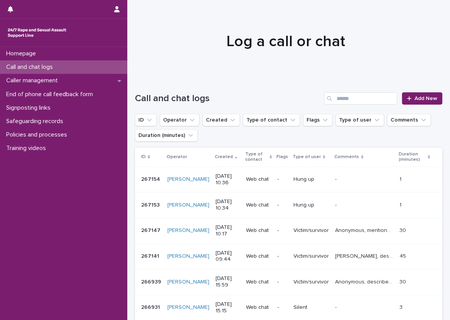
click at [138, 77] on div "Call and chat logs Add New" at bounding box center [288, 95] width 307 height 37
click at [120, 65] on div "Call and chat logs" at bounding box center [63, 66] width 127 height 13
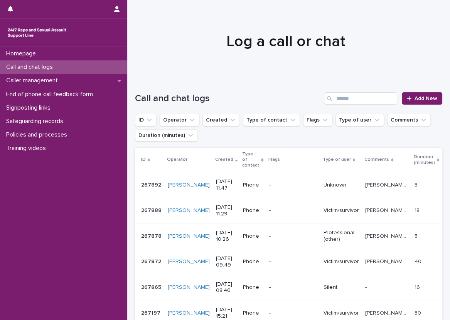
click at [139, 87] on div "Call and chat logs Add New" at bounding box center [288, 95] width 307 height 37
click at [141, 88] on div "Call and chat logs Add New" at bounding box center [288, 95] width 307 height 37
click at [74, 86] on div "Caller management" at bounding box center [63, 80] width 127 height 13
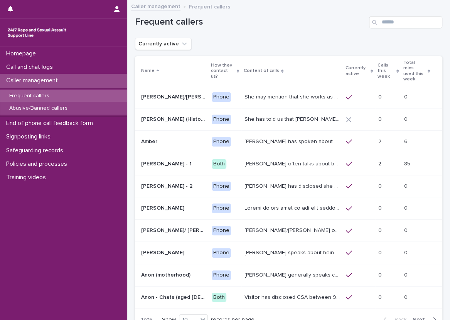
click at [74, 106] on div "Abusive/Banned callers" at bounding box center [63, 108] width 127 height 13
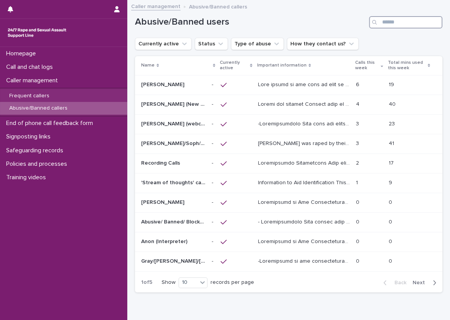
click at [386, 27] on input "Search" at bounding box center [405, 22] width 73 height 12
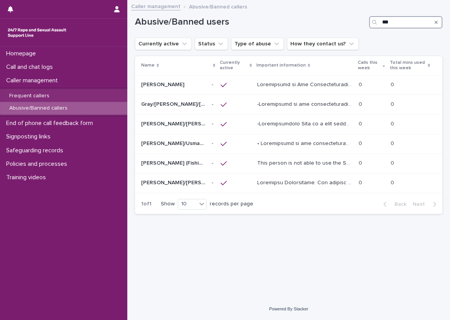
type input "***"
click at [288, 182] on p at bounding box center [305, 182] width 96 height 8
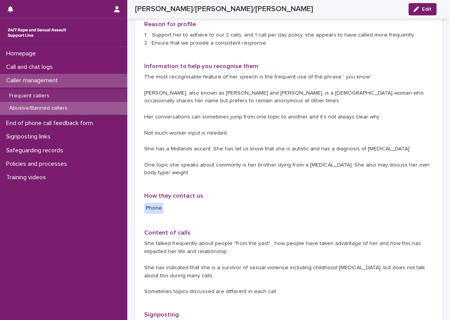
scroll to position [154, 0]
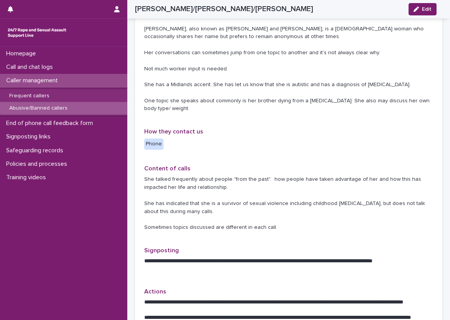
scroll to position [193, 0]
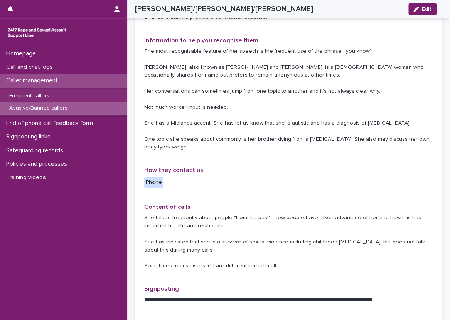
click at [90, 110] on div "Abusive/Banned callers" at bounding box center [63, 108] width 127 height 13
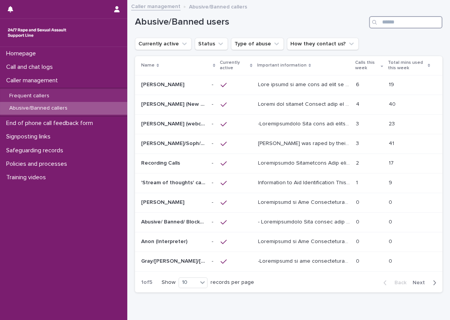
click at [392, 22] on input "Search" at bounding box center [405, 22] width 73 height 12
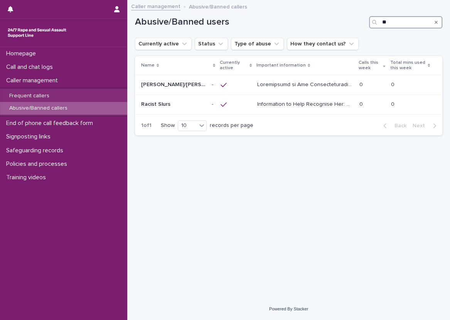
type input "*"
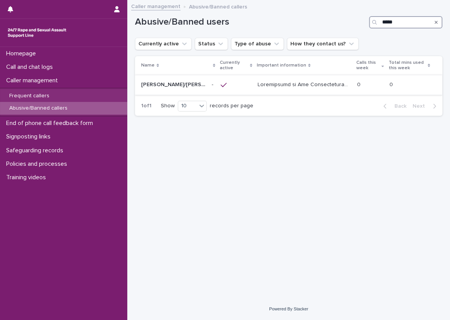
type input "*****"
click at [284, 84] on p at bounding box center [304, 84] width 94 height 8
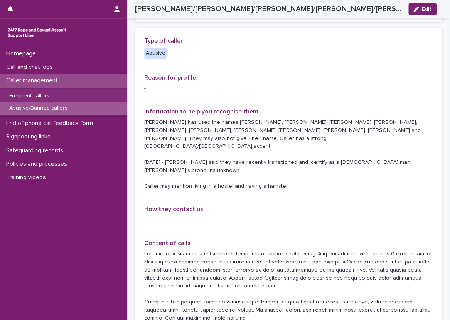
scroll to position [154, 0]
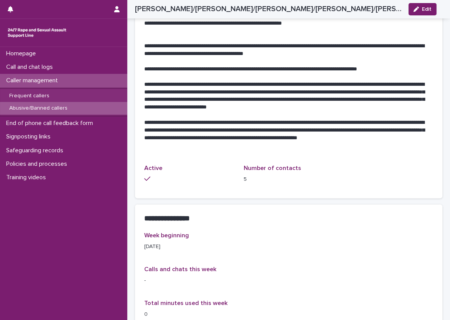
scroll to position [693, 0]
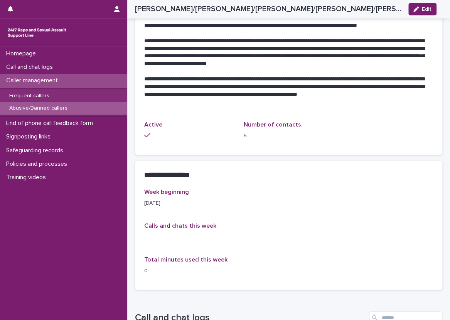
click at [74, 103] on div "Abusive/Banned callers" at bounding box center [63, 108] width 127 height 13
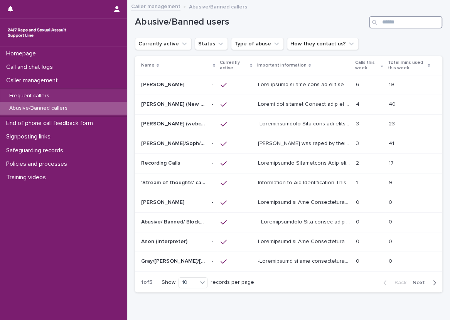
click at [386, 25] on input "Search" at bounding box center [405, 22] width 73 height 12
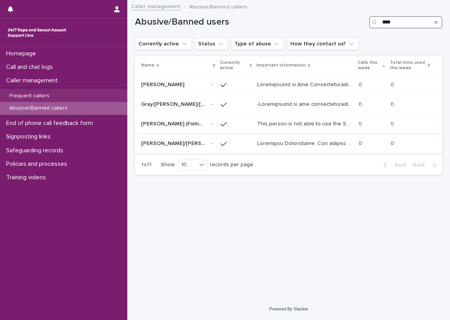
type input "****"
click at [307, 143] on p at bounding box center [305, 143] width 96 height 8
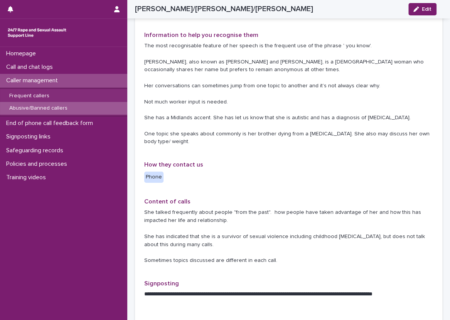
scroll to position [199, 0]
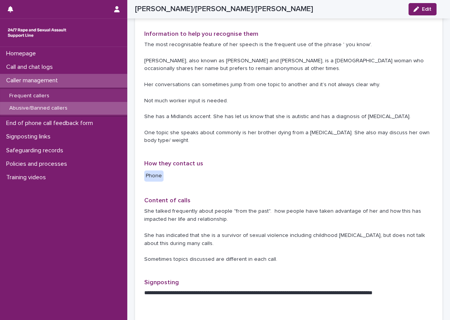
click at [137, 23] on div "Type of caller Abusive Reason for profile 1. Support her to adhere to our 2 cal…" at bounding box center [288, 264] width 307 height 644
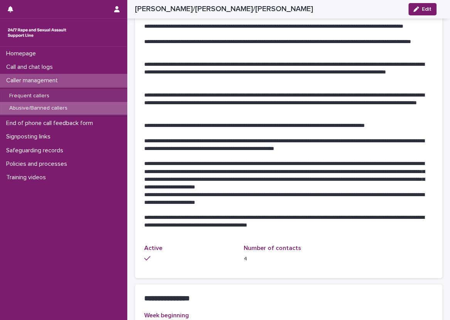
scroll to position [469, 0]
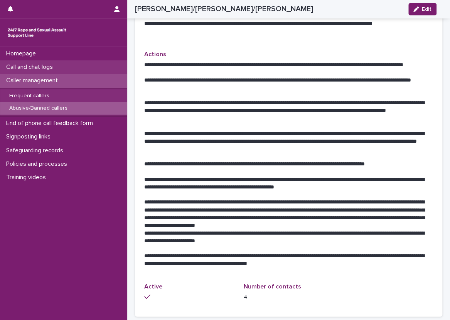
click at [101, 62] on div "Call and chat logs" at bounding box center [63, 66] width 127 height 13
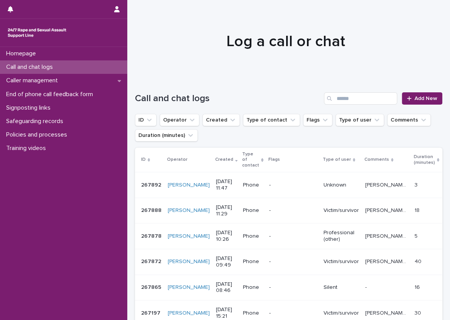
click at [141, 87] on div "Call and chat logs Add New" at bounding box center [288, 95] width 307 height 37
click at [401, 93] on link "Add New" at bounding box center [421, 98] width 40 height 12
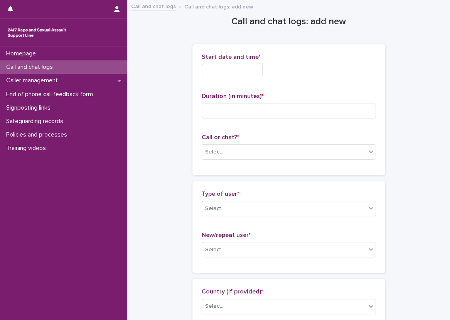
click at [246, 74] on input "text" at bounding box center [231, 70] width 61 height 13
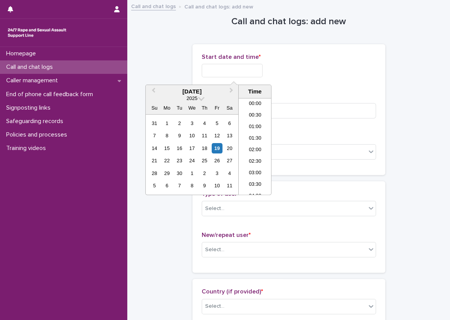
scroll to position [235, 0]
click at [258, 146] on li "12:00" at bounding box center [254, 147] width 33 height 12
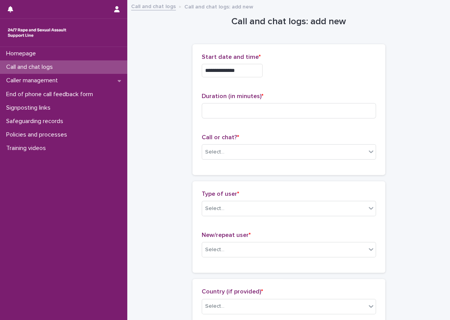
click at [262, 70] on input "**********" at bounding box center [231, 70] width 61 height 13
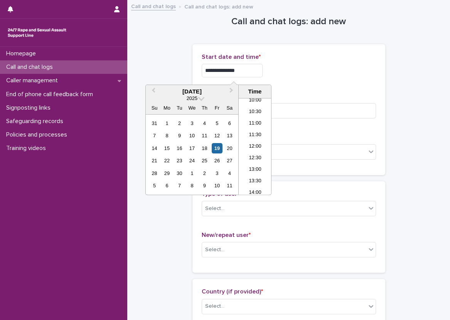
type input "**********"
click at [282, 66] on div "**********" at bounding box center [288, 70] width 174 height 13
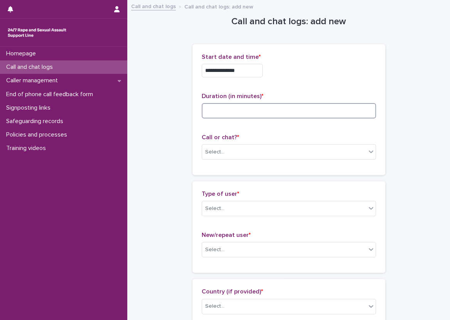
click at [262, 106] on input at bounding box center [288, 110] width 174 height 15
type input "**"
click at [276, 90] on div "**********" at bounding box center [288, 110] width 174 height 112
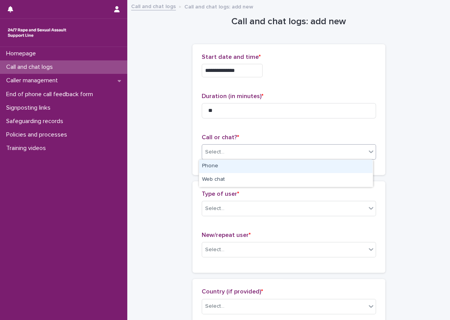
click at [227, 158] on div "Select..." at bounding box center [288, 151] width 174 height 15
click at [226, 167] on div "Phone" at bounding box center [285, 166] width 173 height 13
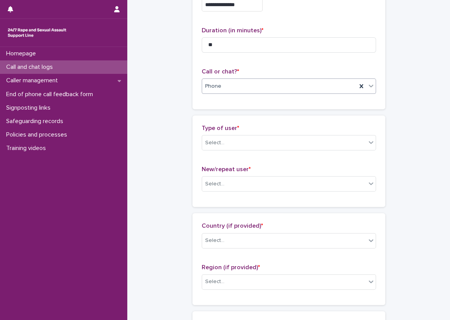
scroll to position [77, 0]
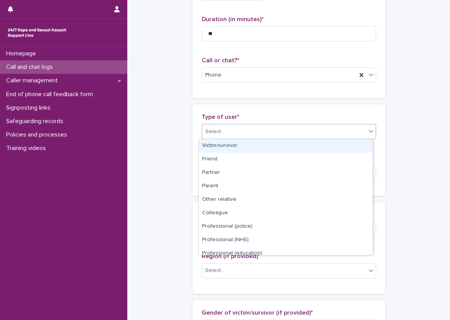
click at [213, 136] on div "Select..." at bounding box center [284, 132] width 164 height 13
click at [245, 144] on div "Victim/survivor" at bounding box center [285, 145] width 173 height 13
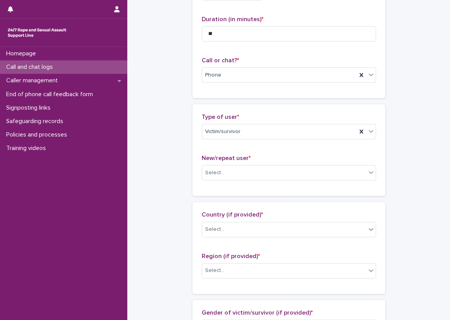
click at [258, 153] on div "Type of user * Victim/survivor New/repeat user * Select..." at bounding box center [288, 150] width 174 height 73
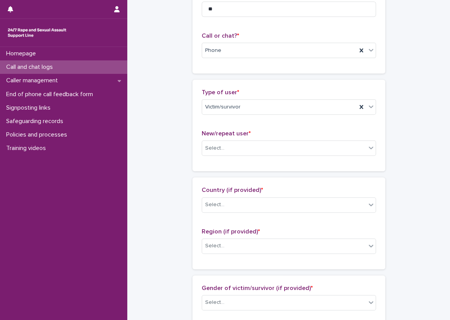
scroll to position [116, 0]
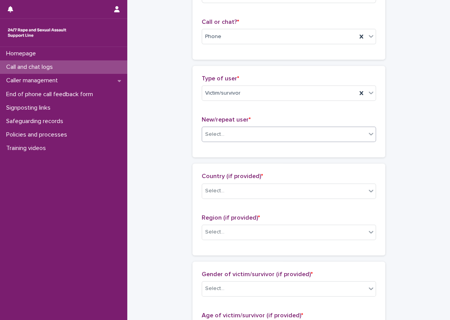
click at [243, 133] on div "Select..." at bounding box center [284, 134] width 164 height 13
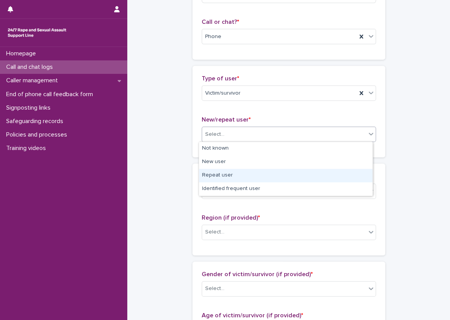
click at [247, 172] on div "Repeat user" at bounding box center [285, 175] width 173 height 13
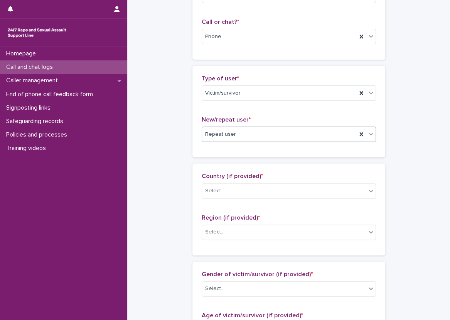
click at [242, 163] on div "Loading... Saving… Type of user * Victim/survivor New/repeat user * option Repe…" at bounding box center [288, 115] width 193 height 98
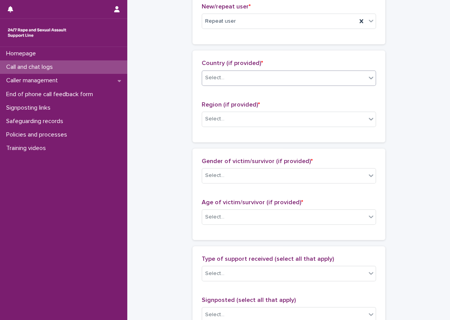
scroll to position [231, 0]
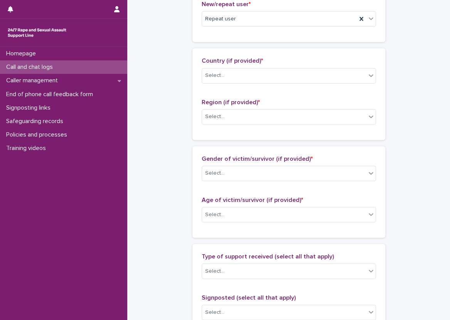
click at [244, 66] on div "Country (if provided) * Select..." at bounding box center [288, 73] width 174 height 32
click at [248, 70] on div "Select..." at bounding box center [284, 75] width 164 height 13
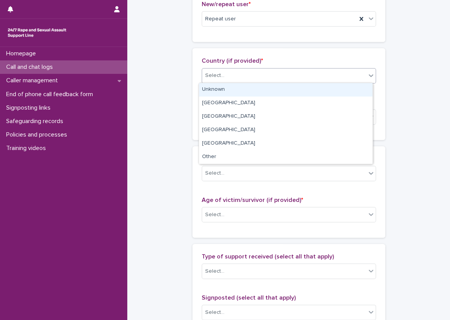
click at [250, 85] on div "Unknown" at bounding box center [285, 89] width 173 height 13
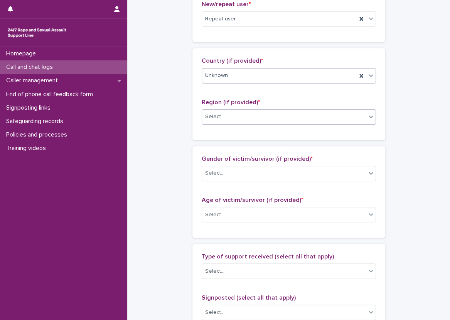
click at [235, 112] on div "Select..." at bounding box center [284, 117] width 164 height 13
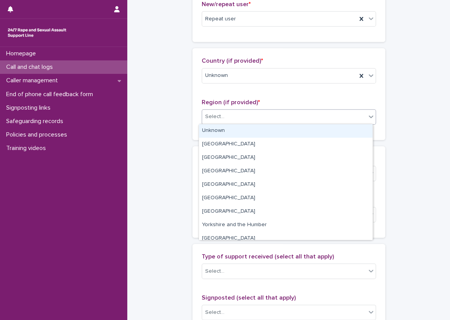
click at [232, 131] on div "Unknown" at bounding box center [285, 130] width 173 height 13
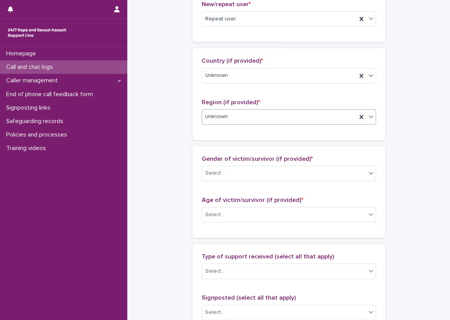
click at [145, 139] on div "**********" at bounding box center [288, 187] width 307 height 834
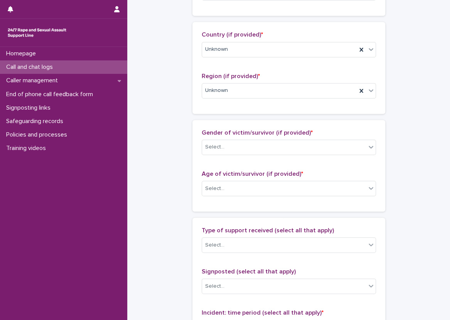
scroll to position [270, 0]
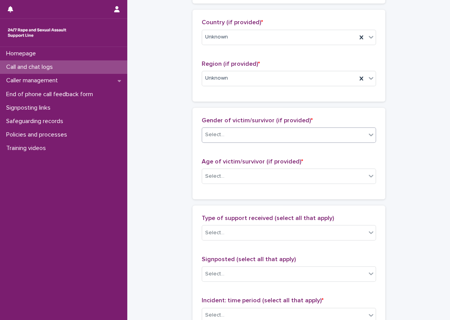
click at [230, 133] on div "Select..." at bounding box center [284, 135] width 164 height 13
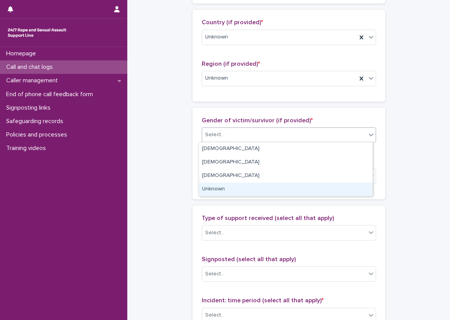
click at [224, 186] on div "Unknown" at bounding box center [285, 189] width 173 height 13
click at [229, 180] on div "Select..." at bounding box center [284, 176] width 164 height 13
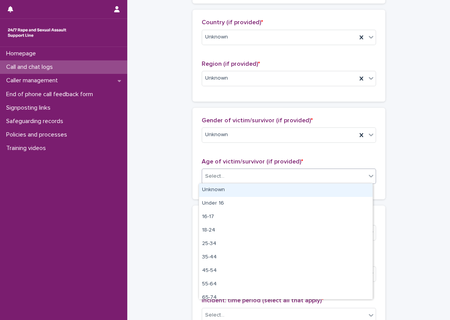
click at [227, 193] on div "Unknown" at bounding box center [285, 190] width 173 height 13
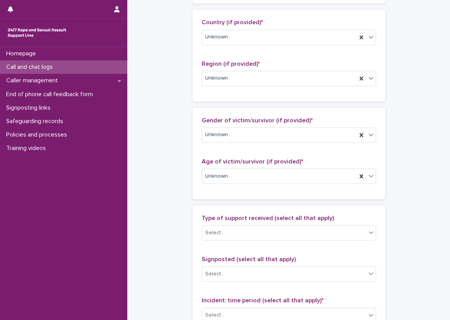
click at [207, 187] on div "Age of victim/survivor (if provided) * Unknown" at bounding box center [288, 174] width 174 height 32
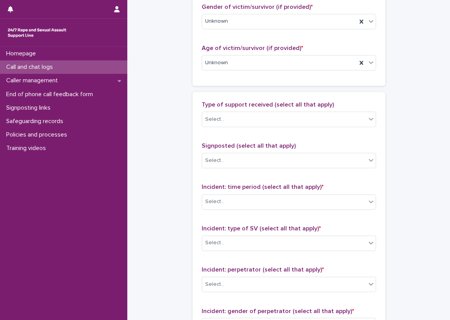
scroll to position [385, 0]
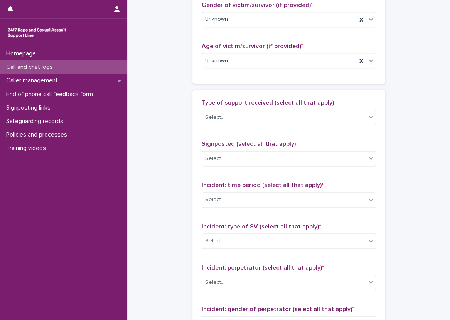
click at [242, 108] on div "Type of support received (select all that apply) Select..." at bounding box center [288, 115] width 174 height 32
click at [238, 125] on div "Type of support received (select all that apply) Select..." at bounding box center [288, 115] width 174 height 32
click at [240, 123] on div "Select..." at bounding box center [288, 117] width 174 height 15
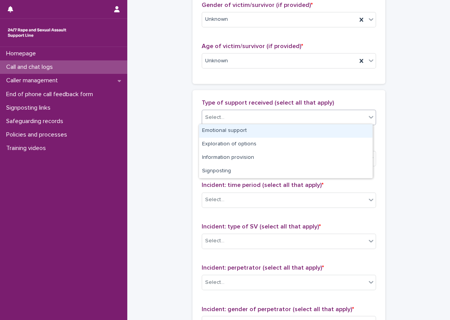
click at [239, 128] on div "Emotional support" at bounding box center [285, 130] width 173 height 13
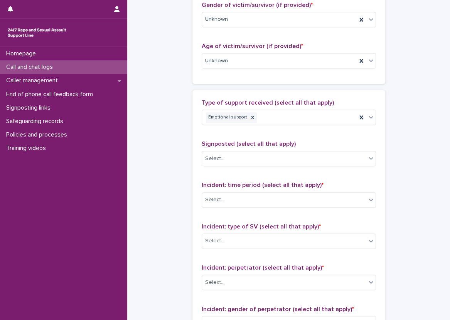
click at [273, 131] on div "Type of support received (select all that apply) Emotional support Signposted (…" at bounding box center [288, 260] width 174 height 322
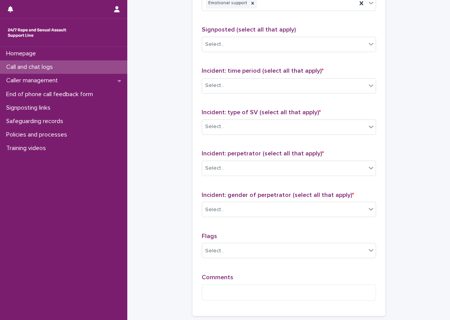
scroll to position [501, 0]
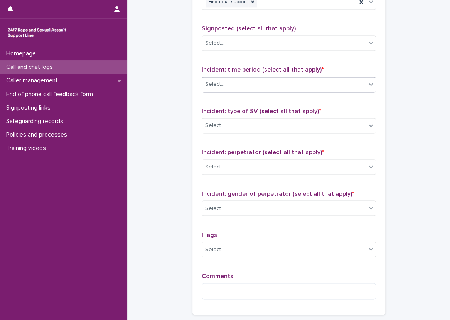
click at [282, 84] on div "Select..." at bounding box center [284, 84] width 164 height 13
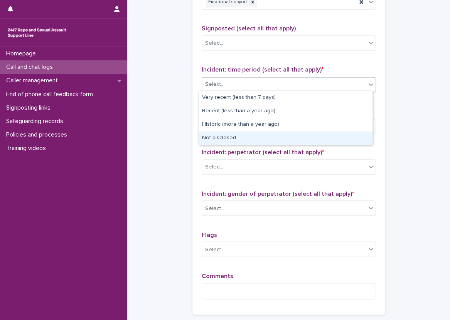
click at [263, 137] on div "Not disclosed" at bounding box center [285, 138] width 173 height 13
click at [263, 129] on div "Select..." at bounding box center [284, 125] width 164 height 13
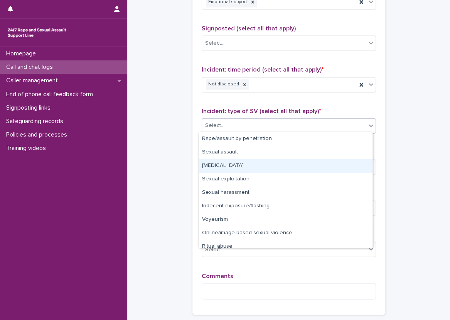
scroll to position [19, 0]
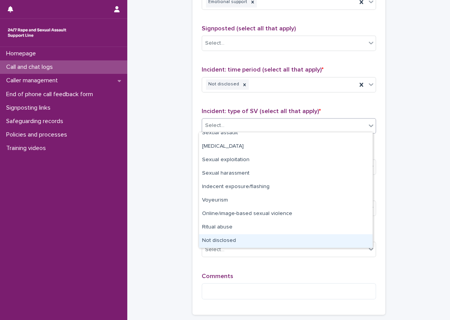
click at [254, 242] on div "Not disclosed" at bounding box center [285, 241] width 173 height 13
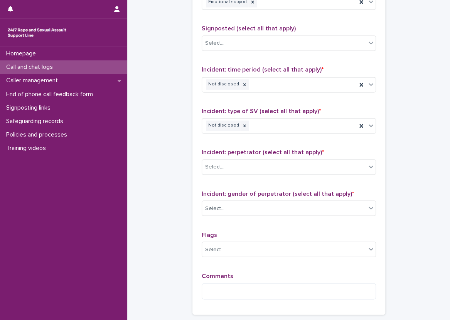
click at [243, 174] on div "Incident: perpetrator (select all that apply) * Select..." at bounding box center [288, 165] width 174 height 32
click at [246, 173] on body "**********" at bounding box center [225, 160] width 450 height 320
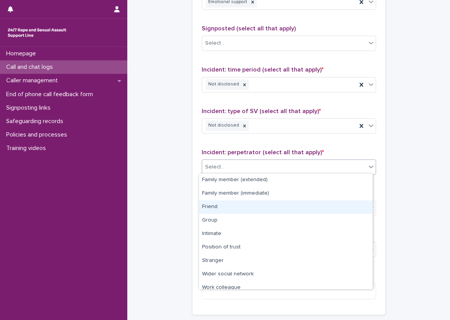
scroll to position [33, 0]
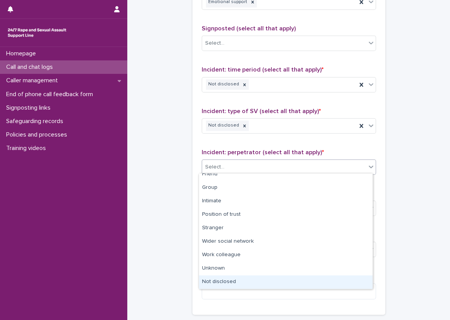
click at [238, 281] on div "Not disclosed" at bounding box center [285, 282] width 173 height 13
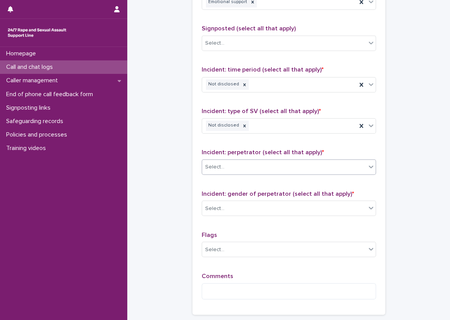
click at [238, 198] on div "Incident: gender of perpetrator (select all that apply) * Select..." at bounding box center [288, 206] width 174 height 32
click at [239, 205] on div "Select..." at bounding box center [284, 208] width 164 height 13
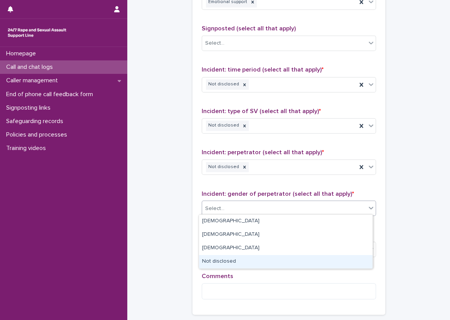
click at [235, 263] on div "Not disclosed" at bounding box center [285, 261] width 173 height 13
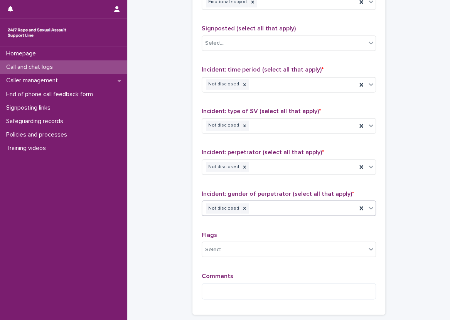
click at [194, 231] on div "Type of support received (select all that apply) Emotional support Signposted (…" at bounding box center [288, 145] width 193 height 341
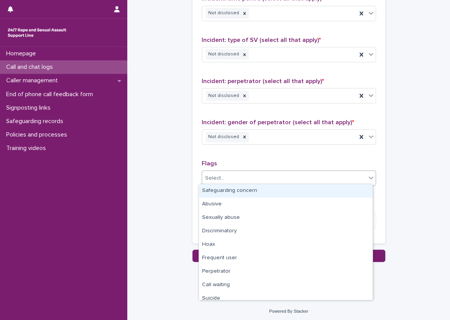
click at [234, 176] on div "Select..." at bounding box center [284, 178] width 164 height 13
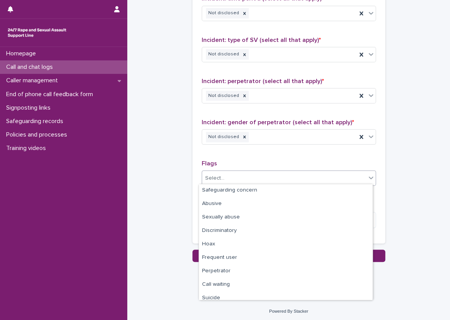
scroll to position [0, 0]
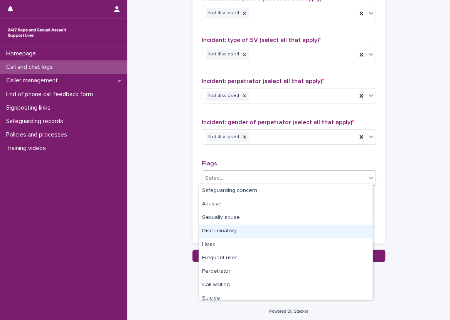
click at [247, 233] on div "Discriminatory" at bounding box center [285, 231] width 173 height 13
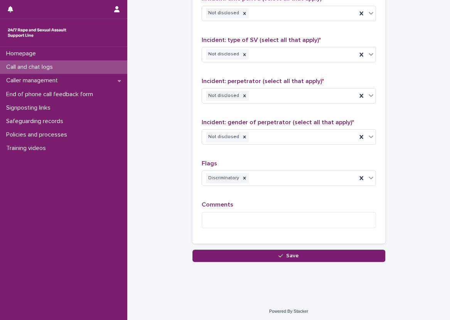
click at [265, 199] on div "Type of support received (select all that apply) Emotional support Signposted (…" at bounding box center [288, 74] width 174 height 322
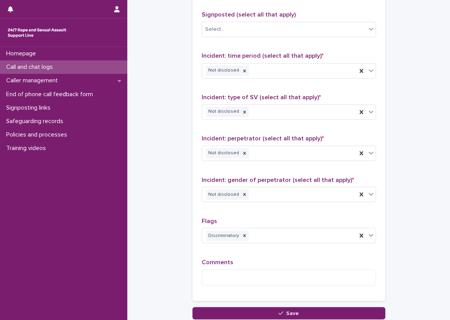
scroll to position [572, 0]
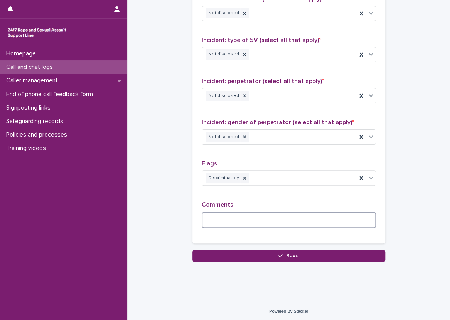
click at [208, 214] on textarea at bounding box center [288, 220] width 174 height 17
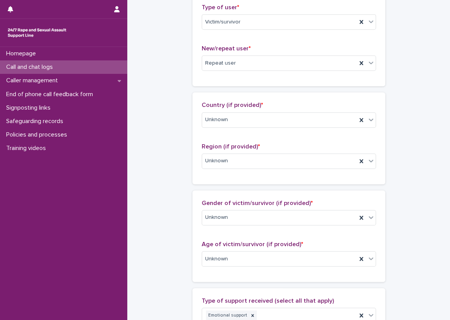
scroll to position [110, 0]
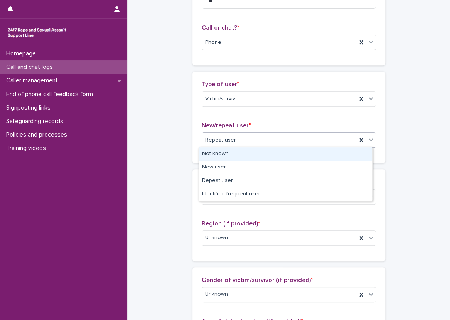
click at [252, 133] on div "Repeat user" at bounding box center [288, 140] width 174 height 15
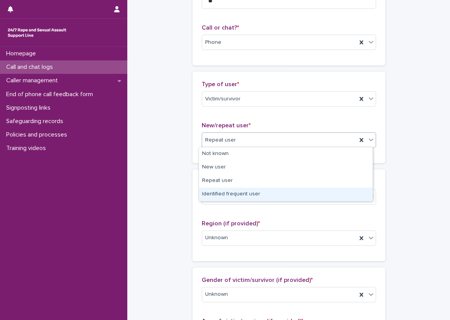
click at [220, 194] on div "Identified frequent user" at bounding box center [285, 194] width 173 height 13
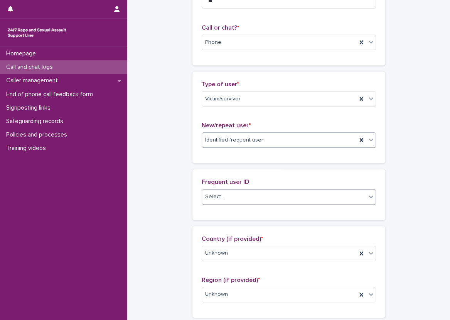
click at [225, 192] on div "Select..." at bounding box center [284, 197] width 164 height 13
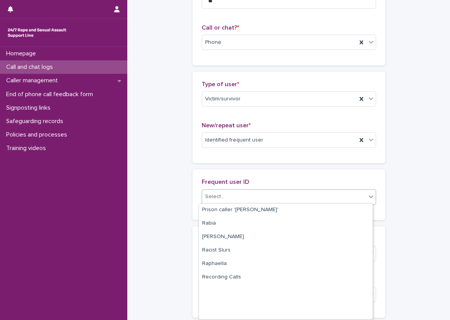
scroll to position [1003, 0]
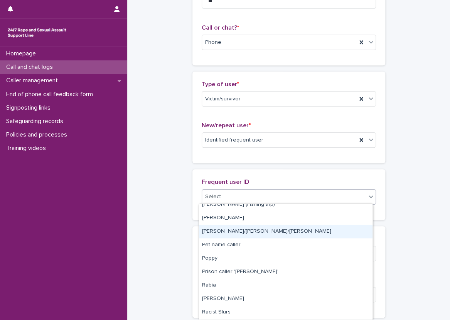
click at [249, 235] on div "[PERSON_NAME]/[PERSON_NAME]/[PERSON_NAME]" at bounding box center [285, 231] width 173 height 13
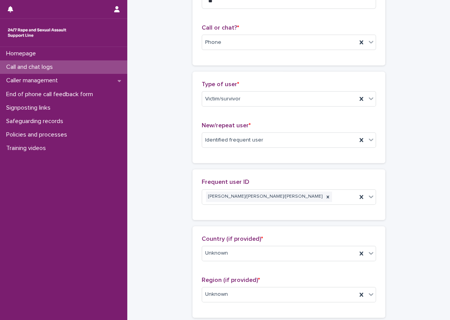
click at [192, 194] on div "Frequent user ID Paulette/Sarah/Maria" at bounding box center [288, 194] width 193 height 50
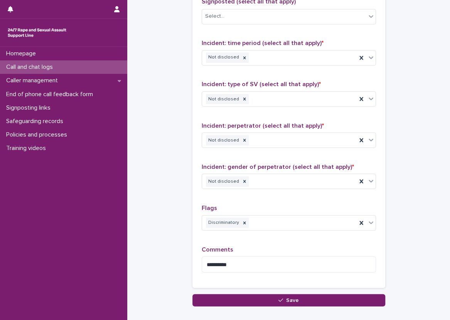
scroll to position [591, 0]
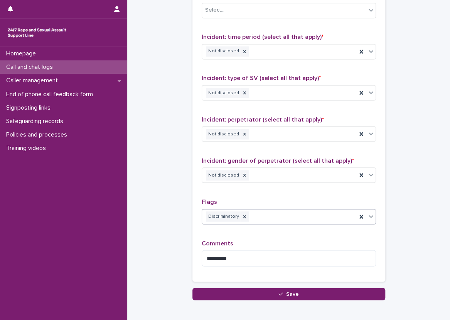
click at [266, 214] on div "Discriminatory" at bounding box center [279, 216] width 154 height 13
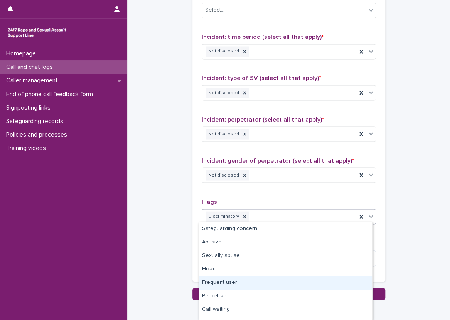
click at [253, 285] on div "Frequent user" at bounding box center [285, 283] width 173 height 13
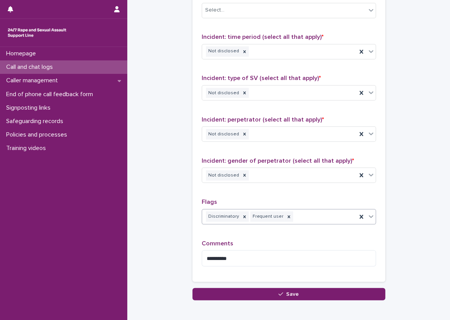
click at [192, 202] on div "Type of support received (select all that apply) Emotional support Signposted (…" at bounding box center [288, 111] width 193 height 341
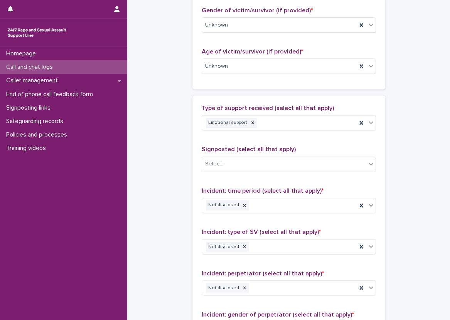
scroll to position [513, 0]
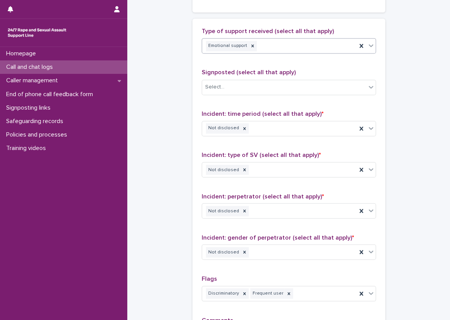
click at [278, 49] on div "Emotional support" at bounding box center [279, 45] width 154 height 13
click at [273, 34] on div "Type of support received (select all that apply) Emotional support" at bounding box center [288, 44] width 174 height 32
click at [274, 41] on div "Emotional support" at bounding box center [279, 45] width 154 height 13
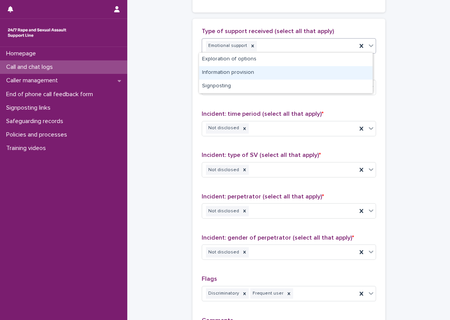
click at [270, 71] on div "Information provision" at bounding box center [285, 72] width 173 height 13
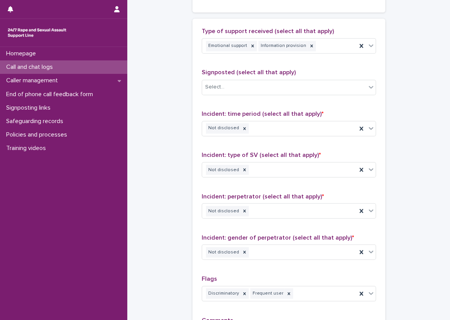
click at [194, 57] on div "Type of support received (select all that apply) Emotional support Information …" at bounding box center [288, 188] width 193 height 341
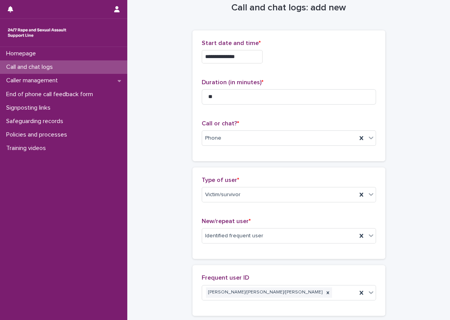
scroll to position [0, 0]
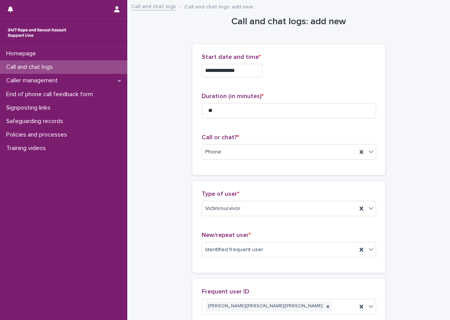
click at [192, 46] on div "**********" at bounding box center [288, 109] width 193 height 131
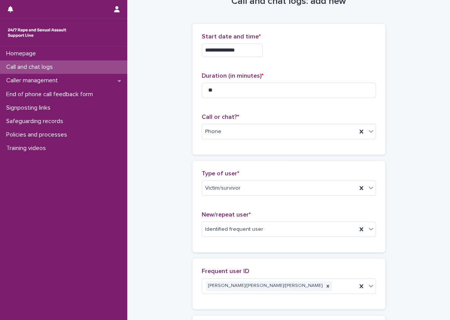
scroll to position [39, 0]
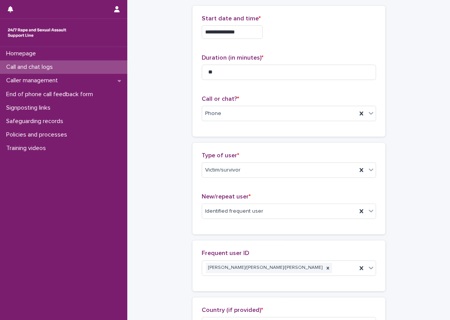
click at [193, 147] on div "Type of user * Victim/survivor New/repeat user * Identified frequent user" at bounding box center [288, 189] width 193 height 92
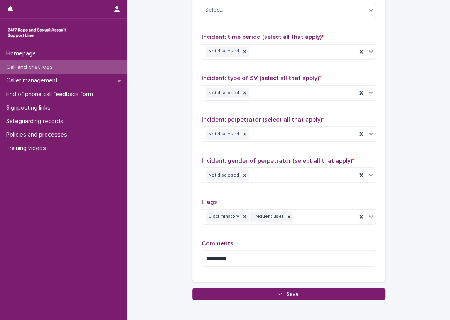
scroll to position [629, 0]
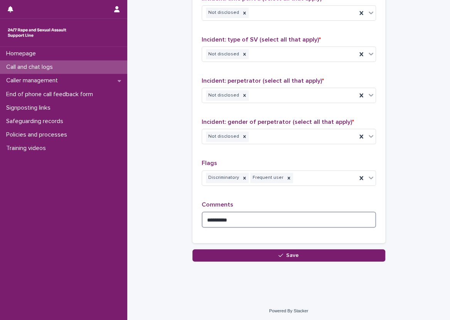
click at [303, 218] on textarea "*********" at bounding box center [288, 220] width 174 height 17
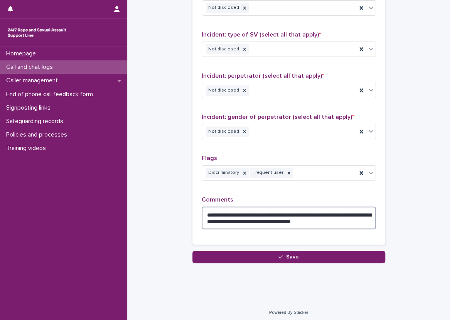
scroll to position [636, 0]
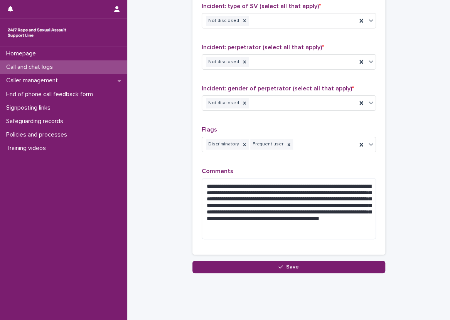
scroll to position [674, 0]
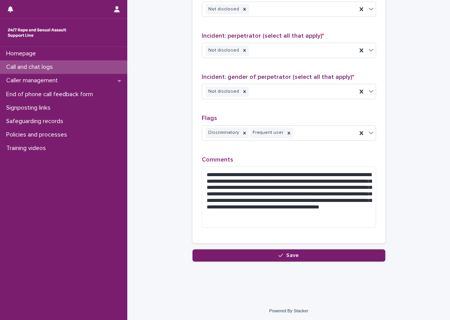
click at [311, 131] on div "Discriminatory Frequent user" at bounding box center [279, 132] width 154 height 13
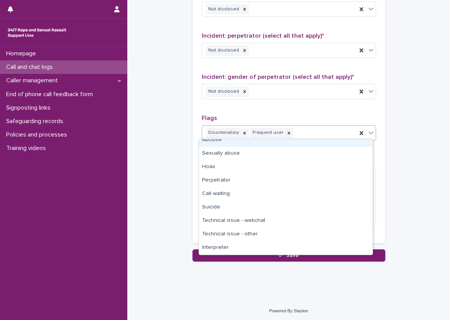
scroll to position [0, 0]
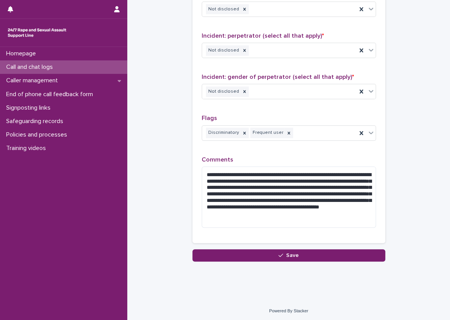
click at [305, 115] on p "Flags" at bounding box center [288, 118] width 174 height 7
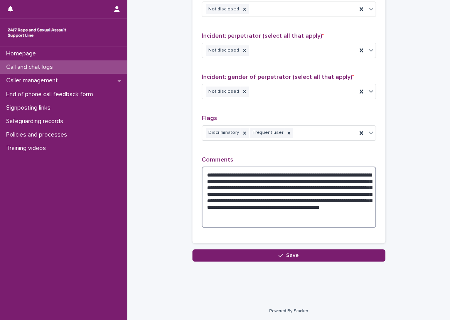
drag, startPoint x: 220, startPoint y: 191, endPoint x: 216, endPoint y: 193, distance: 4.3
click at [216, 193] on textarea "**********" at bounding box center [288, 198] width 174 height 62
click at [219, 193] on textarea "**********" at bounding box center [288, 198] width 174 height 62
click at [201, 180] on textarea "**********" at bounding box center [288, 198] width 174 height 62
type textarea "**********"
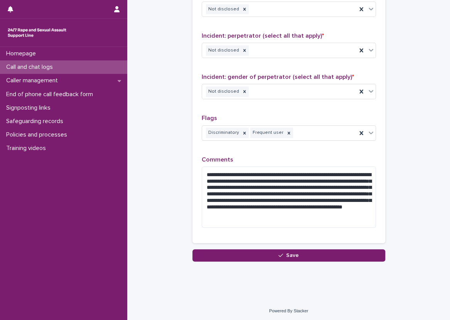
click at [192, 176] on div "**********" at bounding box center [288, 51] width 193 height 386
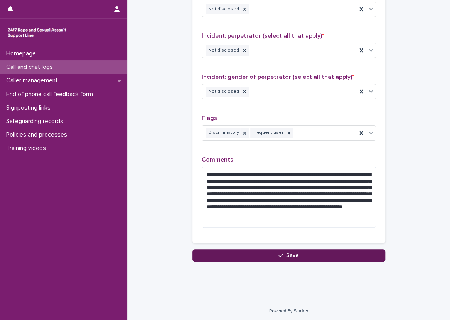
click at [228, 253] on button "Save" at bounding box center [288, 256] width 193 height 12
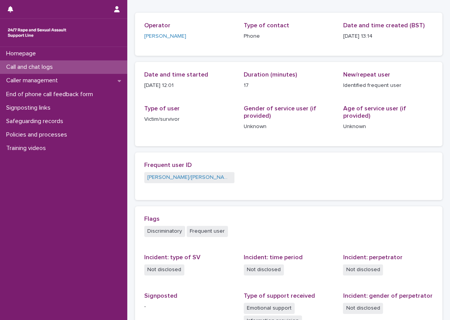
scroll to position [41, 0]
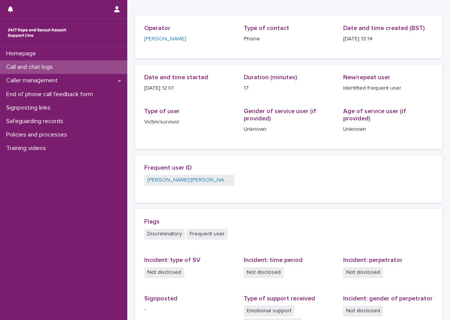
click at [435, 198] on div "Frequent user ID Paulette/Sarah/Maria" at bounding box center [288, 179] width 307 height 48
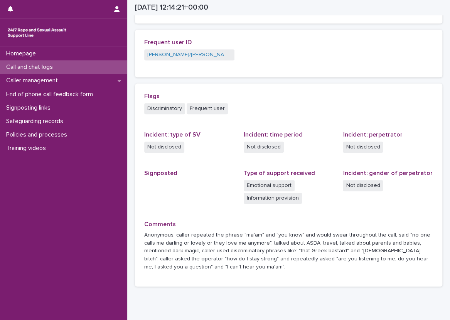
scroll to position [199, 0]
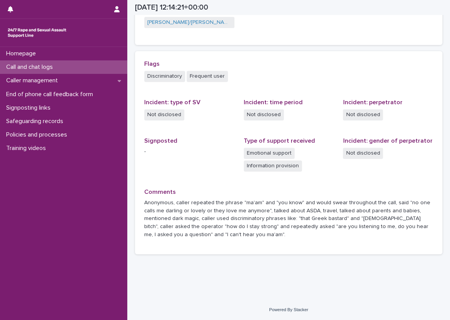
click at [226, 116] on div "Not disclosed" at bounding box center [189, 115] width 90 height 13
click at [212, 189] on p "Comments" at bounding box center [288, 192] width 289 height 7
click at [210, 185] on div "Flags Discriminatory Frequent user Incident: type of SV Not disclosed Incident:…" at bounding box center [288, 152] width 289 height 185
click at [99, 64] on div "Call and chat logs" at bounding box center [63, 66] width 127 height 13
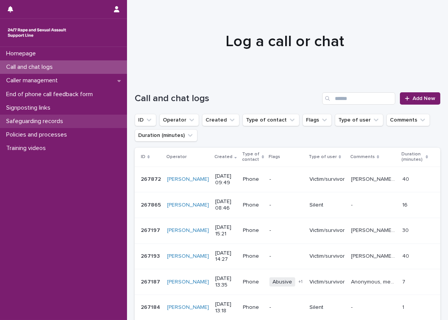
click at [79, 128] on div "Safeguarding records" at bounding box center [63, 121] width 127 height 13
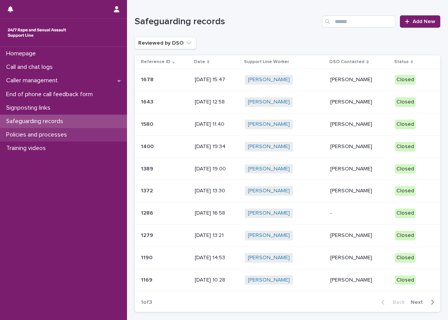
click at [56, 129] on div "Policies and processes" at bounding box center [63, 134] width 127 height 13
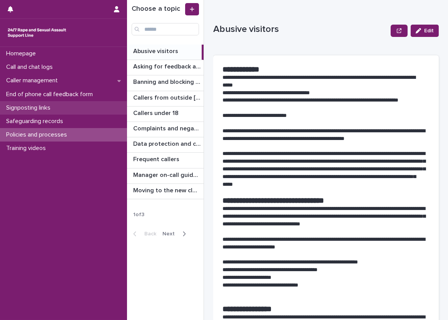
click at [60, 109] on div "Signposting links" at bounding box center [63, 107] width 127 height 13
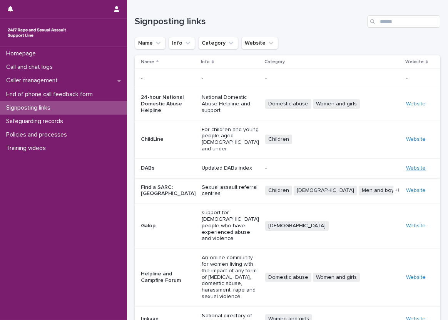
click at [406, 166] on link "Website" at bounding box center [416, 168] width 20 height 5
click at [111, 65] on div "Call and chat logs" at bounding box center [63, 66] width 127 height 13
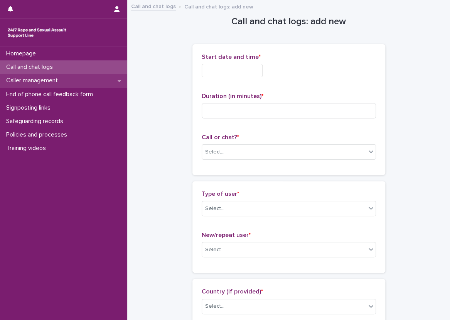
click at [106, 79] on div "Caller management" at bounding box center [63, 80] width 127 height 13
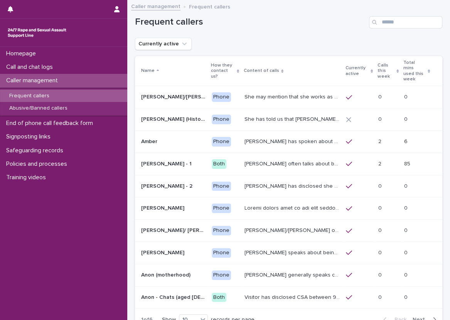
click at [128, 62] on div "Loading... Saving… Loading... Saving… Frequent callers Currently active Name Ho…" at bounding box center [288, 188] width 322 height 374
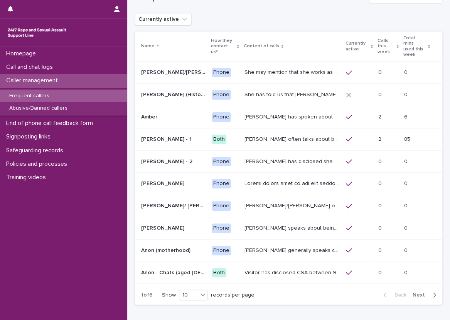
scroll to position [39, 0]
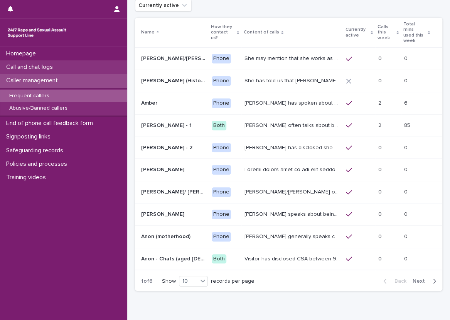
click at [112, 62] on div "Call and chat logs" at bounding box center [63, 66] width 127 height 13
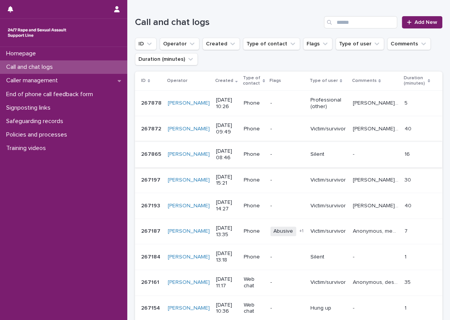
scroll to position [77, 0]
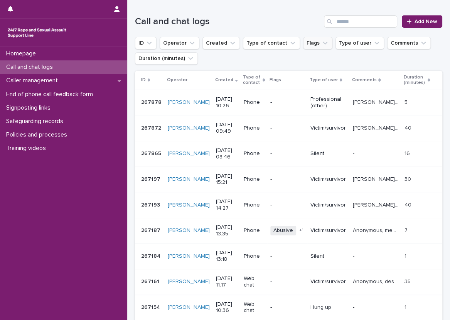
click at [321, 42] on icon "Flags" at bounding box center [325, 43] width 8 height 8
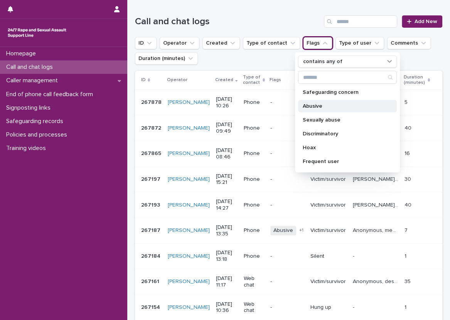
click at [322, 107] on p "Abusive" at bounding box center [343, 106] width 82 height 5
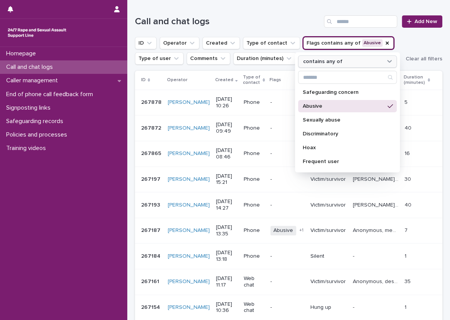
scroll to position [10, 0]
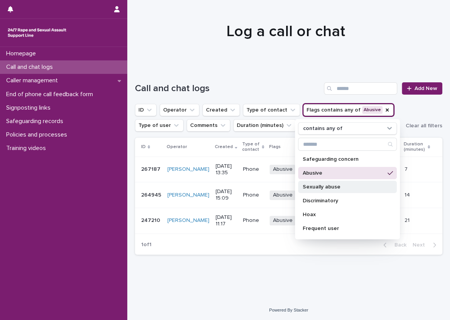
click at [324, 186] on p "Sexually abuse" at bounding box center [343, 187] width 82 height 5
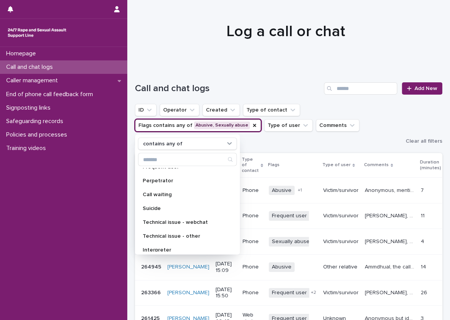
scroll to position [39, 0]
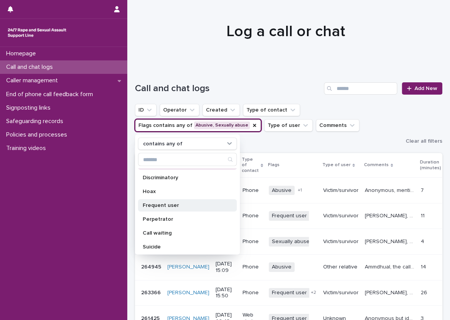
click at [196, 203] on p "Frequent user" at bounding box center [184, 205] width 82 height 5
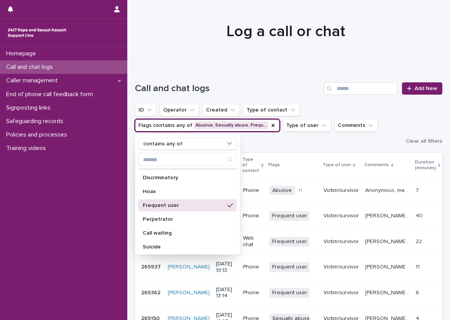
click at [262, 74] on div "Call and chat logs Add New" at bounding box center [288, 85] width 307 height 37
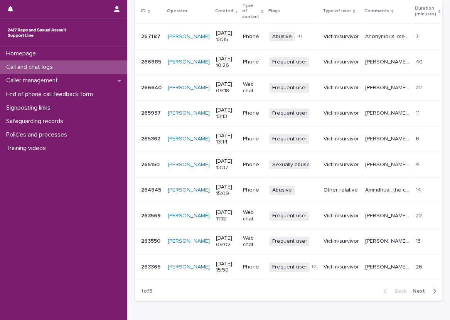
scroll to position [157, 0]
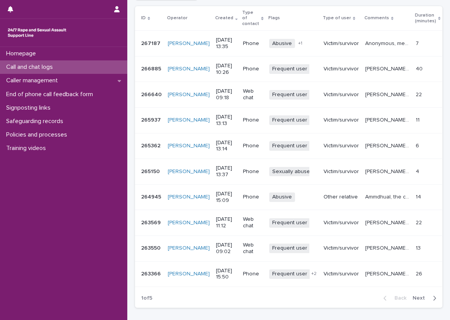
click at [432, 295] on icon "button" at bounding box center [433, 298] width 3 height 7
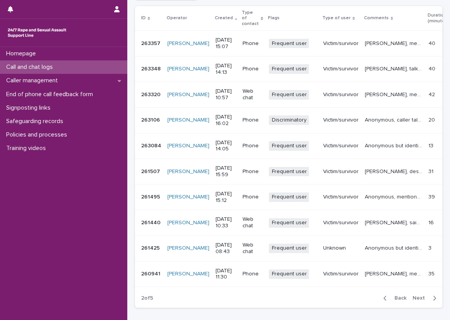
click at [396, 296] on span "Back" at bounding box center [397, 298] width 17 height 5
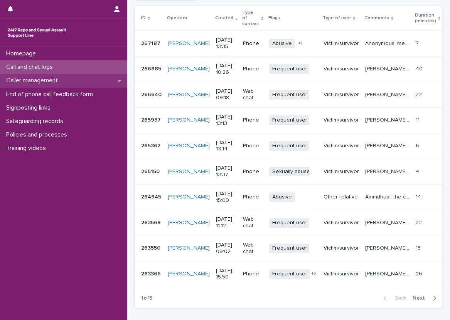
click at [86, 82] on div "Caller management" at bounding box center [63, 80] width 127 height 13
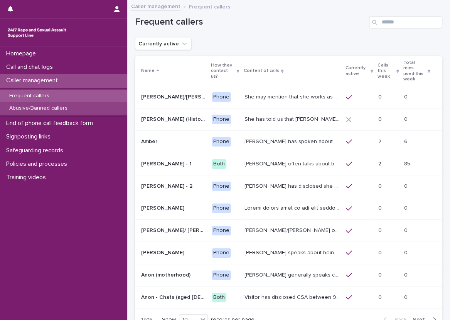
click at [79, 103] on div "Abusive/Banned callers" at bounding box center [63, 108] width 127 height 13
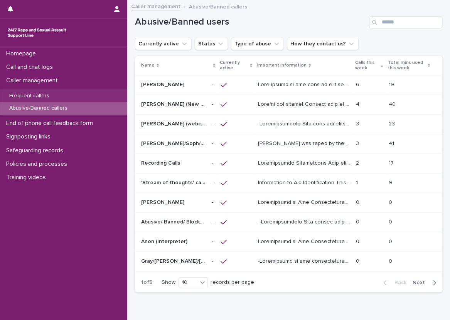
click at [326, 108] on div at bounding box center [304, 104] width 92 height 13
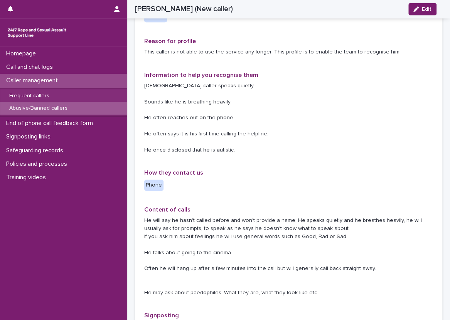
scroll to position [193, 0]
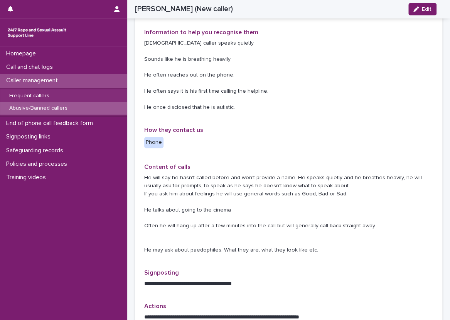
click at [320, 113] on div "Information to help you recognise them Male caller speaks quietly Sounds like h…" at bounding box center [288, 73] width 289 height 89
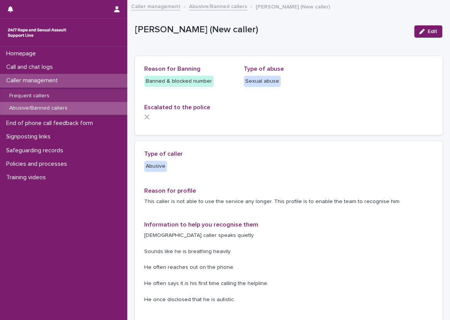
scroll to position [77, 0]
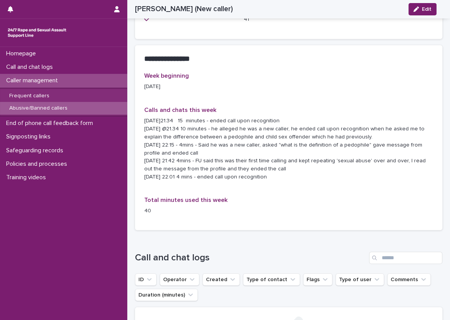
scroll to position [616, 0]
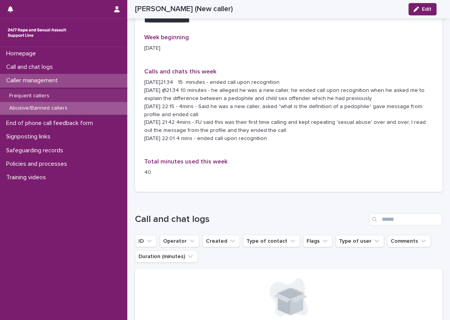
click at [314, 158] on div "Week beginning 08/09/2025 Calls and chats this week 08.09.25 @21:34 15 minutes …" at bounding box center [288, 108] width 289 height 149
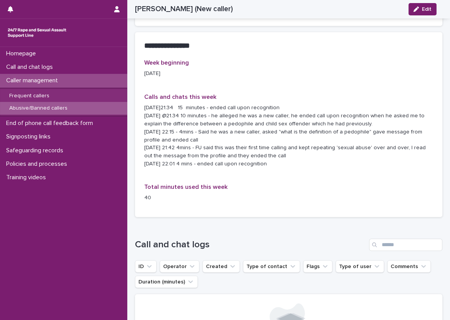
scroll to position [578, 0]
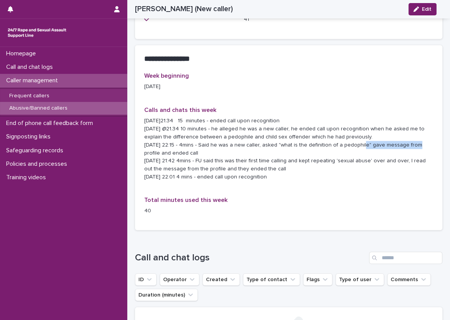
drag, startPoint x: 338, startPoint y: 142, endPoint x: 385, endPoint y: 147, distance: 47.6
click at [385, 147] on p "08.09.25 @21:34 15 minutes - ended call upon recognition 11.09.25 @21.34 10 min…" at bounding box center [288, 149] width 289 height 64
drag, startPoint x: 385, startPoint y: 147, endPoint x: 387, endPoint y: 170, distance: 23.6
click at [387, 170] on p "08.09.25 @21:34 15 minutes - ended call upon recognition 11.09.25 @21.34 10 min…" at bounding box center [288, 149] width 289 height 64
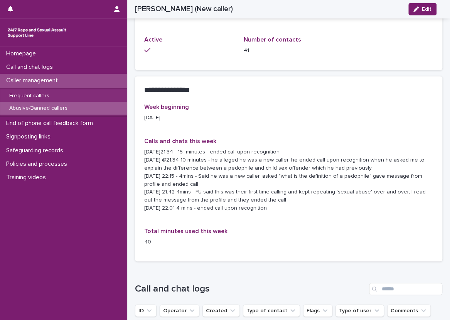
scroll to position [501, 0]
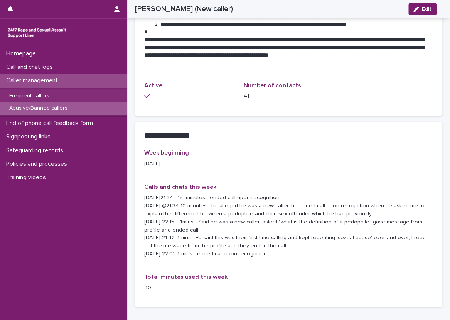
click at [315, 171] on div "Week beginning 08/09/2025 Calls and chats this week 08.09.25 @21:34 15 minutes …" at bounding box center [288, 223] width 289 height 149
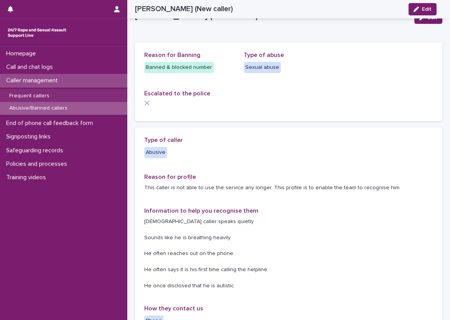
scroll to position [0, 0]
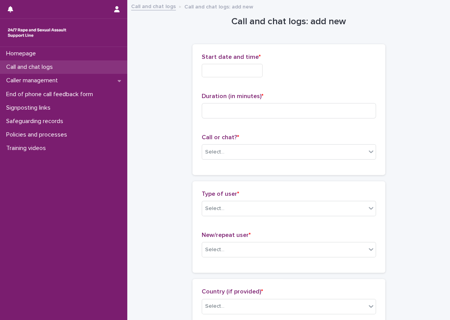
click at [81, 71] on div "Call and chat logs" at bounding box center [63, 66] width 127 height 13
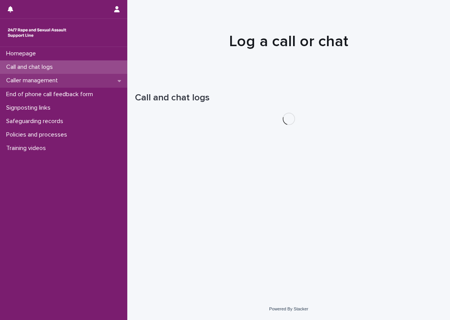
click at [77, 82] on div "Caller management" at bounding box center [63, 80] width 127 height 13
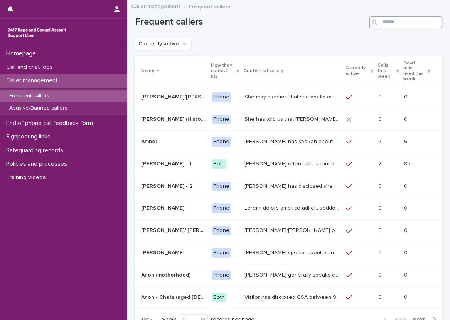
click at [393, 17] on input "Search" at bounding box center [405, 22] width 73 height 12
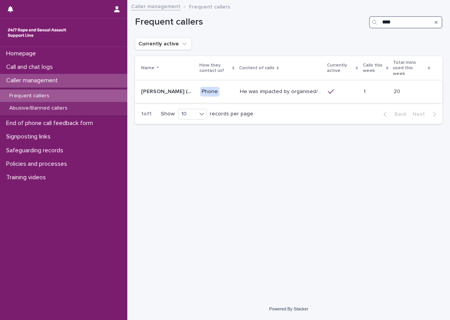
type input "****"
click at [283, 86] on div "He was impacted by organised/ ritual child sexual abuse and was sexually abused…" at bounding box center [281, 92] width 82 height 13
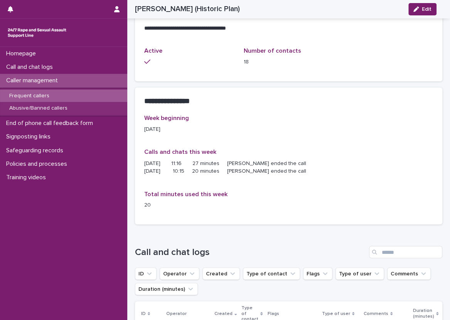
click at [156, 223] on div "Week beginning 15/09/2025 Calls and chats this week 16.09.25 11:16 27 minutes M…" at bounding box center [288, 170] width 307 height 110
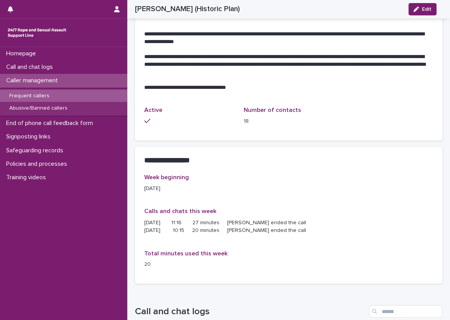
scroll to position [442, 0]
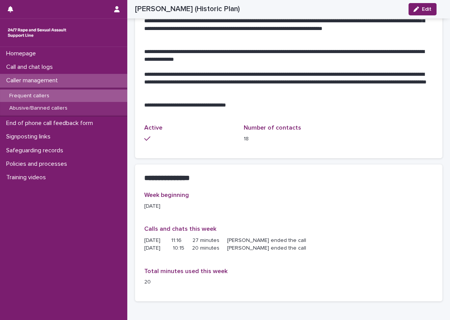
click at [128, 155] on div "Loading... Saving… Loading... Saving… Michael (Historic Plan) Edit Michael (His…" at bounding box center [288, 39] width 322 height 961
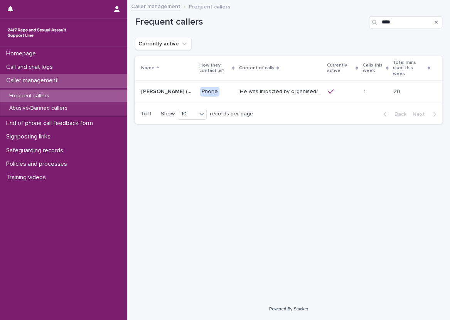
click at [378, 89] on p at bounding box center [375, 92] width 24 height 7
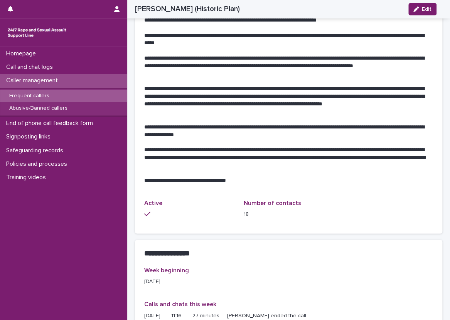
scroll to position [462, 0]
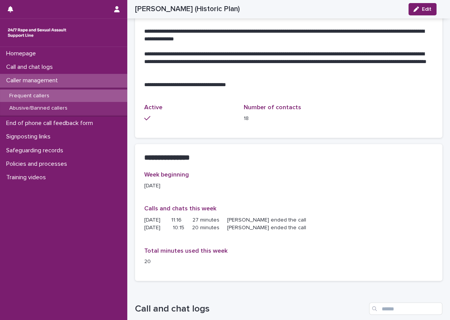
click at [271, 196] on div "Week beginning 15/09/2025 Calls and chats this week 16.09.25 11:16 27 minutes M…" at bounding box center [288, 221] width 289 height 101
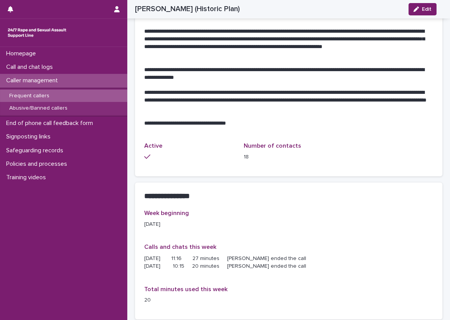
click at [443, 189] on div "Loading... Saving… Loading... Saving… Michael (Historic Plan) Edit Michael (His…" at bounding box center [288, 57] width 322 height 961
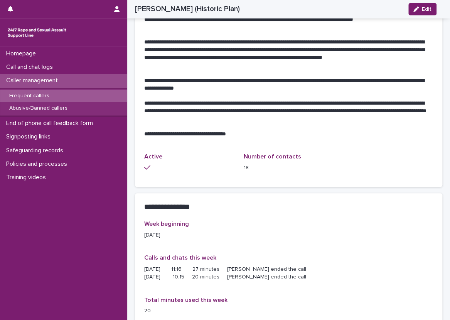
scroll to position [411, 0]
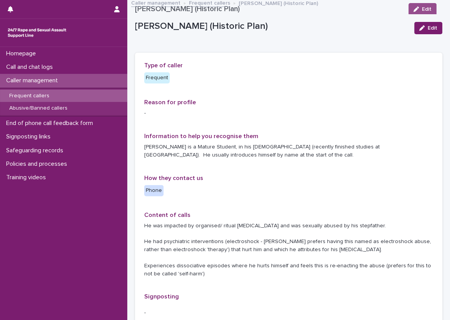
scroll to position [0, 0]
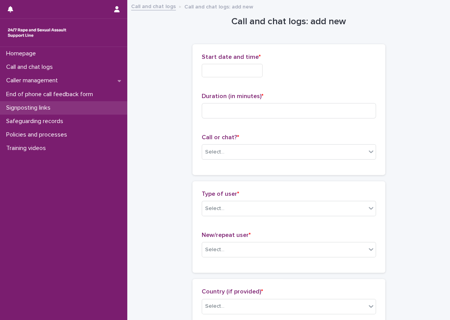
click at [78, 112] on div "Signposting links" at bounding box center [63, 107] width 127 height 13
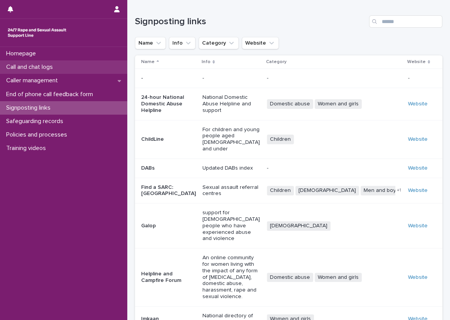
click at [116, 70] on div "Call and chat logs" at bounding box center [63, 66] width 127 height 13
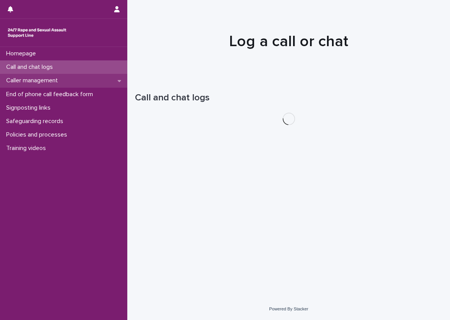
click at [112, 86] on div "Caller management" at bounding box center [63, 80] width 127 height 13
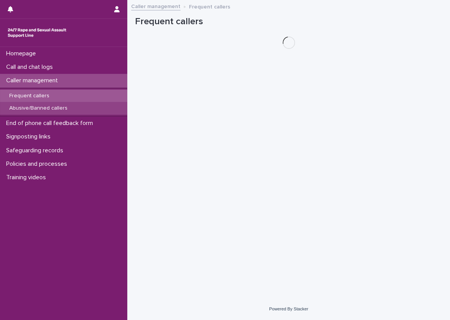
click at [104, 104] on div "Abusive/Banned callers" at bounding box center [63, 108] width 127 height 13
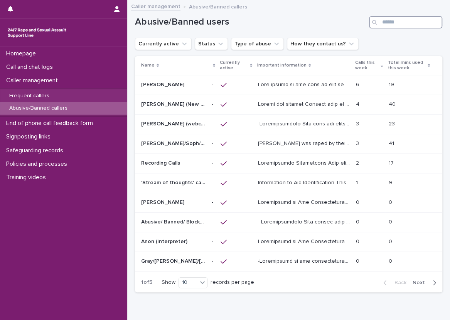
click at [386, 18] on input "Search" at bounding box center [405, 22] width 73 height 12
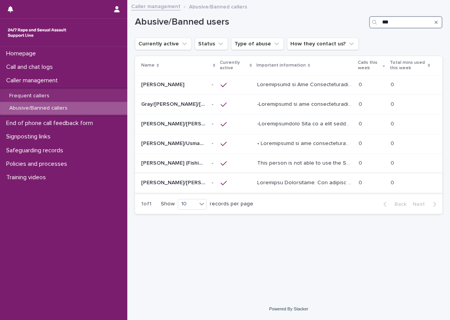
type input "***"
click at [271, 187] on div at bounding box center [304, 183] width 95 height 13
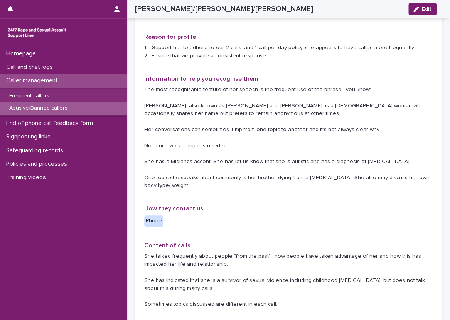
scroll to position [193, 0]
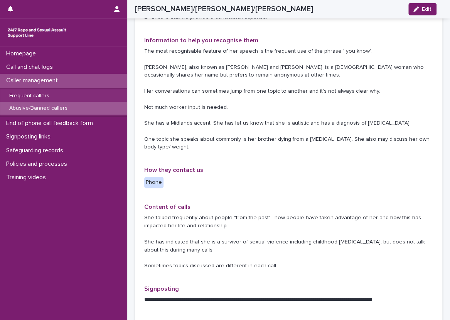
click at [136, 183] on div "Type of caller Abusive Reason for profile 1. Support her to adhere to our 2 cal…" at bounding box center [288, 271] width 307 height 644
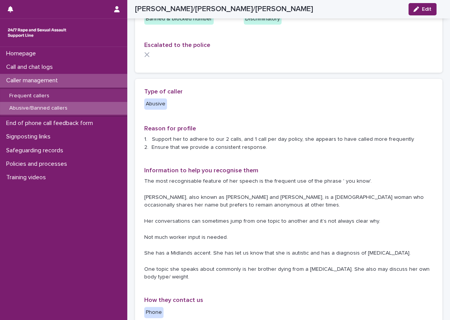
scroll to position [0, 0]
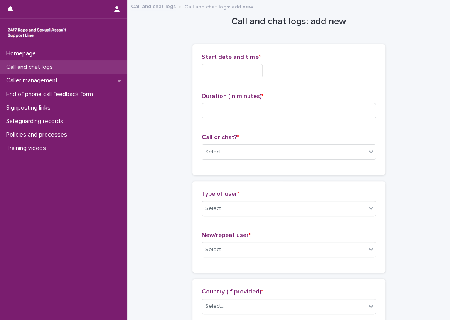
click at [53, 72] on div "Call and chat logs" at bounding box center [63, 66] width 127 height 13
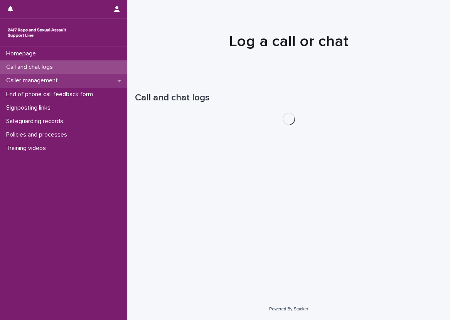
click at [55, 82] on p "Caller management" at bounding box center [33, 80] width 61 height 7
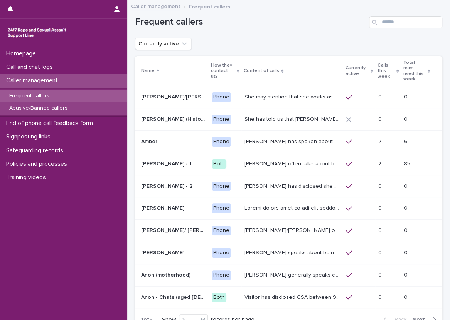
click at [67, 106] on p "Abusive/Banned callers" at bounding box center [38, 108] width 70 height 7
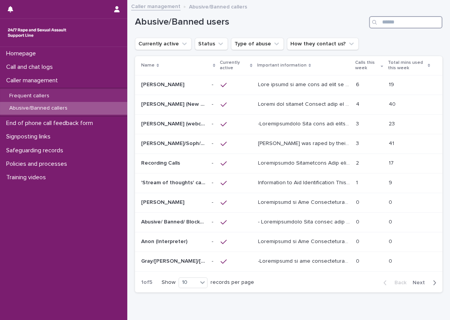
click at [402, 24] on input "Search" at bounding box center [405, 22] width 73 height 12
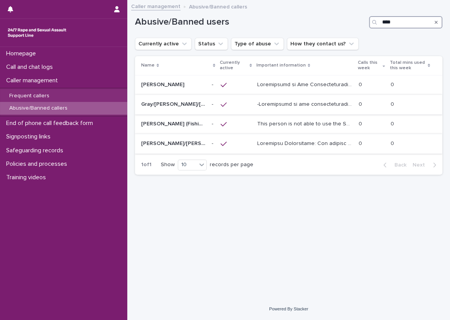
type input "****"
click at [271, 139] on p at bounding box center [305, 143] width 96 height 8
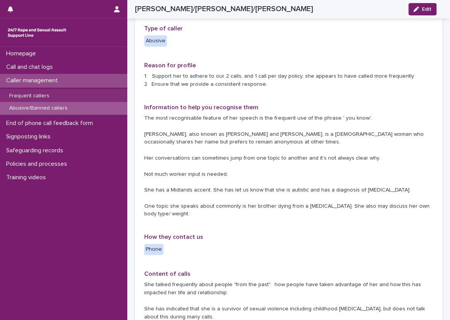
scroll to position [131, 0]
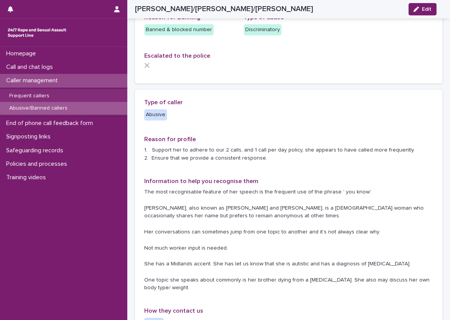
scroll to position [39, 0]
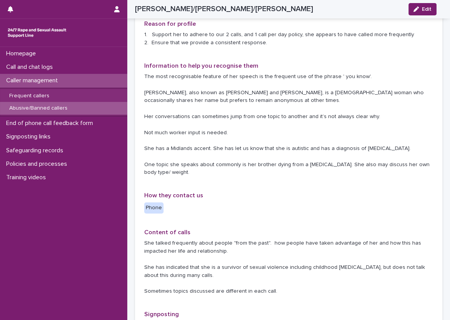
scroll to position [154, 0]
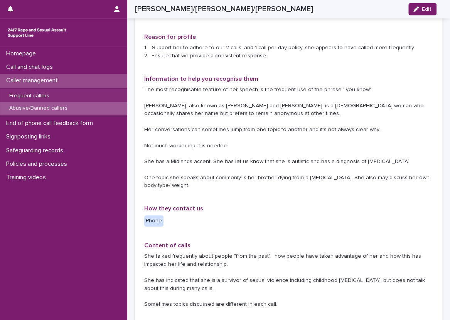
click at [138, 107] on div "Type of caller Abusive Reason for profile 1. Support her to adhere to our 2 cal…" at bounding box center [288, 309] width 307 height 644
click at [138, 21] on div "Type of caller Abusive Reason for profile 1. Support her to adhere to our 2 cal…" at bounding box center [288, 309] width 307 height 644
click at [138, 22] on div "Type of caller Abusive Reason for profile 1. Support her to adhere to our 2 cal…" at bounding box center [288, 309] width 307 height 644
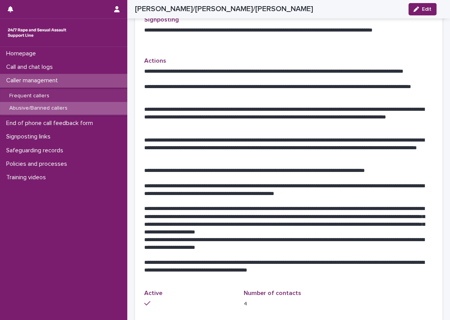
scroll to position [424, 0]
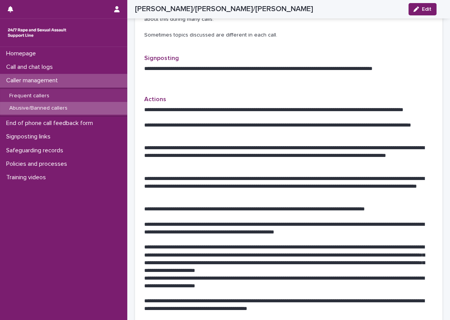
click at [138, 22] on div "Type of caller Abusive Reason for profile 1. Support her to adhere to our 2 cal…" at bounding box center [288, 40] width 307 height 644
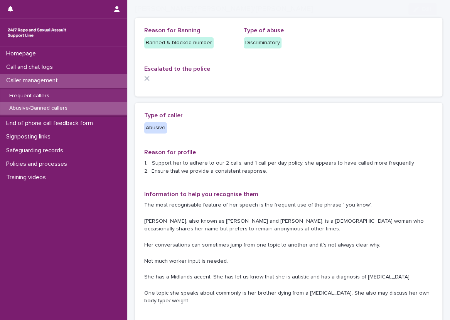
scroll to position [77, 0]
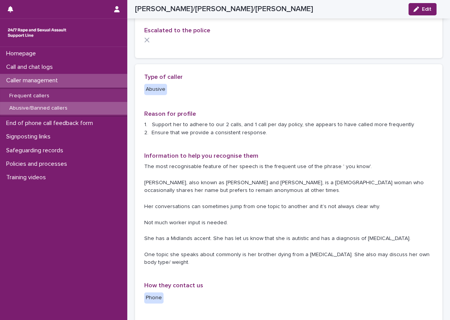
click at [138, 22] on div "Reason for Banning Banned & blocked number Type of abuse Discriminatory Escalat…" at bounding box center [288, 18] width 307 height 79
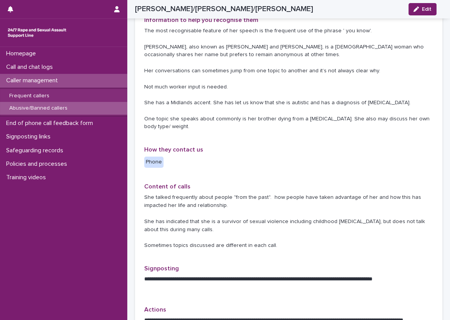
scroll to position [231, 0]
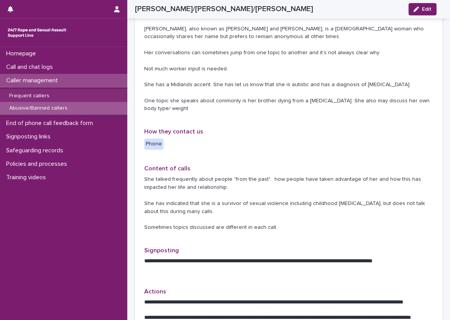
click at [137, 57] on div "Type of caller Abusive Reason for profile 1. Support her to adhere to our 2 cal…" at bounding box center [288, 232] width 307 height 644
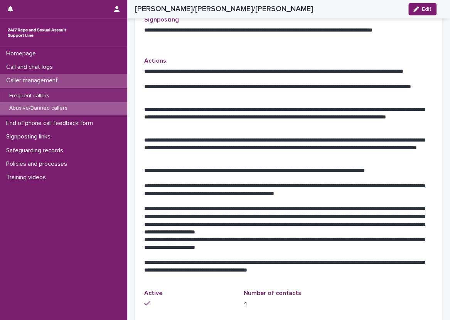
scroll to position [501, 0]
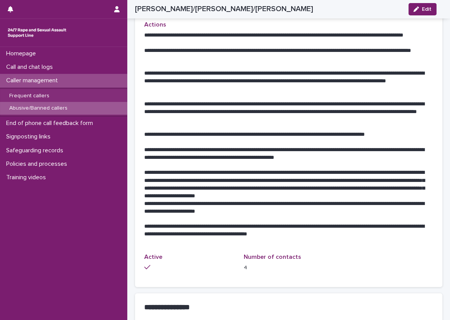
scroll to position [495, 0]
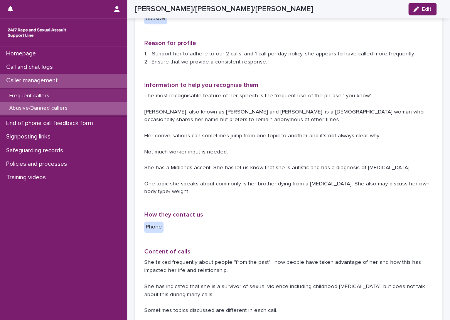
scroll to position [186, 0]
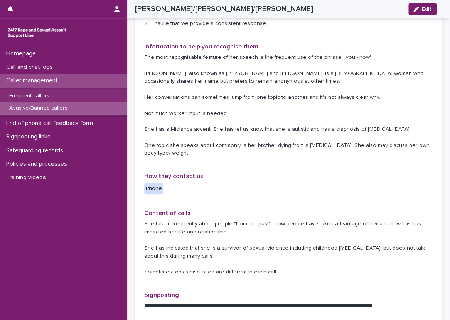
click at [138, 96] on div "Type of caller Abusive Reason for profile 1. Support her to adhere to our 2 cal…" at bounding box center [288, 277] width 307 height 644
click at [137, 21] on div "Type of caller Abusive Reason for profile 1. Support her to adhere to our 2 cal…" at bounding box center [288, 277] width 307 height 644
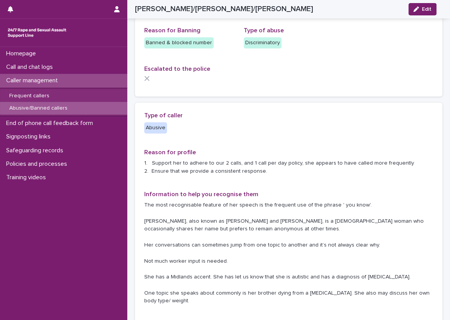
scroll to position [0, 0]
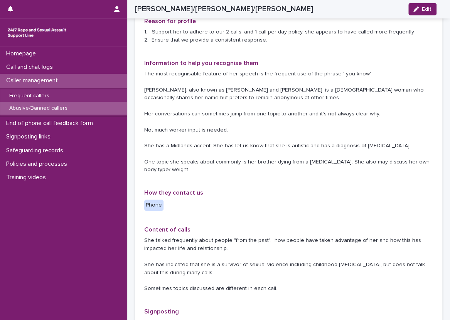
scroll to position [167, 0]
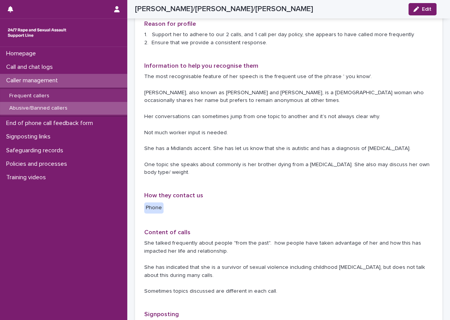
click at [142, 90] on div "Type of caller Abusive Reason for profile 1. Support her to adhere to our 2 cal…" at bounding box center [288, 296] width 307 height 644
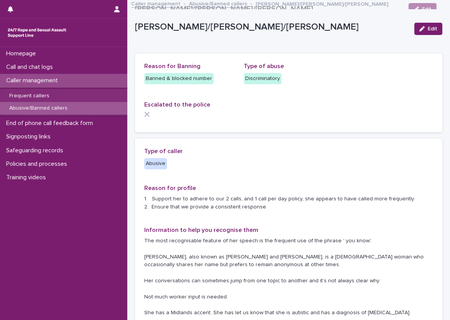
scroll to position [0, 0]
